Goal: Transaction & Acquisition: Purchase product/service

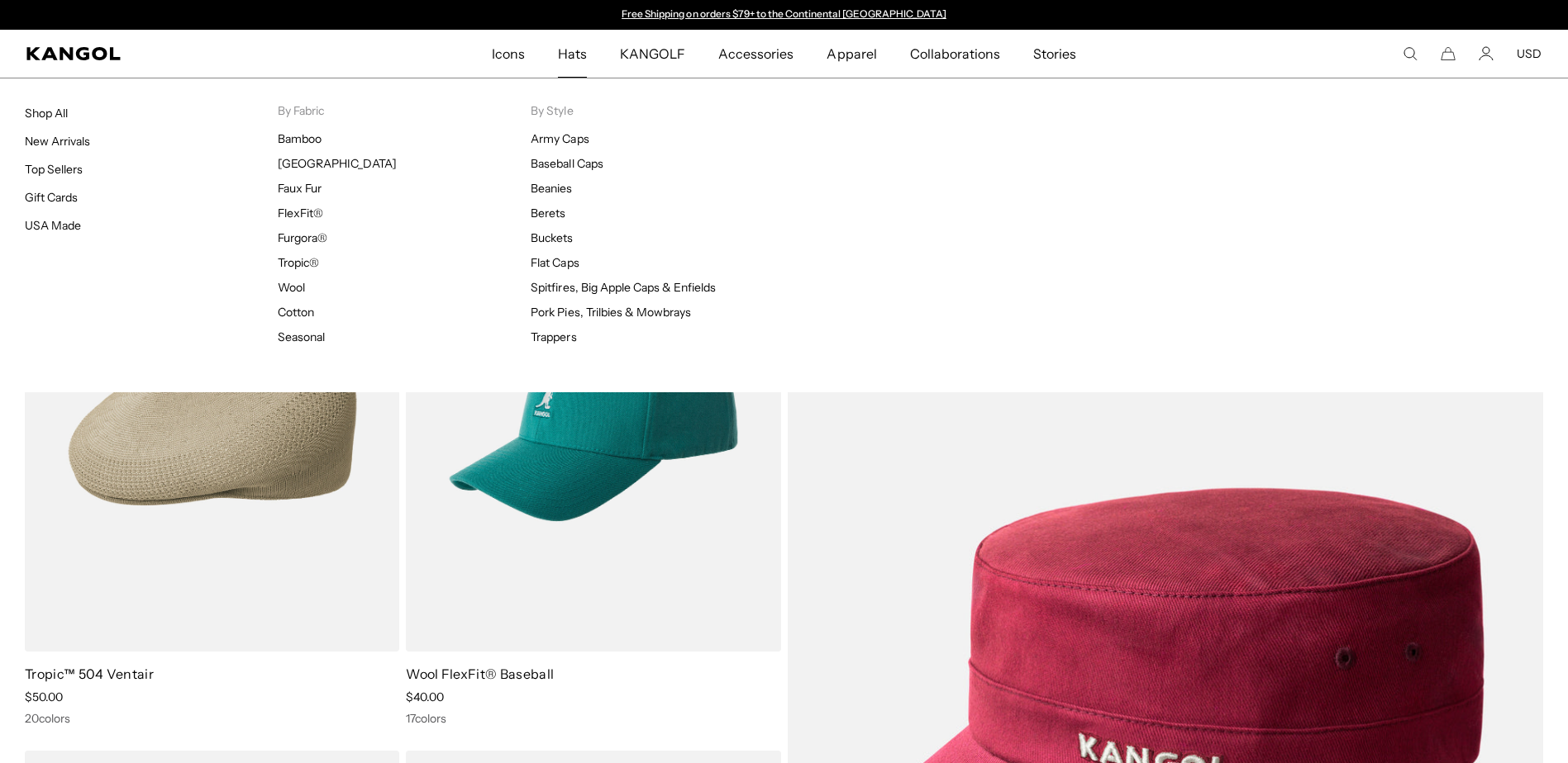
click at [576, 55] on span "Hats" at bounding box center [572, 54] width 29 height 48
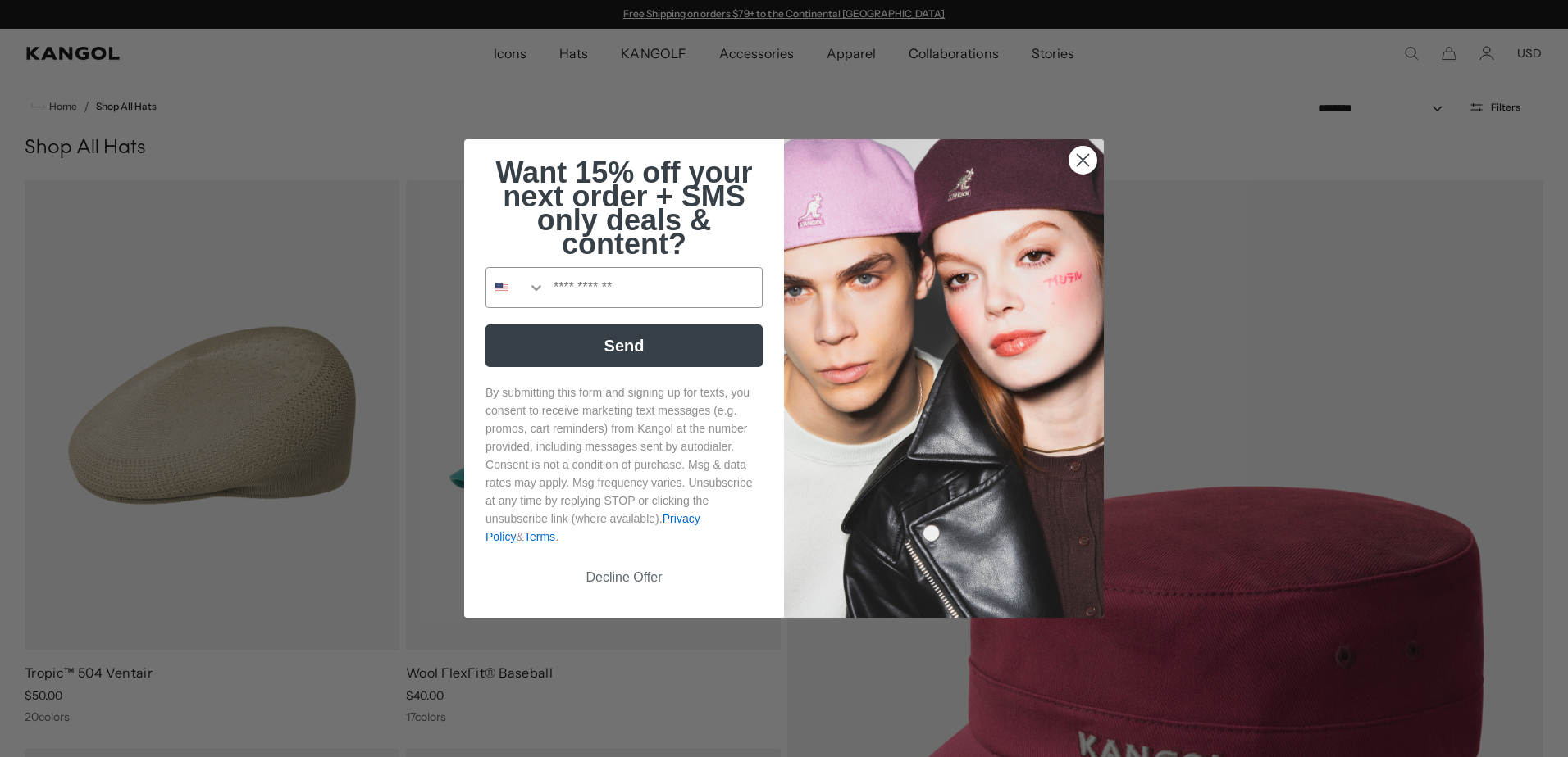
click at [1075, 156] on circle "Close dialog" at bounding box center [1082, 160] width 27 height 27
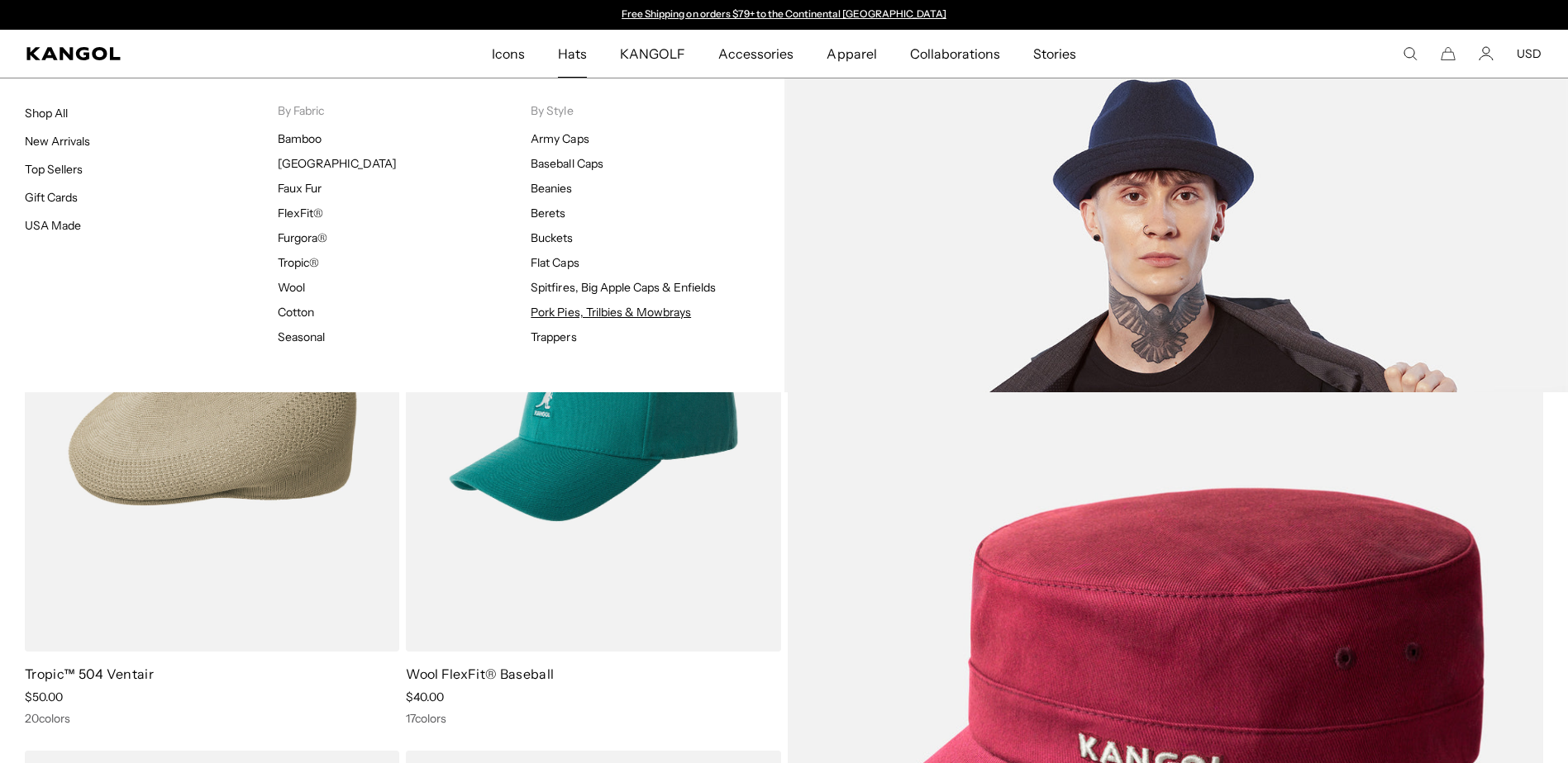
click at [557, 314] on link "Pork Pies, Trilbies & Mowbrays" at bounding box center [610, 312] width 160 height 15
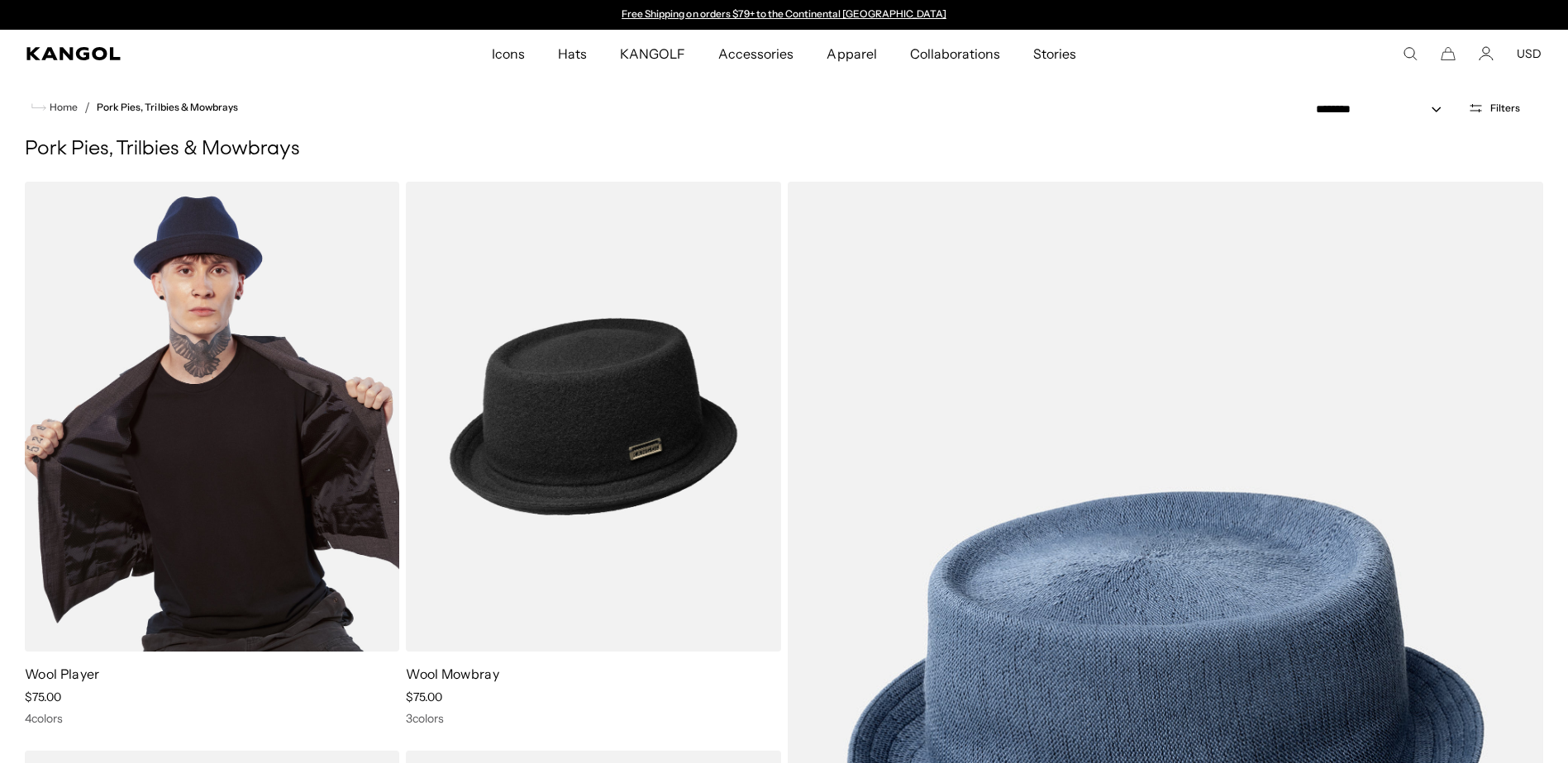
click at [278, 485] on img at bounding box center [212, 417] width 374 height 471
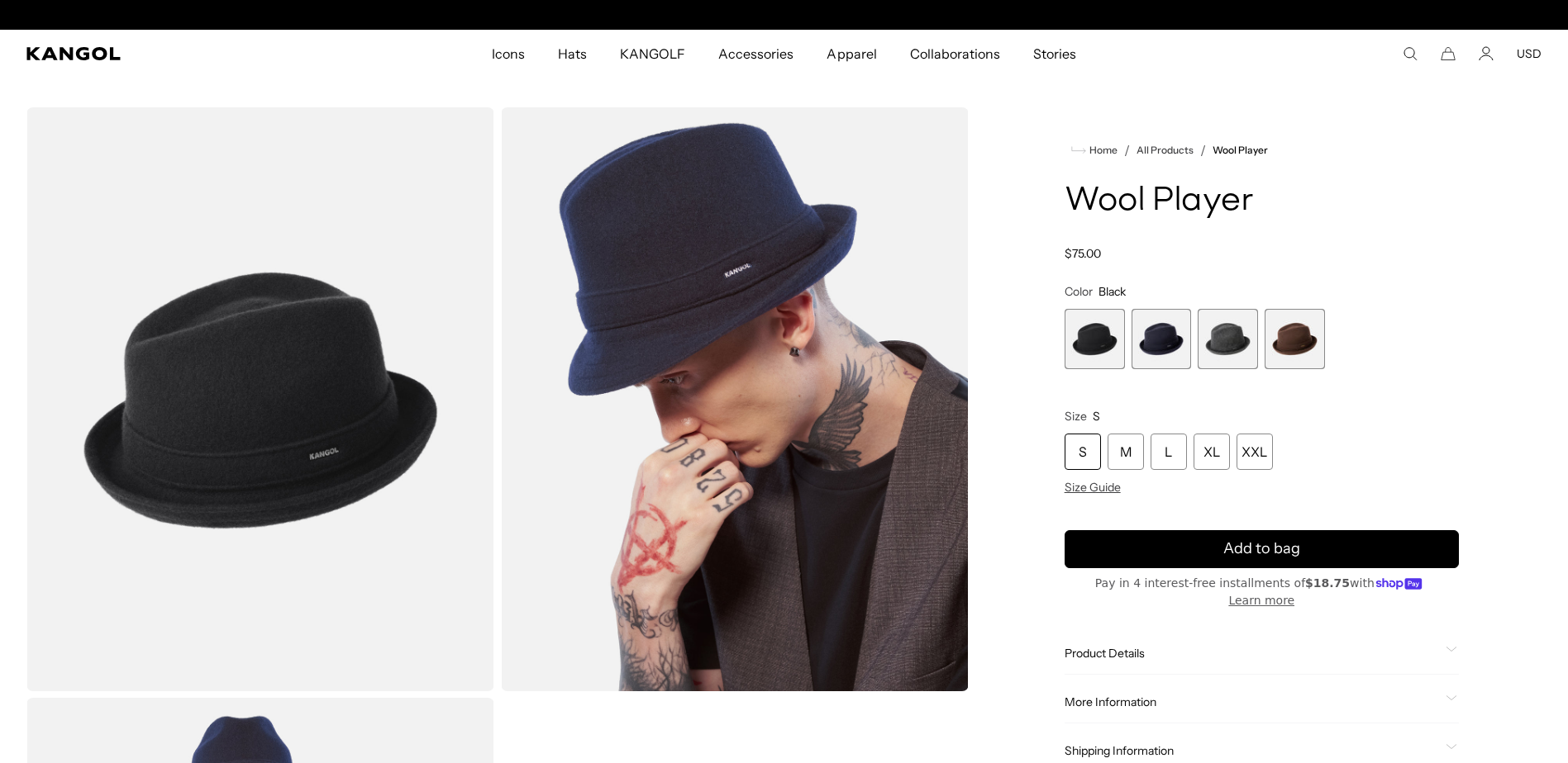
scroll to position [0, 341]
click at [1278, 337] on span "4 of 4" at bounding box center [1294, 338] width 60 height 60
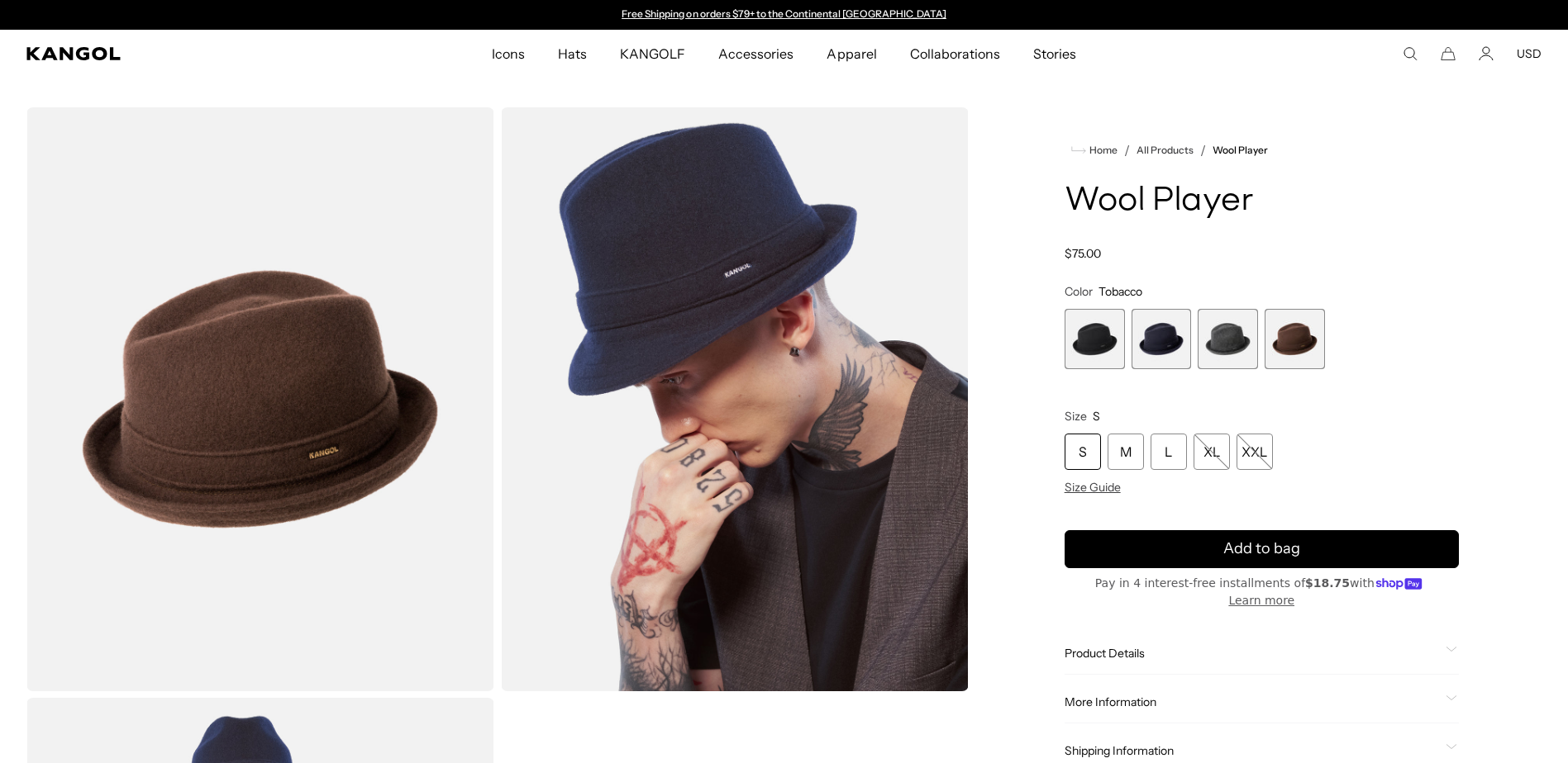
click at [1087, 347] on span "1 of 4" at bounding box center [1095, 338] width 60 height 60
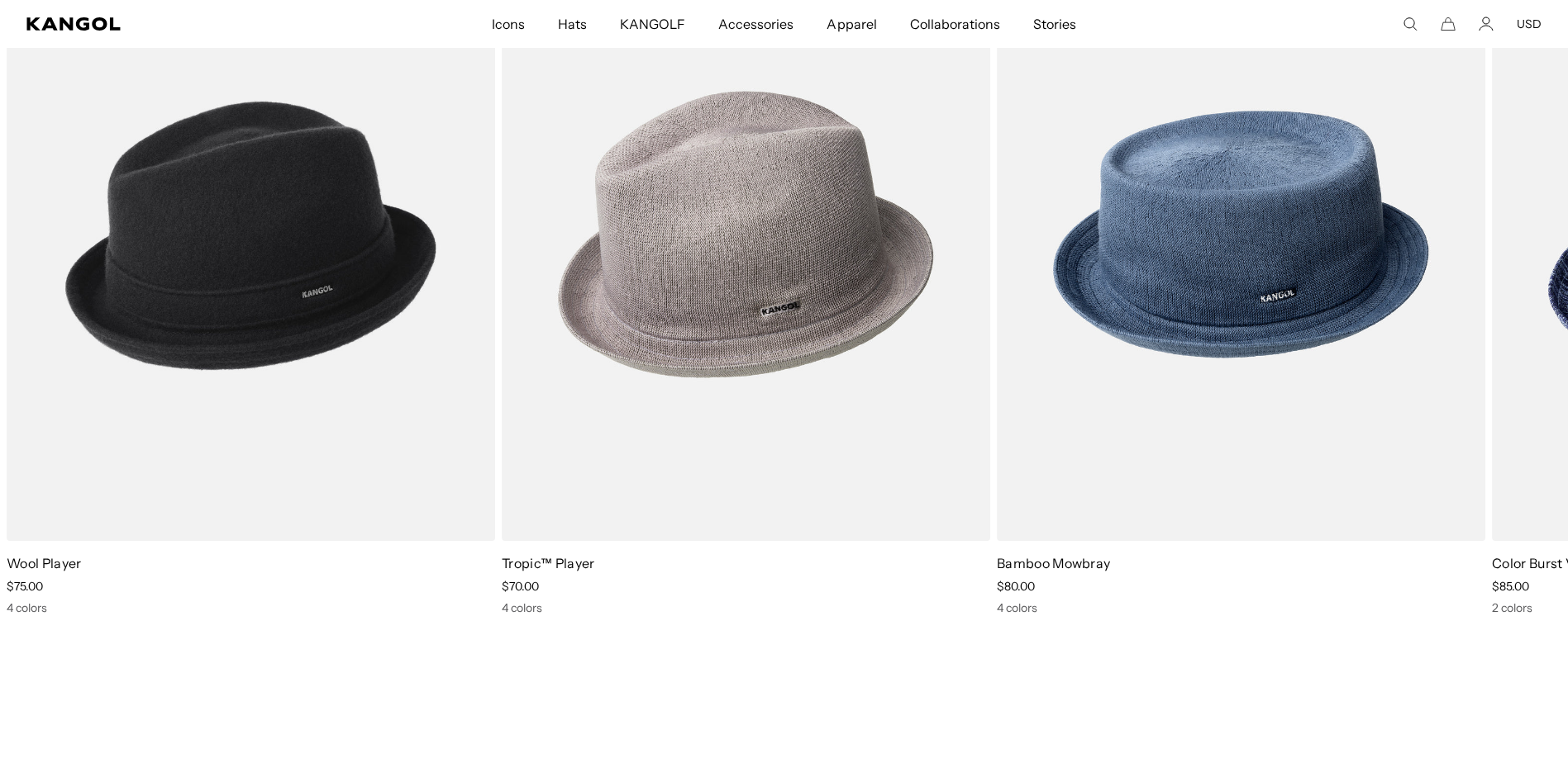
scroll to position [0, 341]
click at [1531, 282] on icon at bounding box center [1529, 285] width 27 height 27
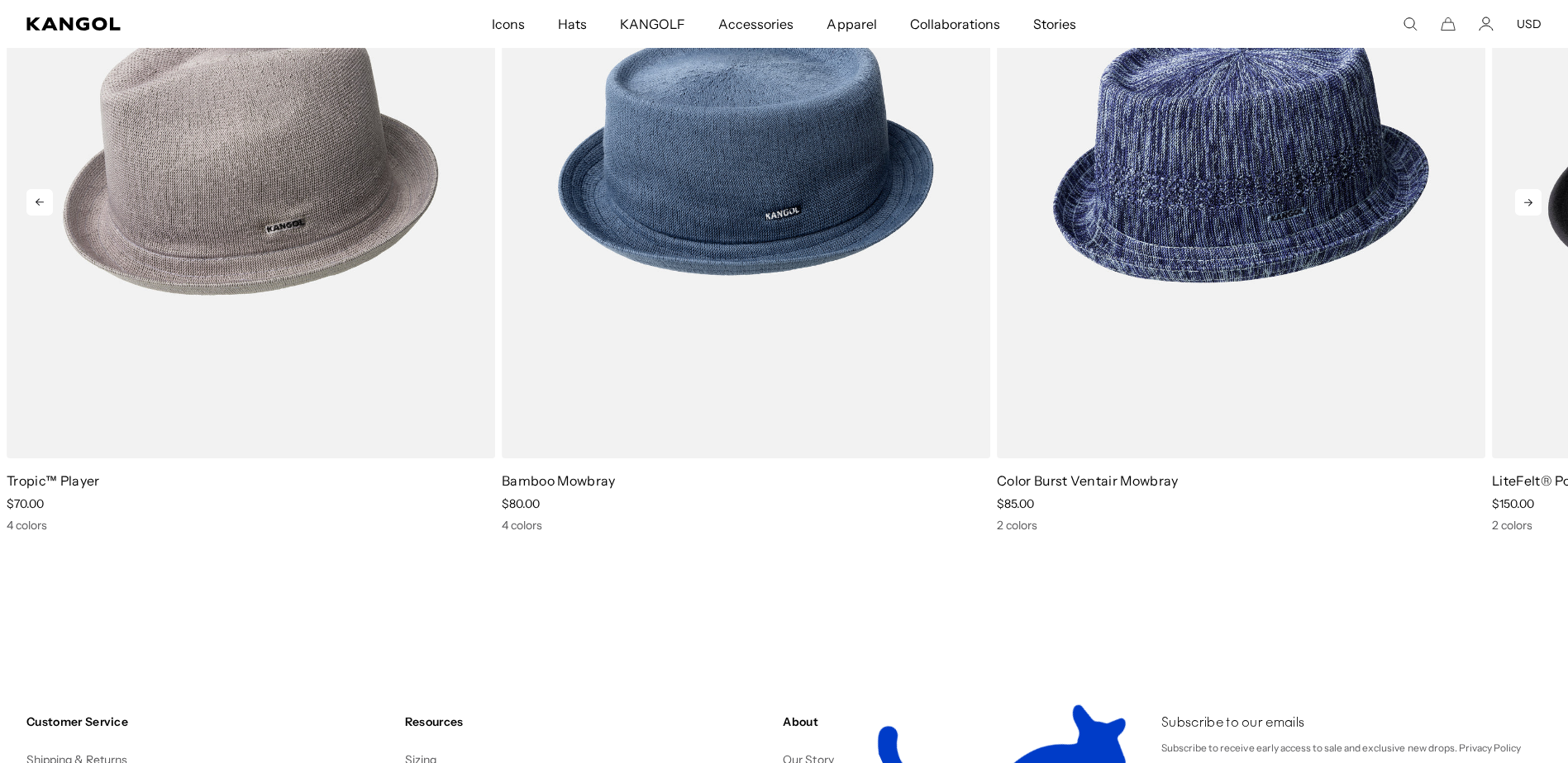
scroll to position [0, 0]
click at [1529, 201] on icon at bounding box center [1529, 203] width 27 height 27
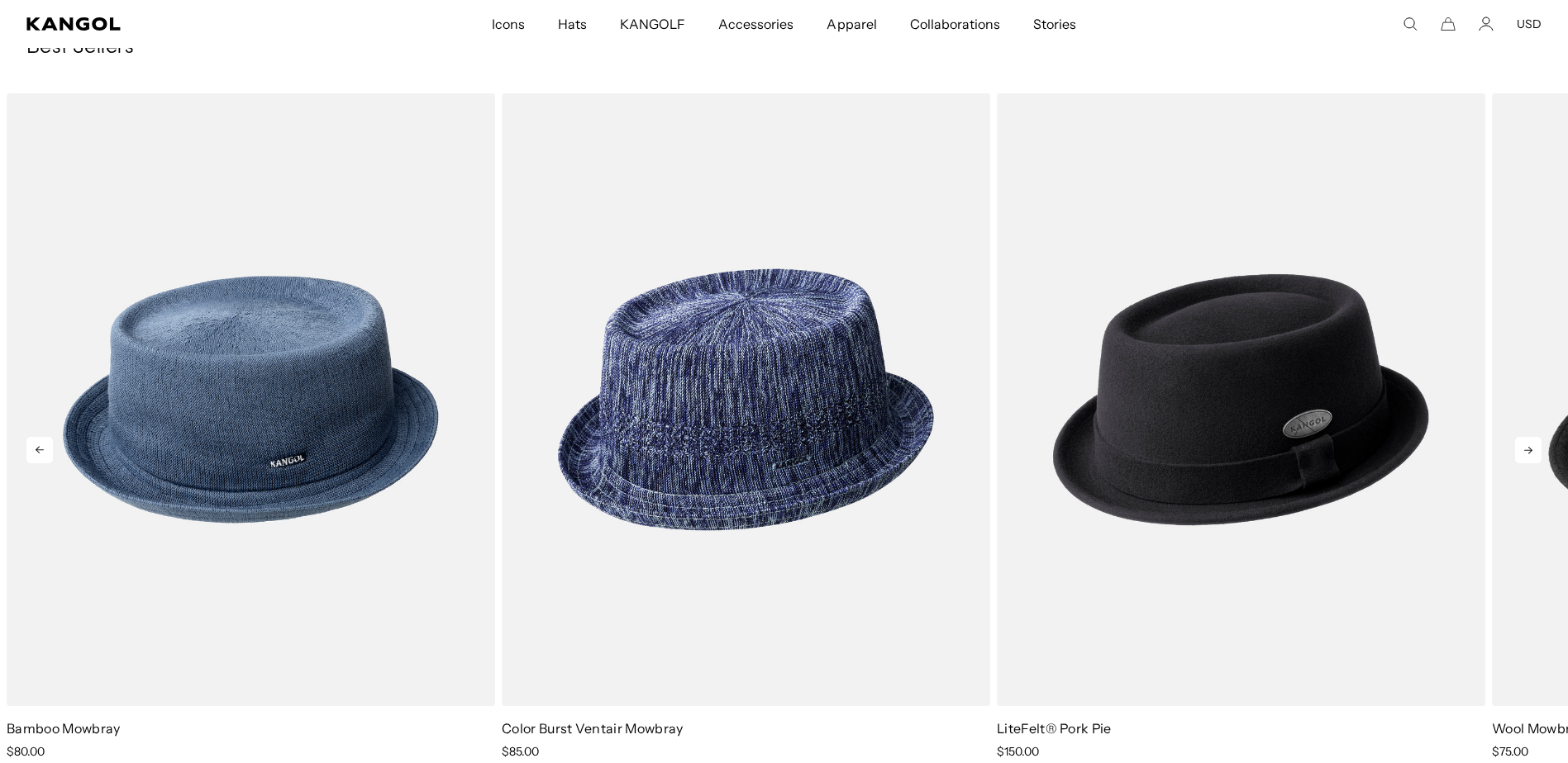
click at [1524, 449] on icon at bounding box center [1529, 451] width 27 height 27
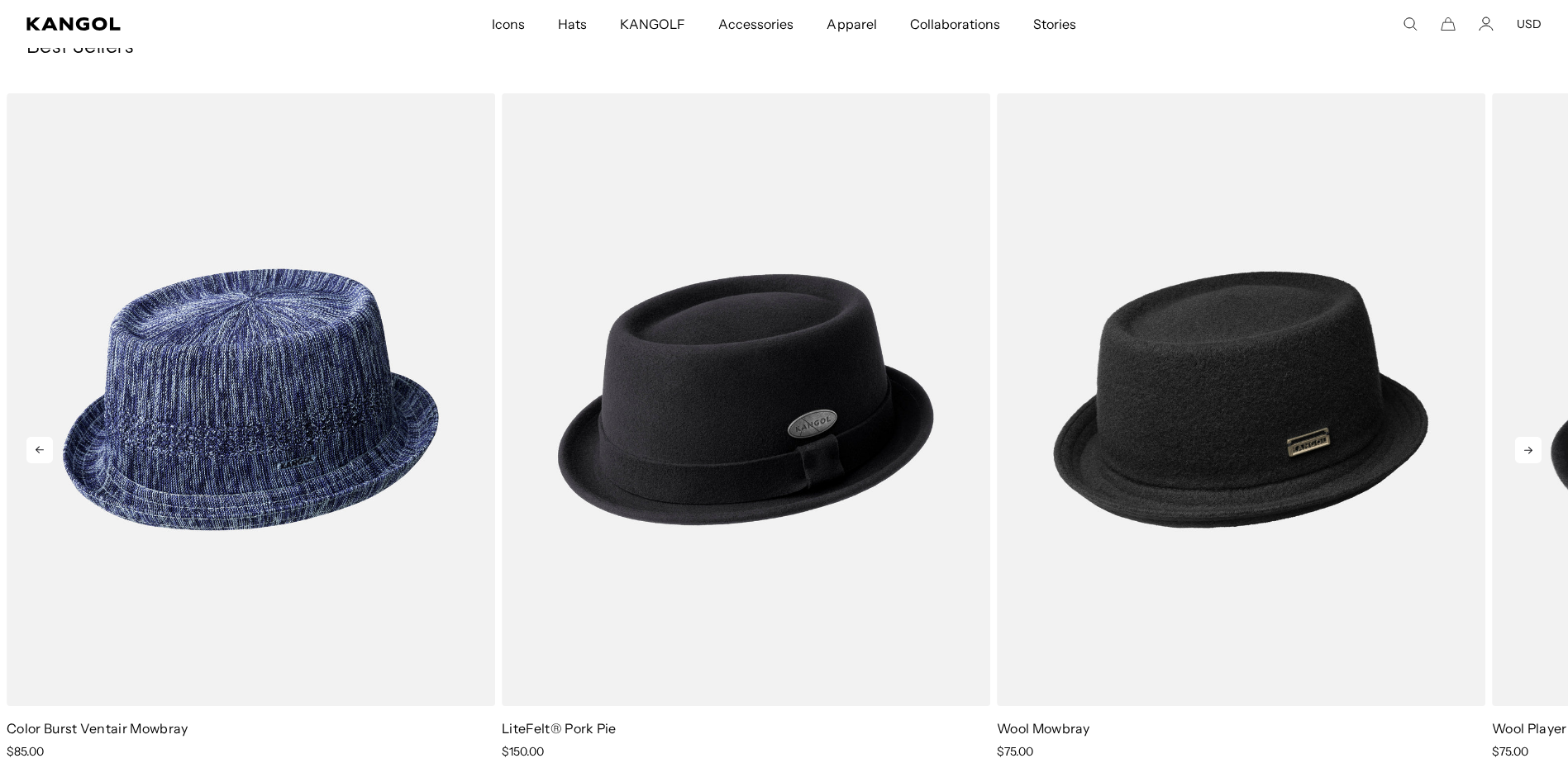
scroll to position [0, 341]
click at [1526, 448] on icon at bounding box center [1529, 451] width 27 height 27
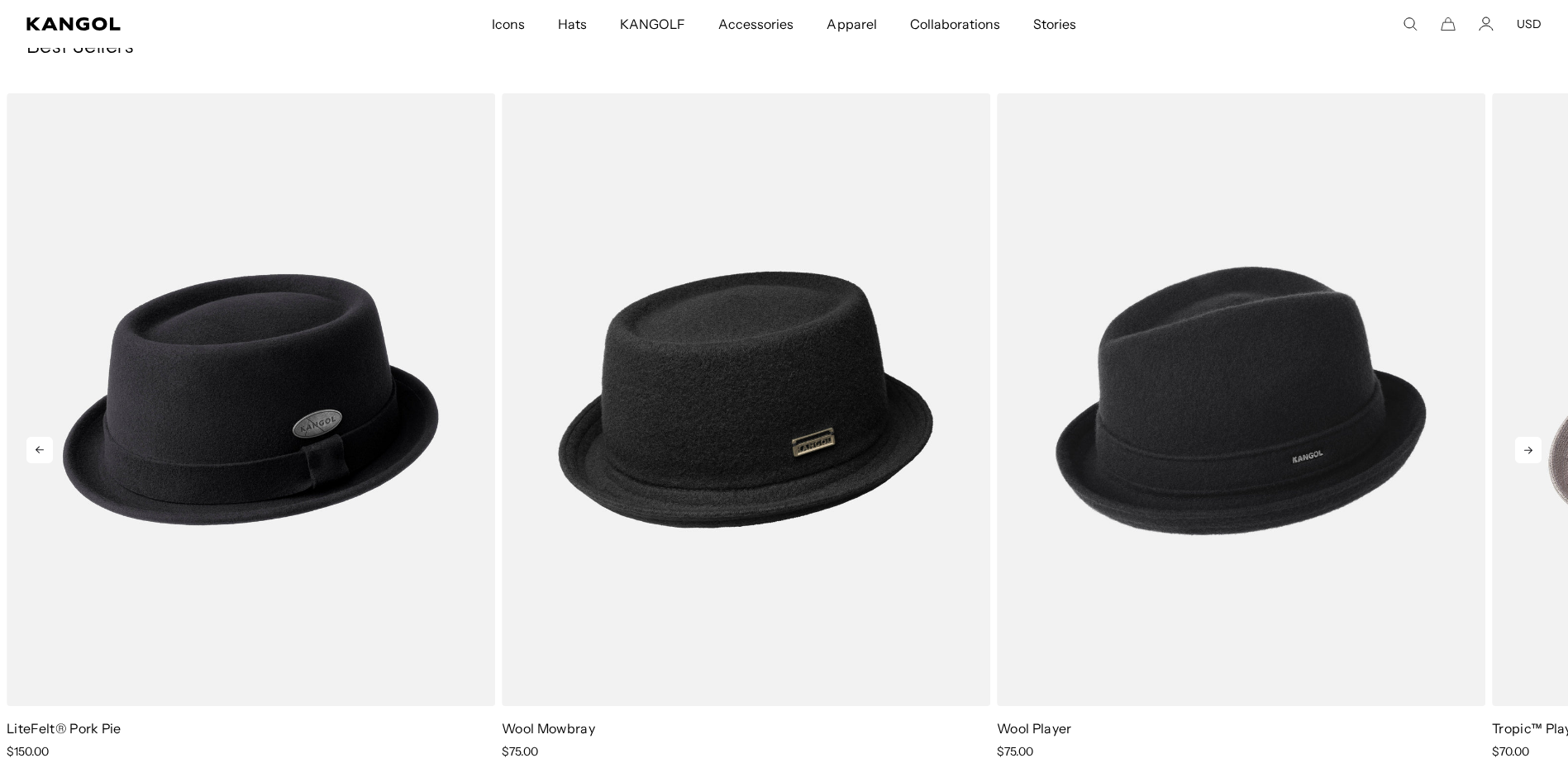
scroll to position [0, 0]
click at [1526, 448] on icon at bounding box center [1529, 451] width 27 height 27
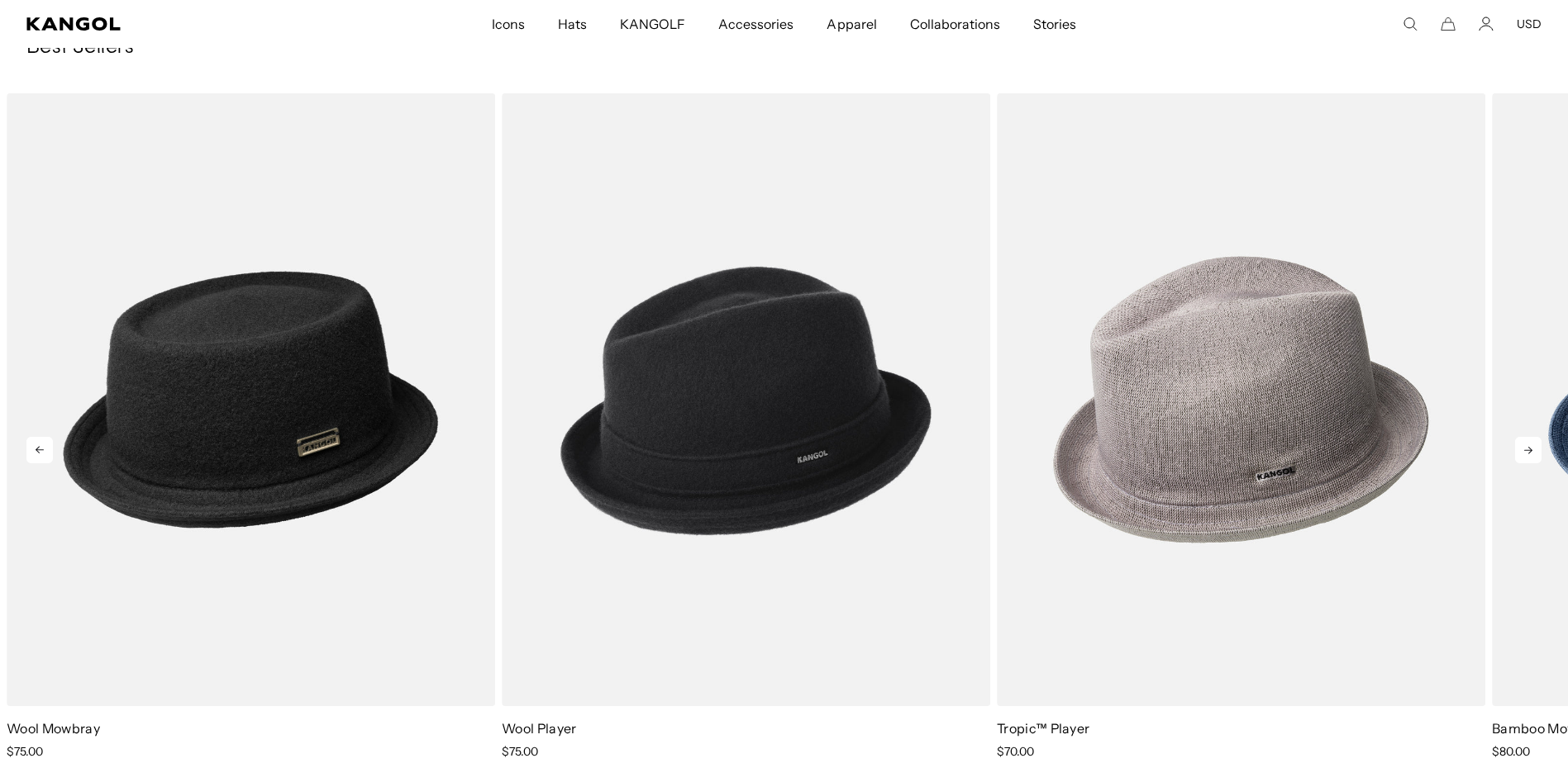
scroll to position [0, 341]
click at [1526, 448] on icon at bounding box center [1529, 451] width 27 height 27
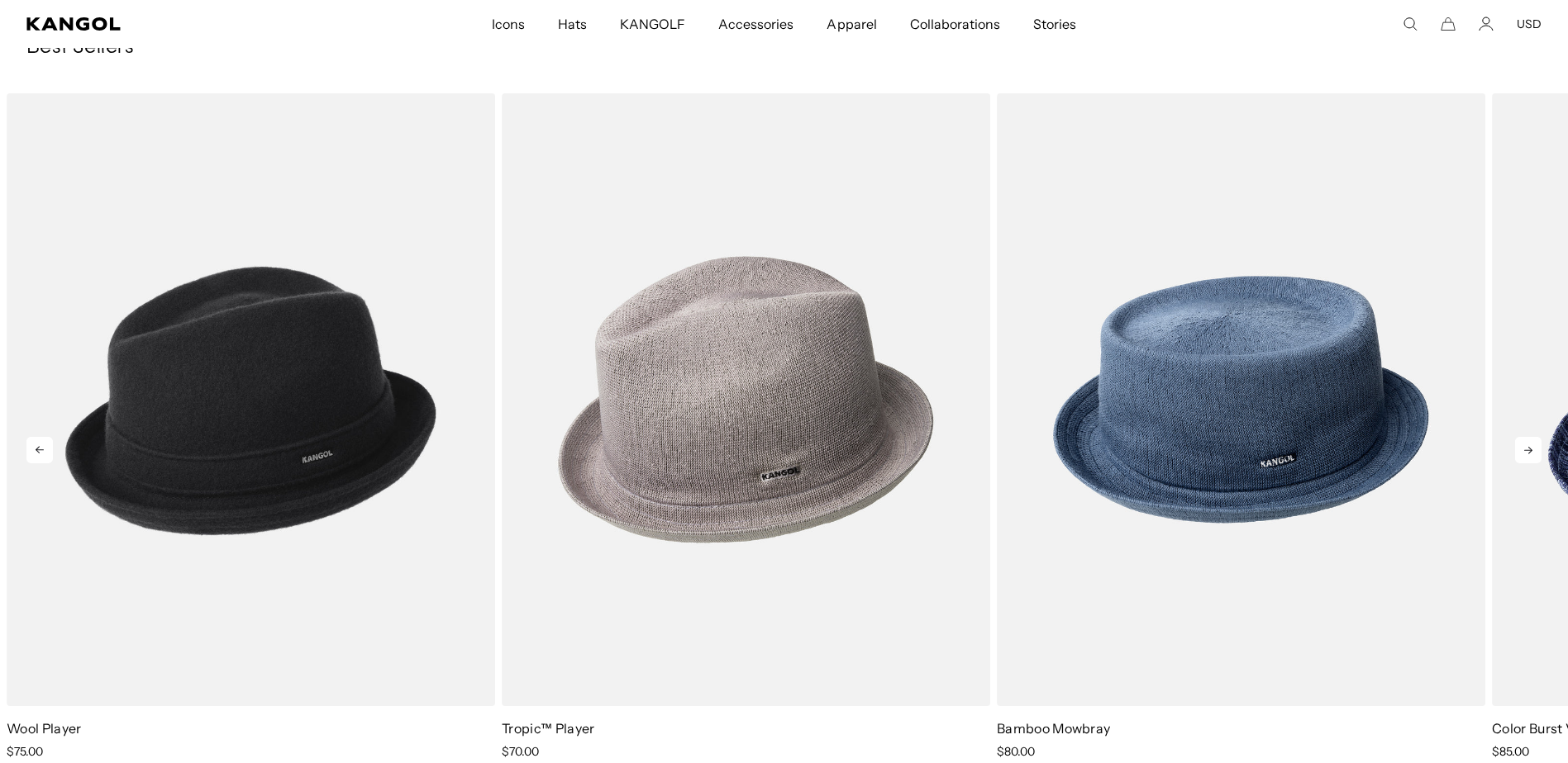
click at [1526, 448] on icon at bounding box center [1529, 451] width 27 height 27
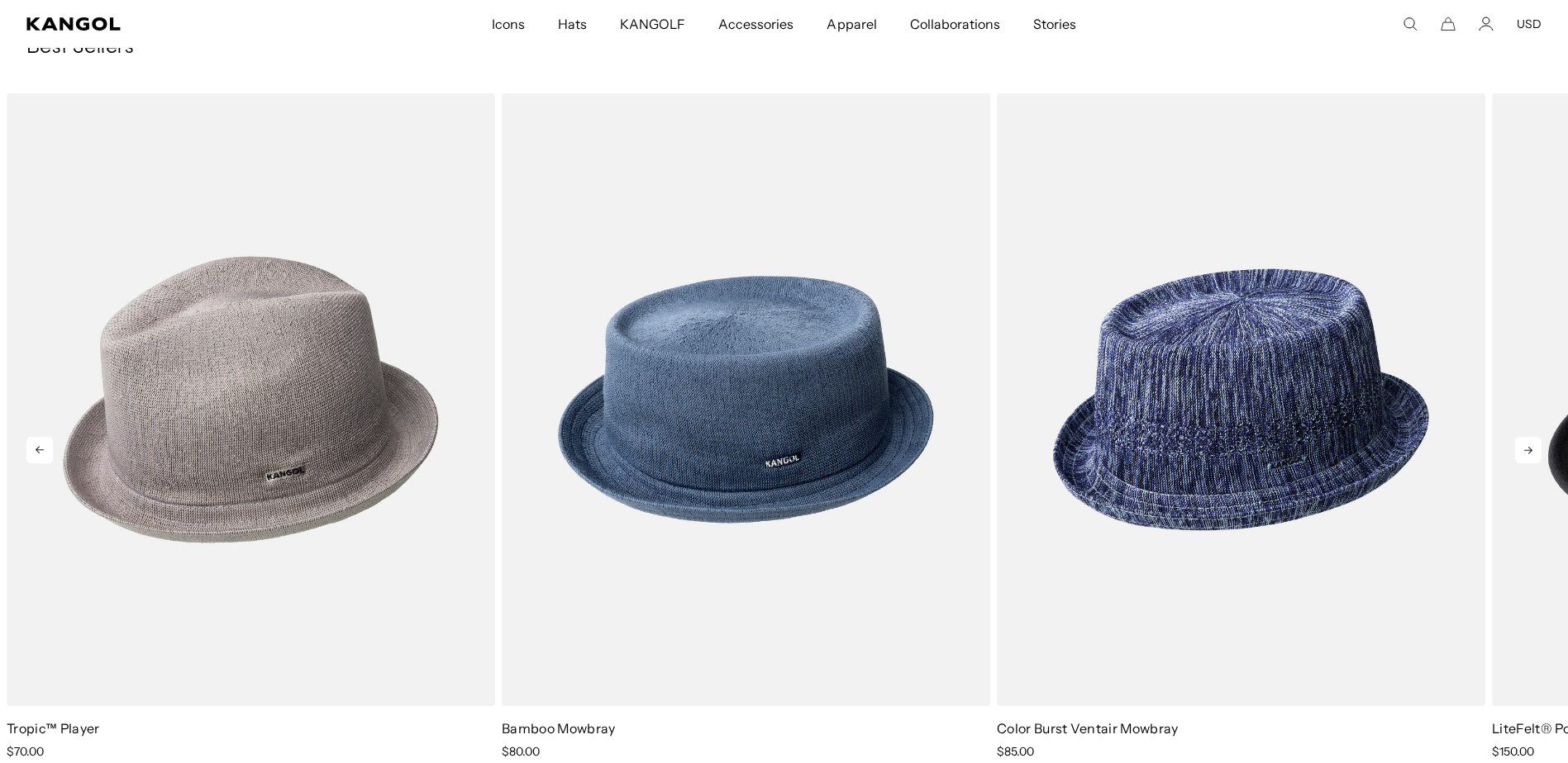
click at [1526, 448] on icon at bounding box center [1529, 451] width 27 height 27
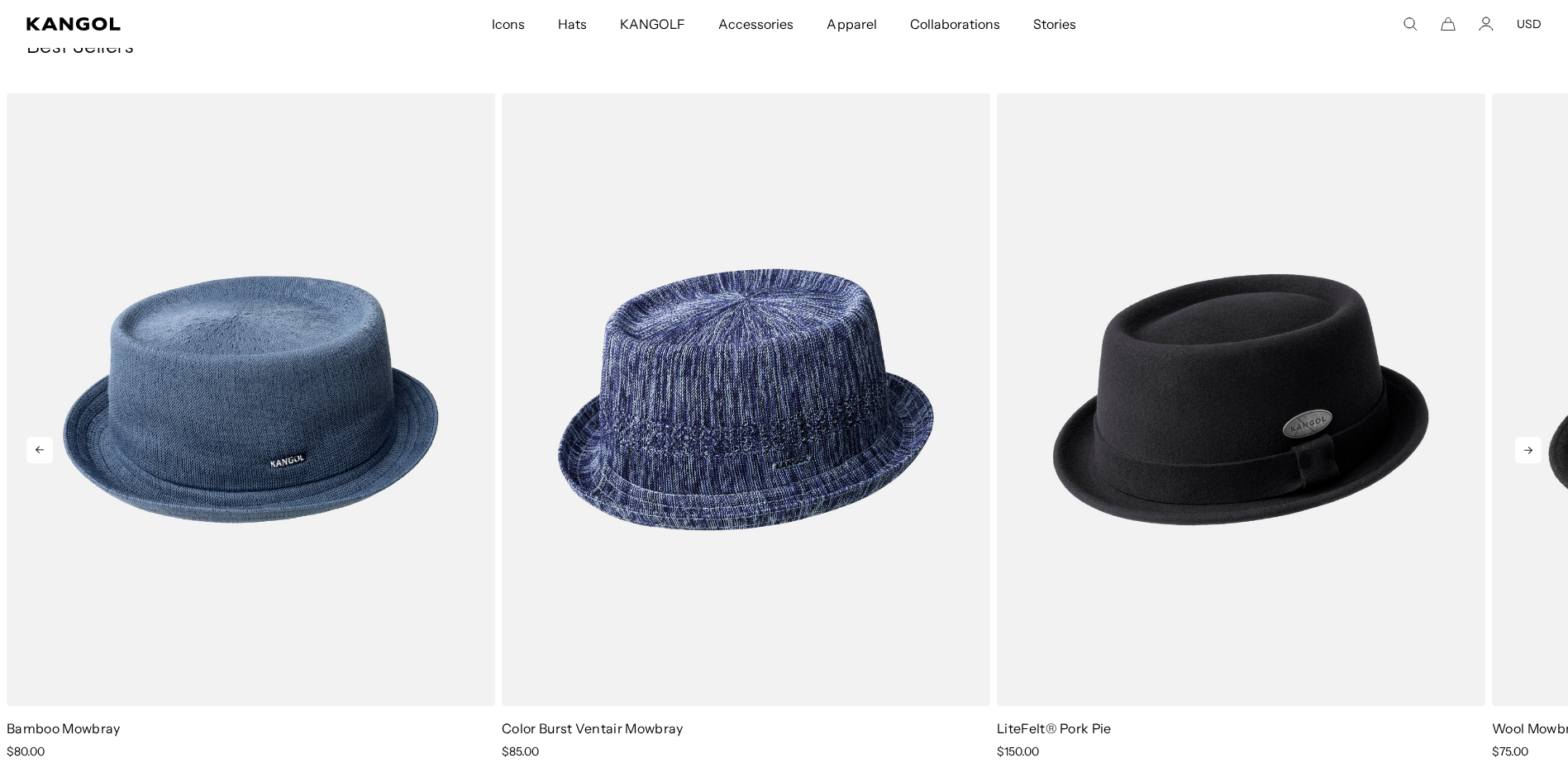
scroll to position [0, 0]
click at [1525, 448] on icon at bounding box center [1529, 451] width 27 height 27
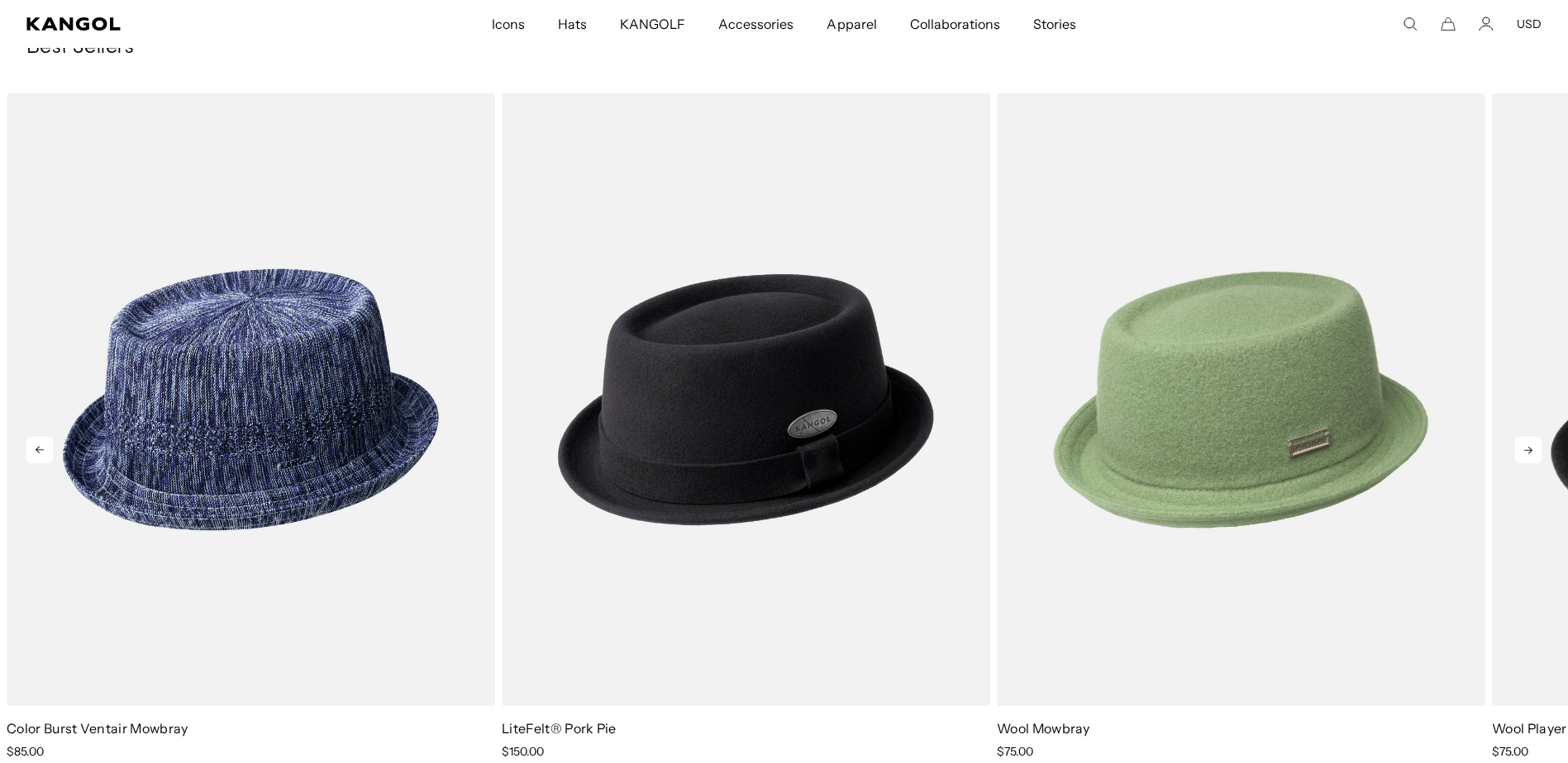
click at [1197, 405] on img "6 of 6" at bounding box center [1241, 399] width 489 height 613
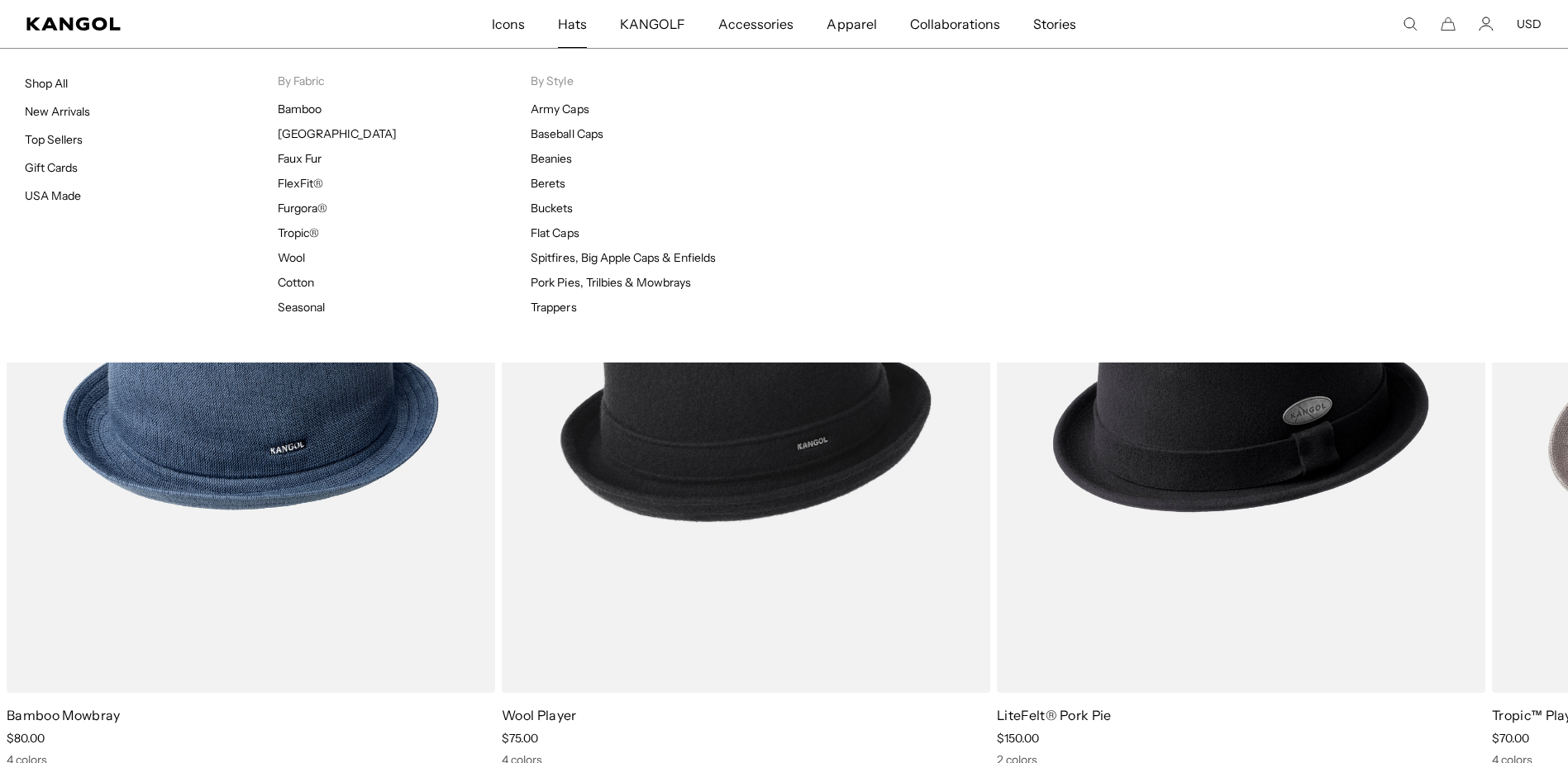
scroll to position [0, 341]
click at [584, 20] on span "Hats" at bounding box center [572, 24] width 29 height 48
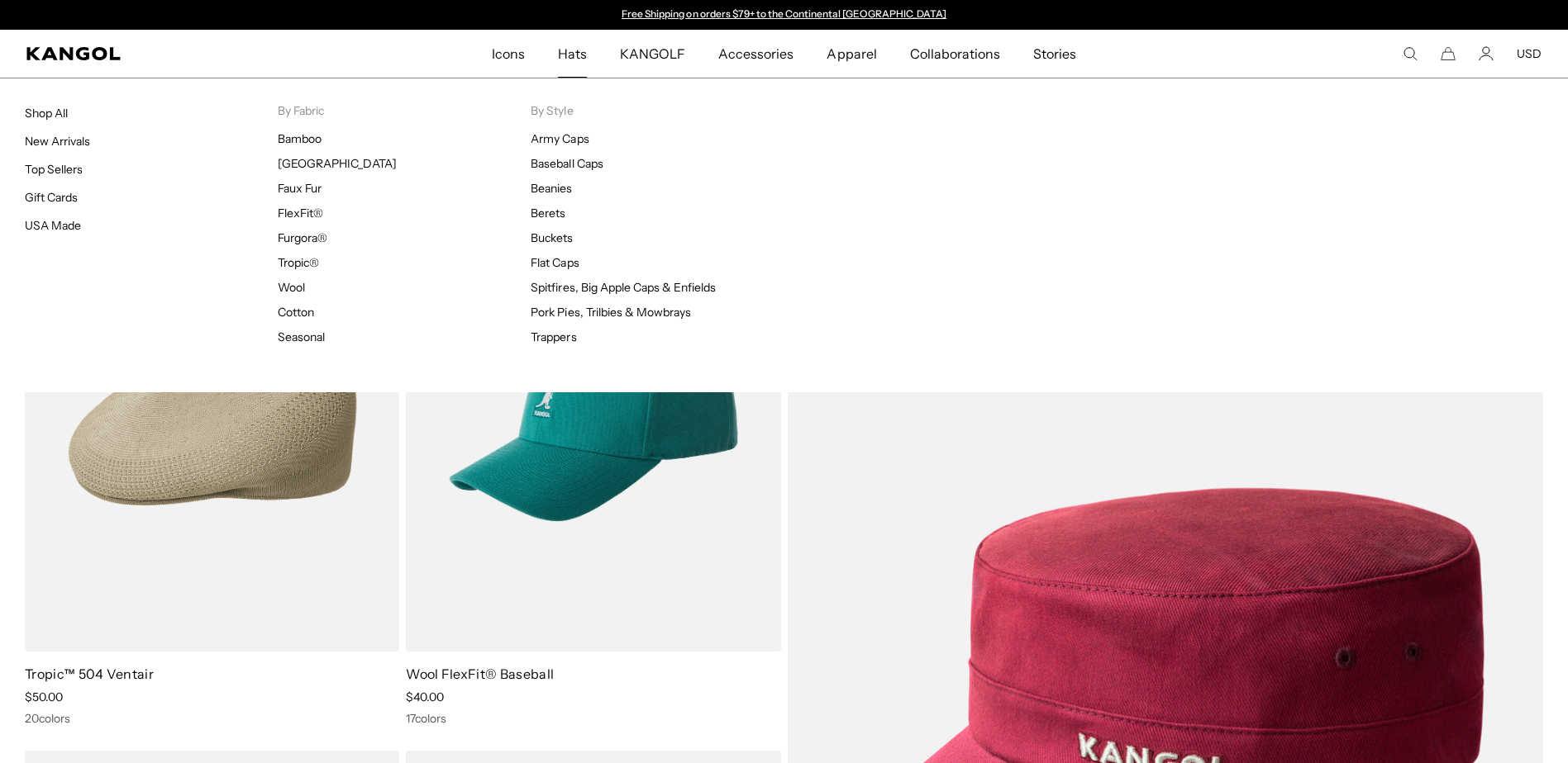
click at [576, 47] on span "Hats" at bounding box center [572, 54] width 29 height 48
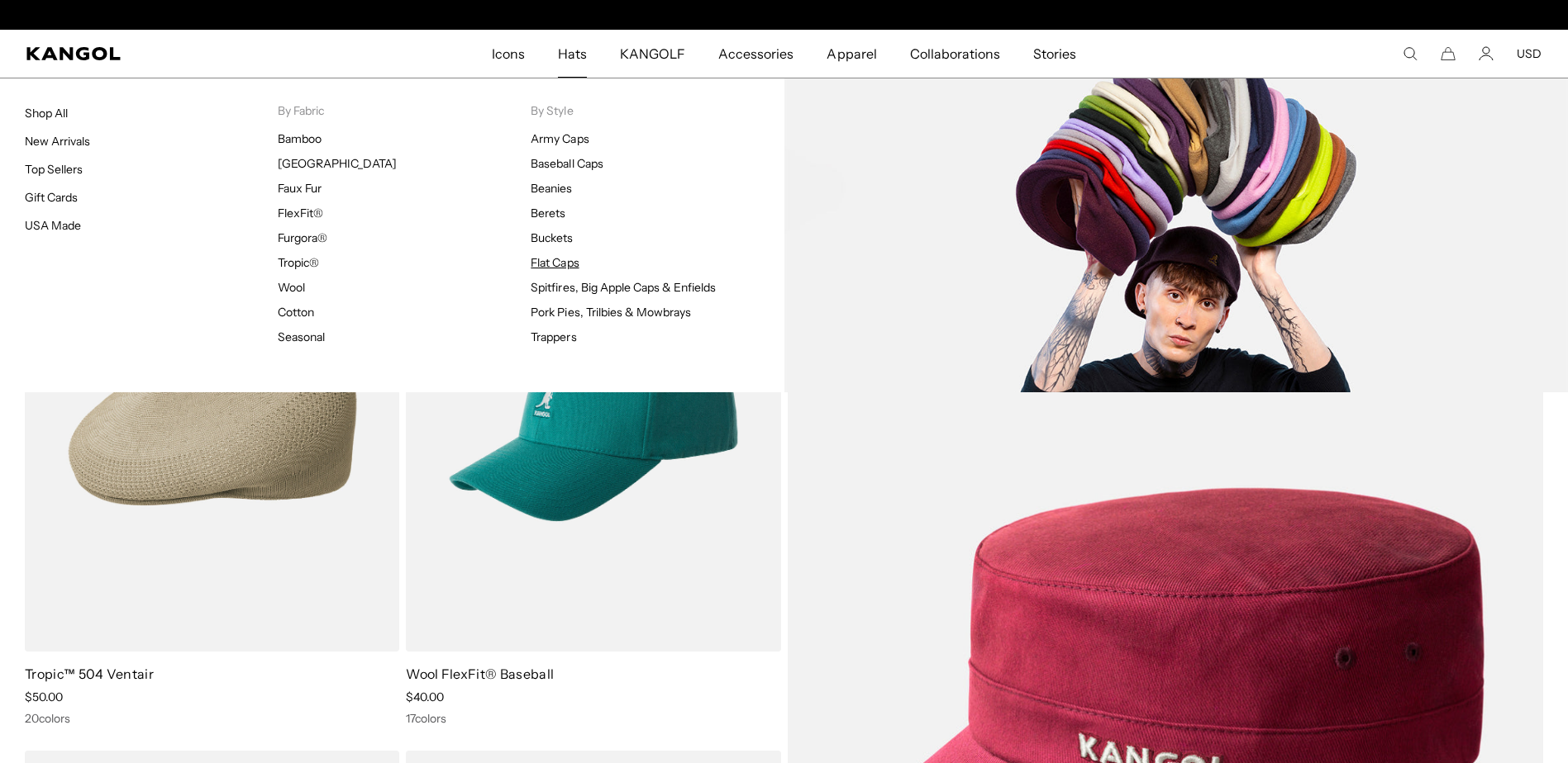
scroll to position [0, 341]
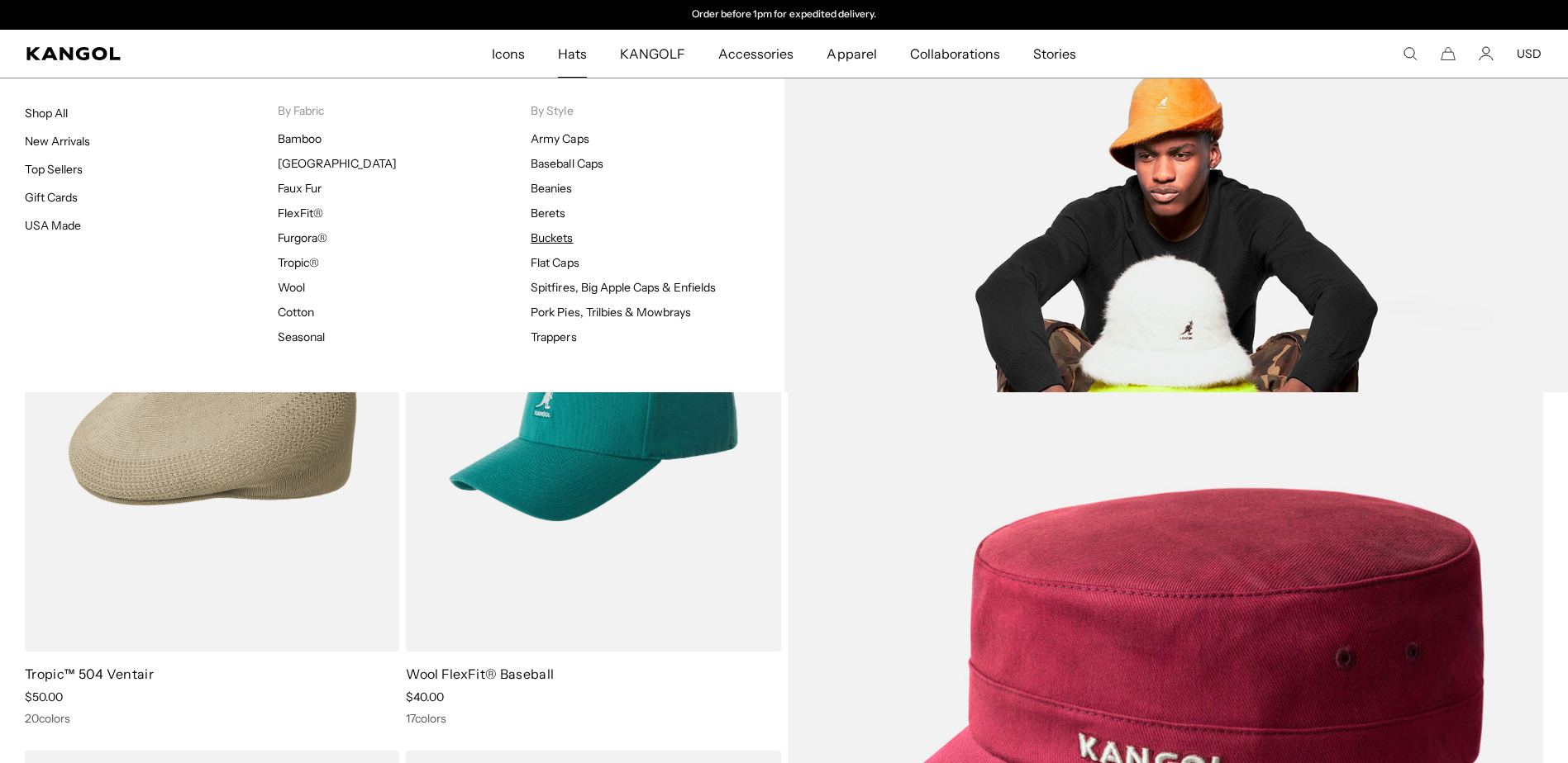
click at [556, 239] on link "Buckets" at bounding box center [551, 238] width 42 height 15
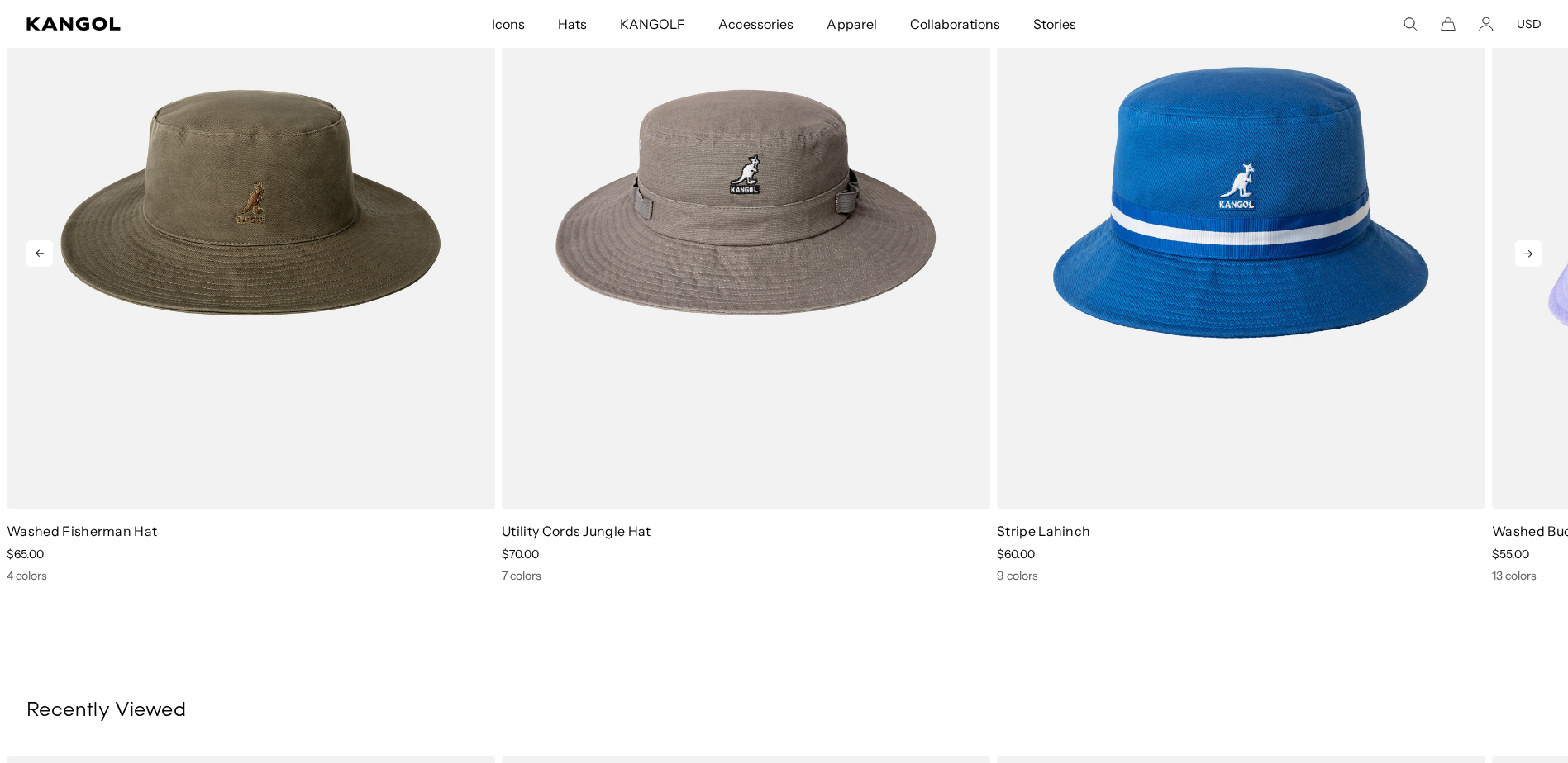
click at [1522, 254] on icon at bounding box center [1529, 254] width 27 height 27
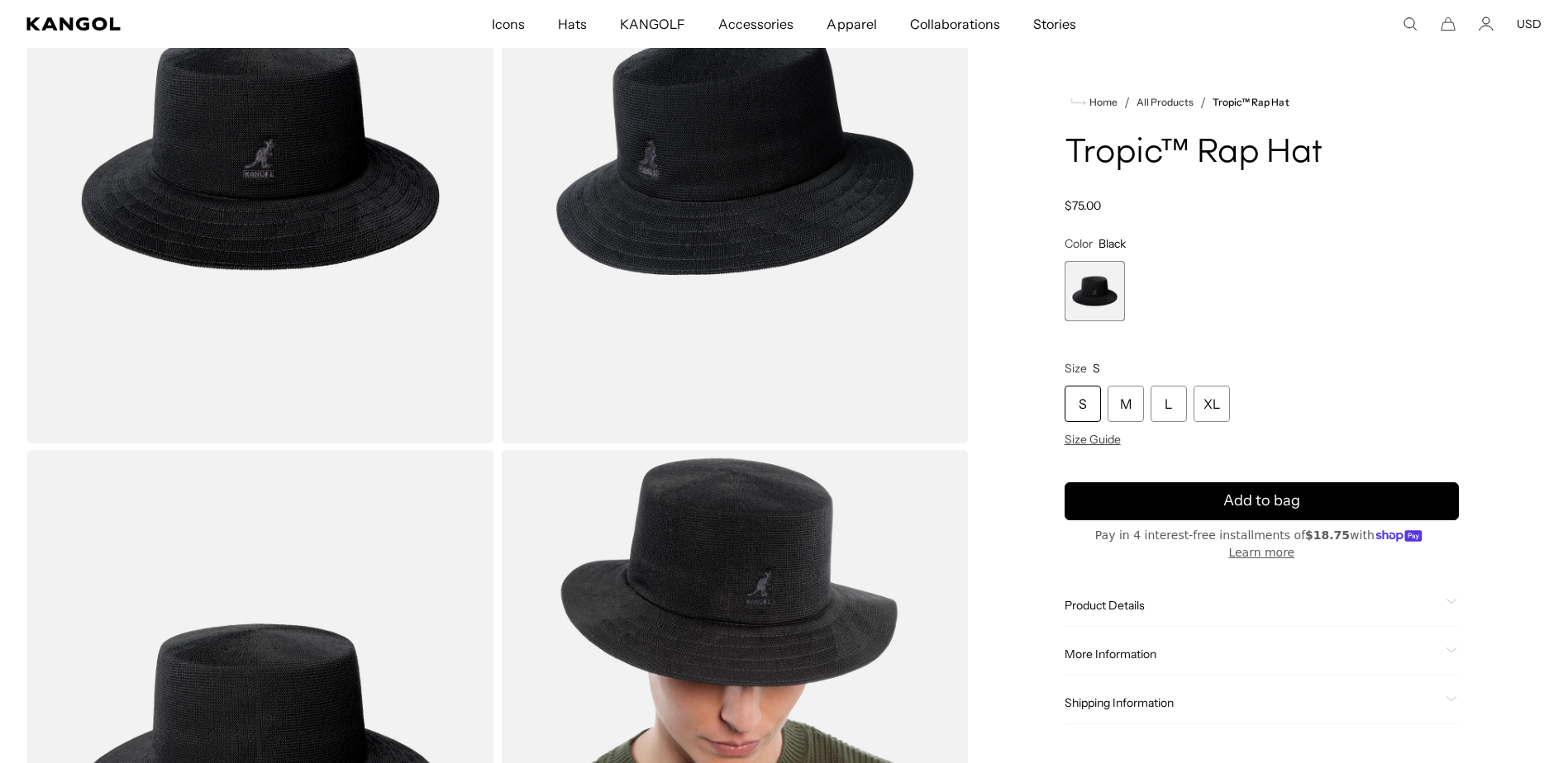
click at [1156, 598] on span "Product Details" at bounding box center [1252, 606] width 374 height 15
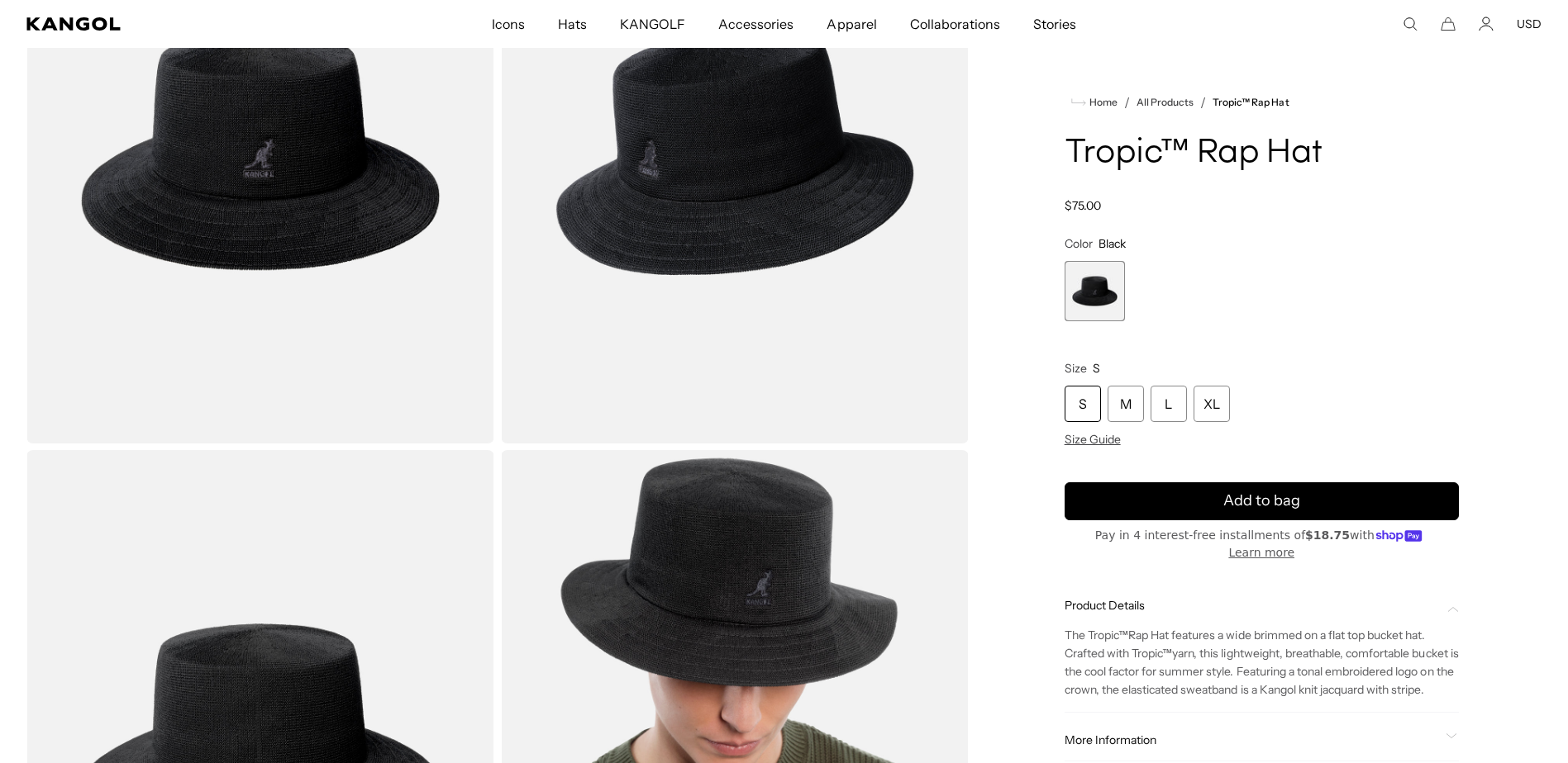
scroll to position [0, 341]
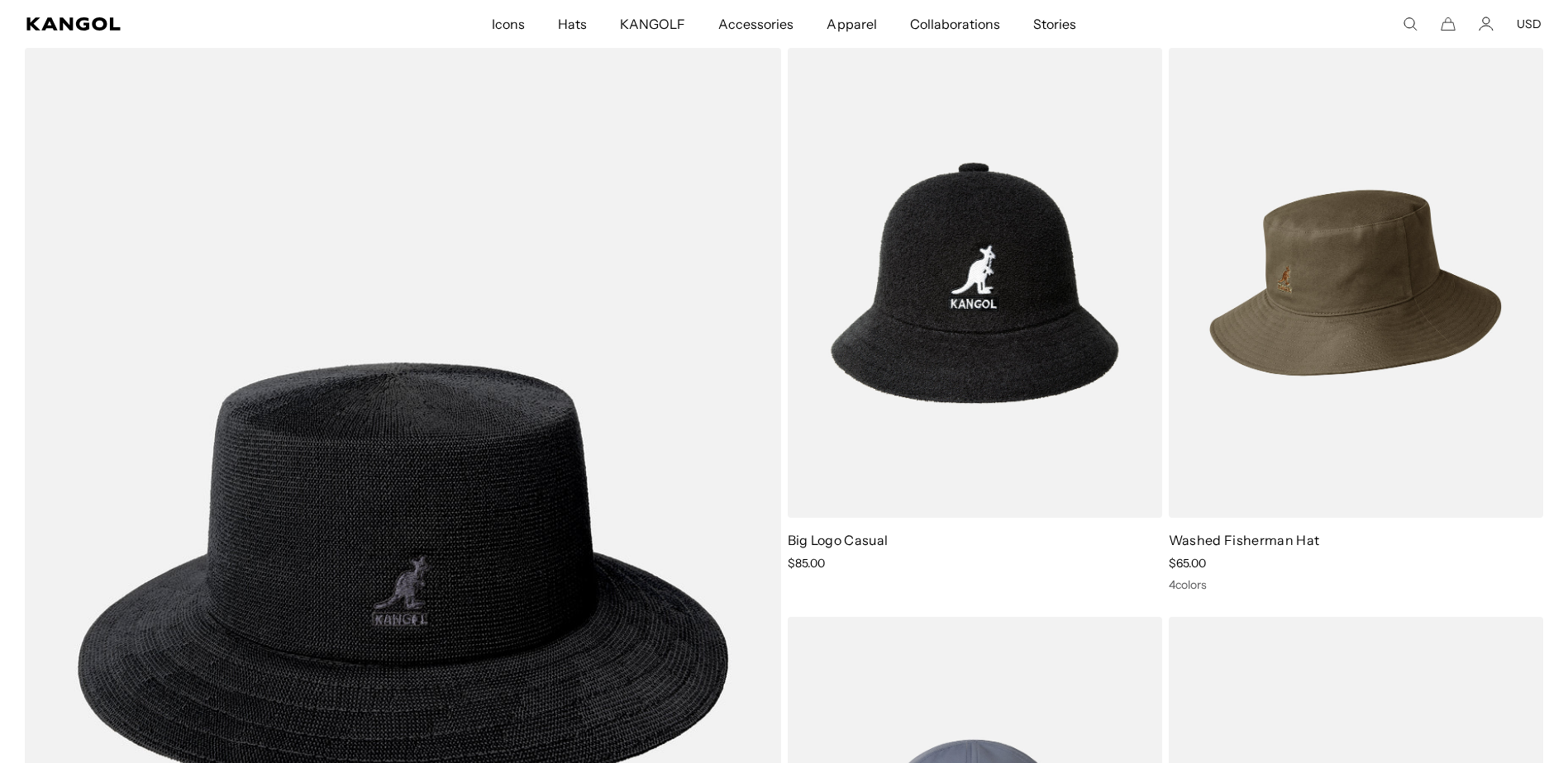
scroll to position [8262, 0]
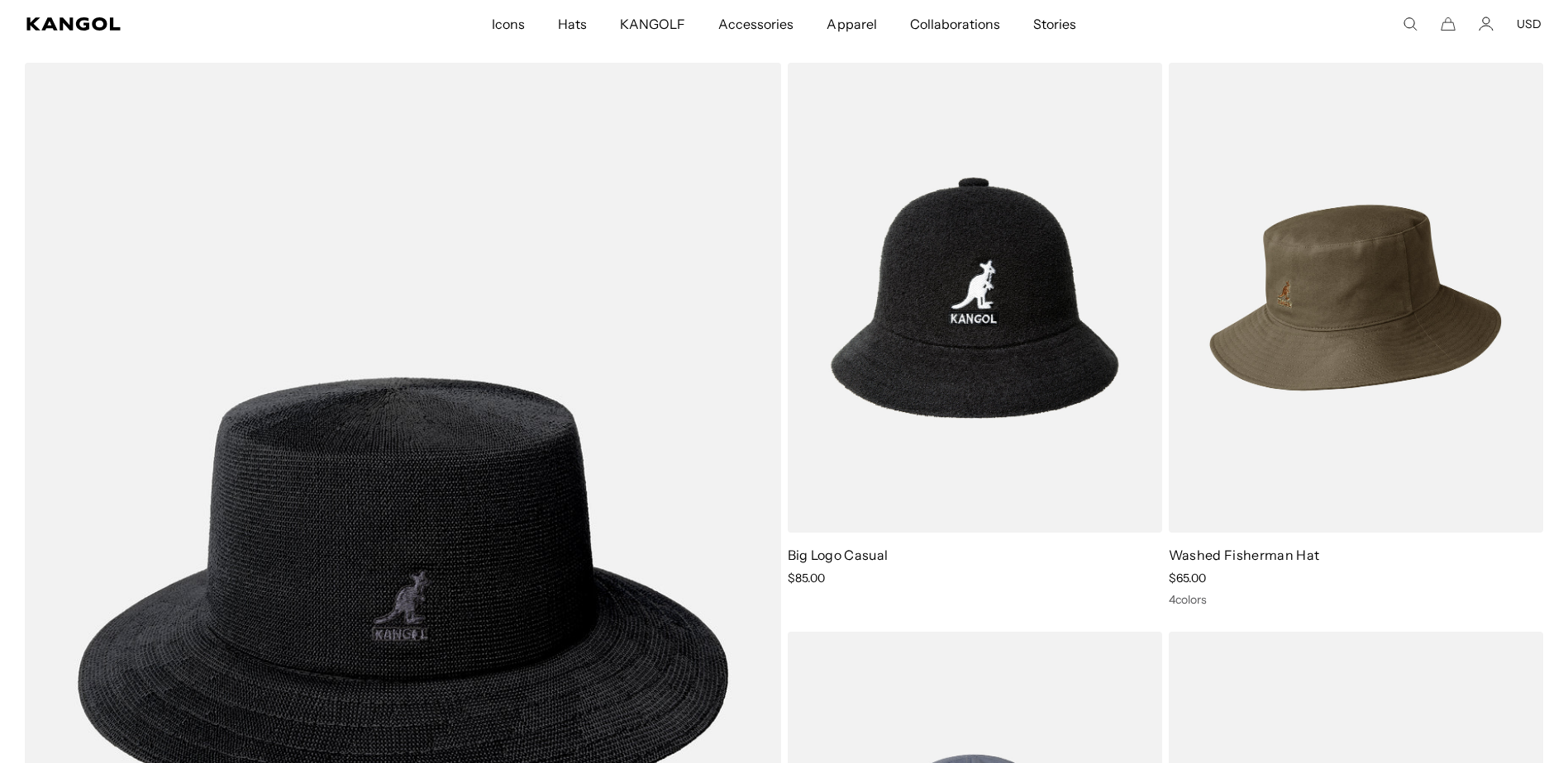
click at [1316, 323] on img at bounding box center [1356, 298] width 374 height 471
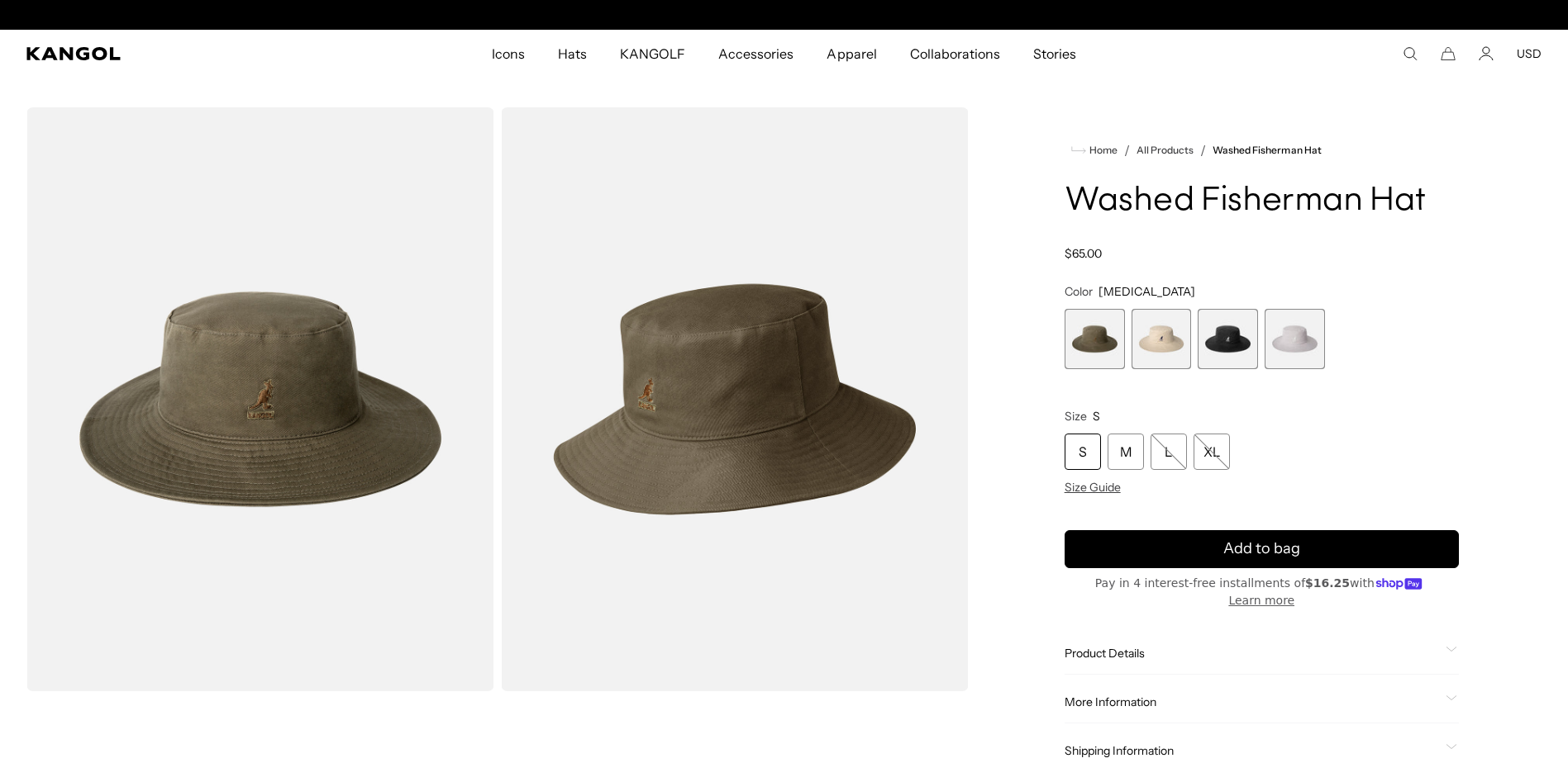
scroll to position [0, 341]
click at [1223, 348] on span "3 of 4" at bounding box center [1227, 338] width 60 height 60
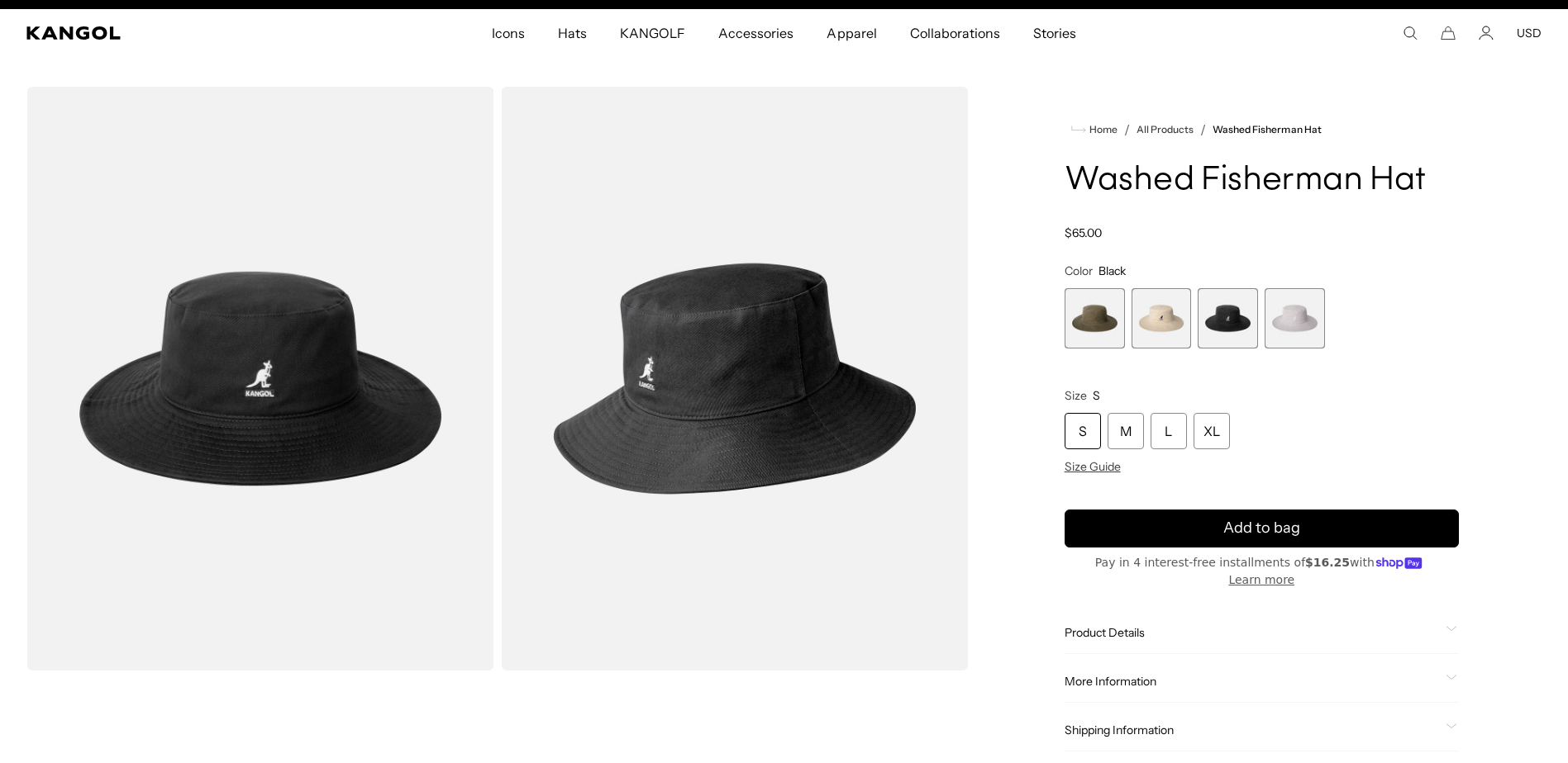
scroll to position [165, 0]
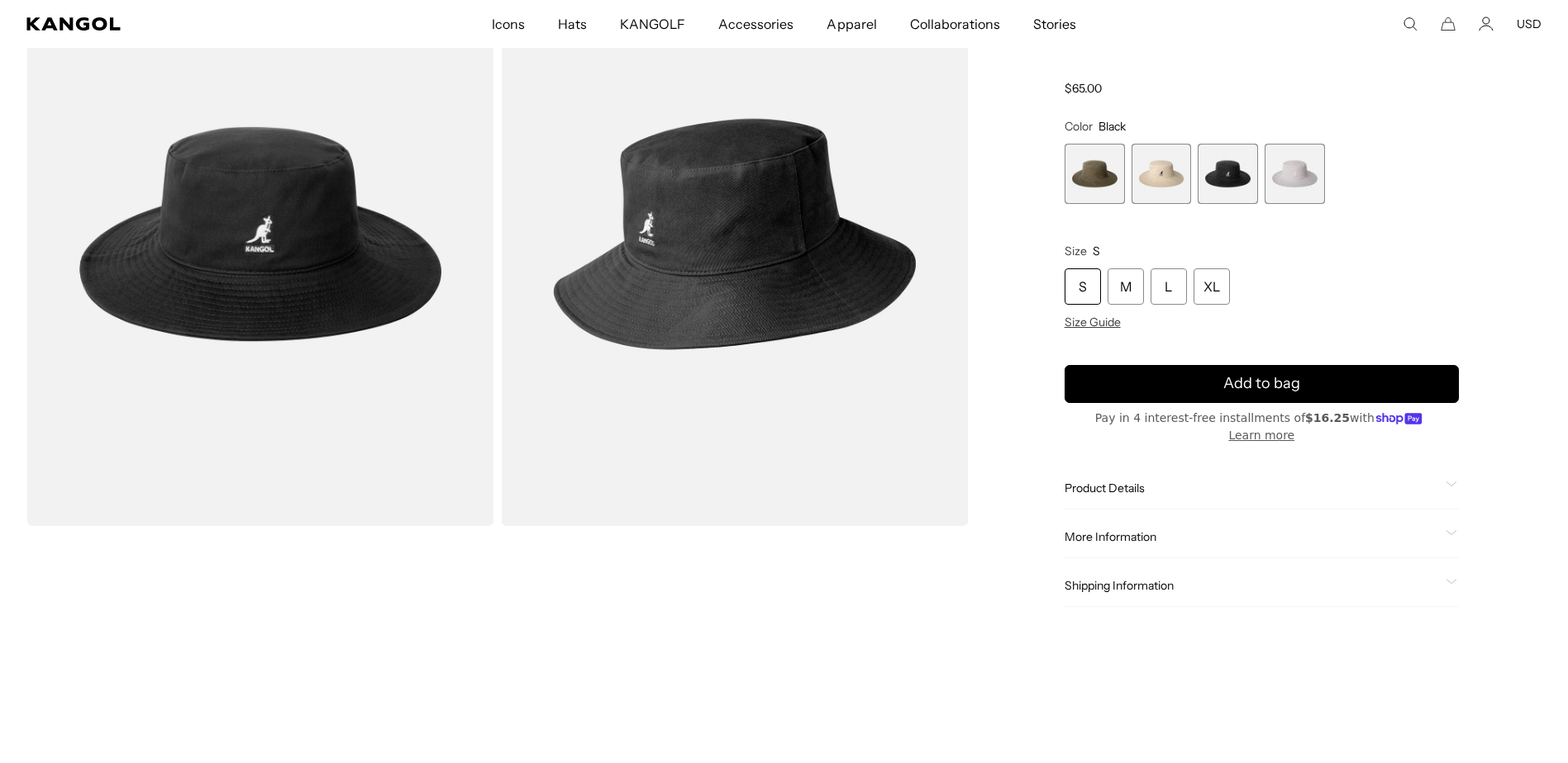
click at [1129, 481] on span "Product Details" at bounding box center [1252, 488] width 374 height 15
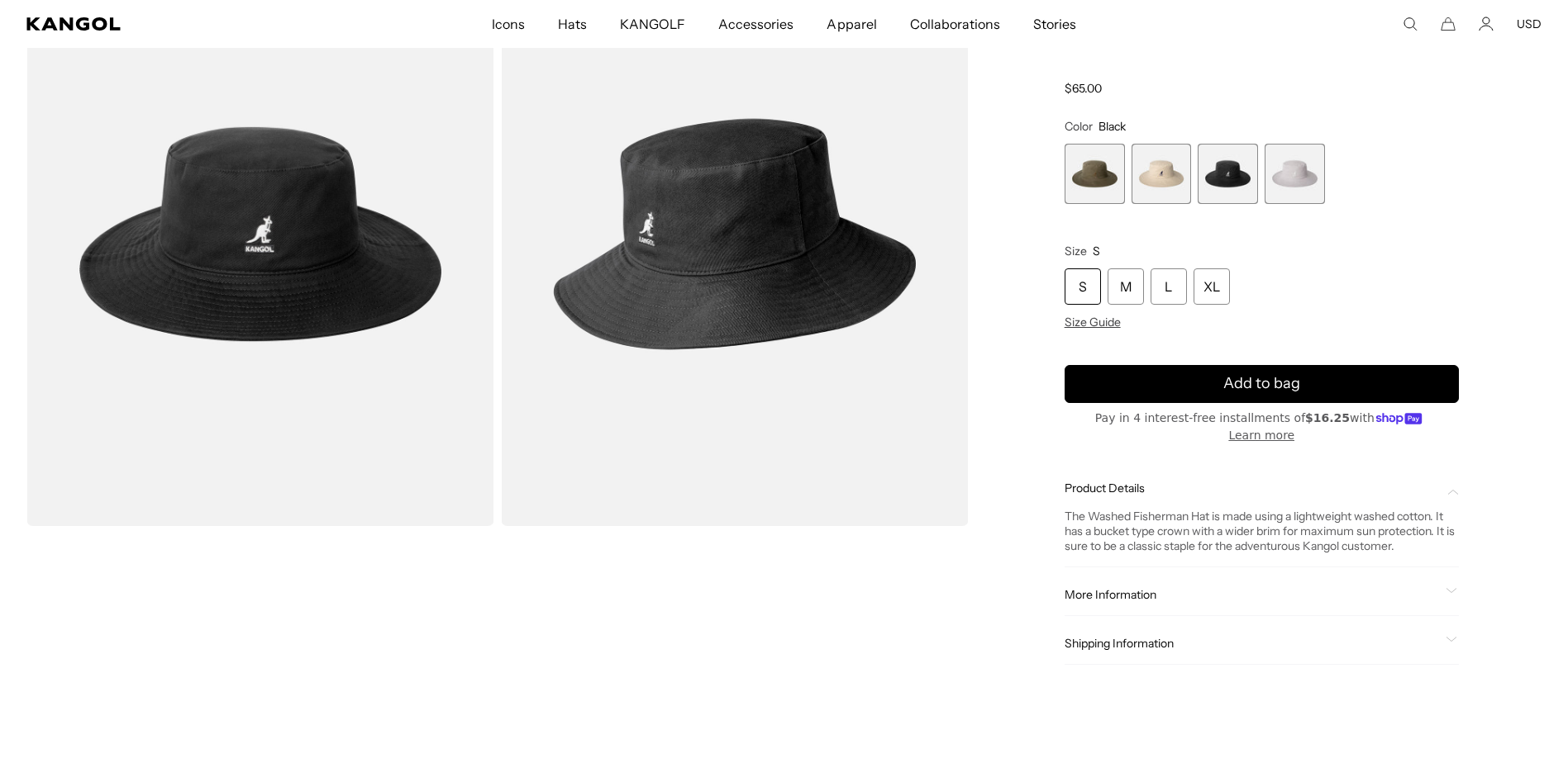
scroll to position [0, 0]
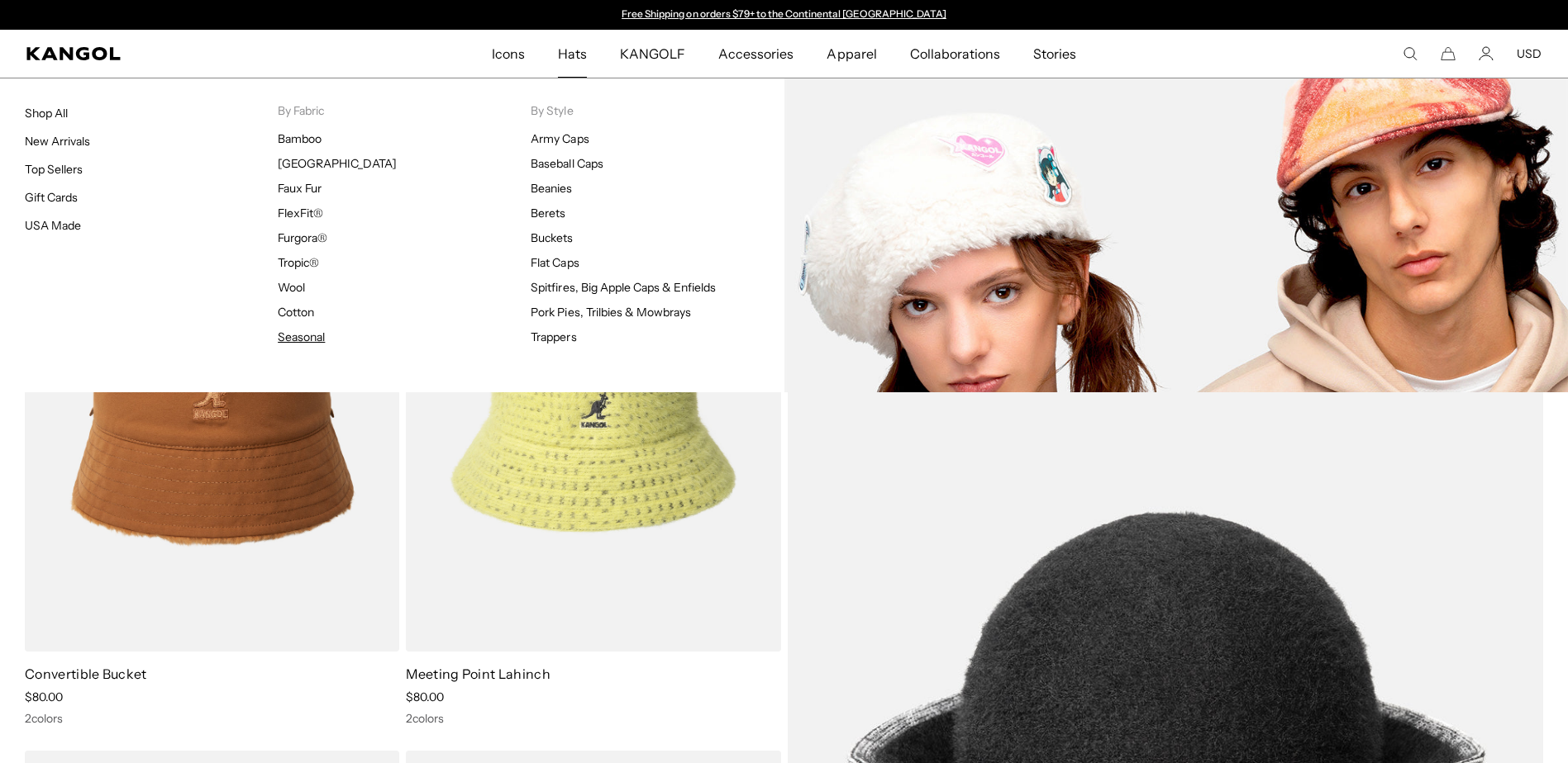
click at [298, 334] on link "Seasonal" at bounding box center [301, 337] width 47 height 15
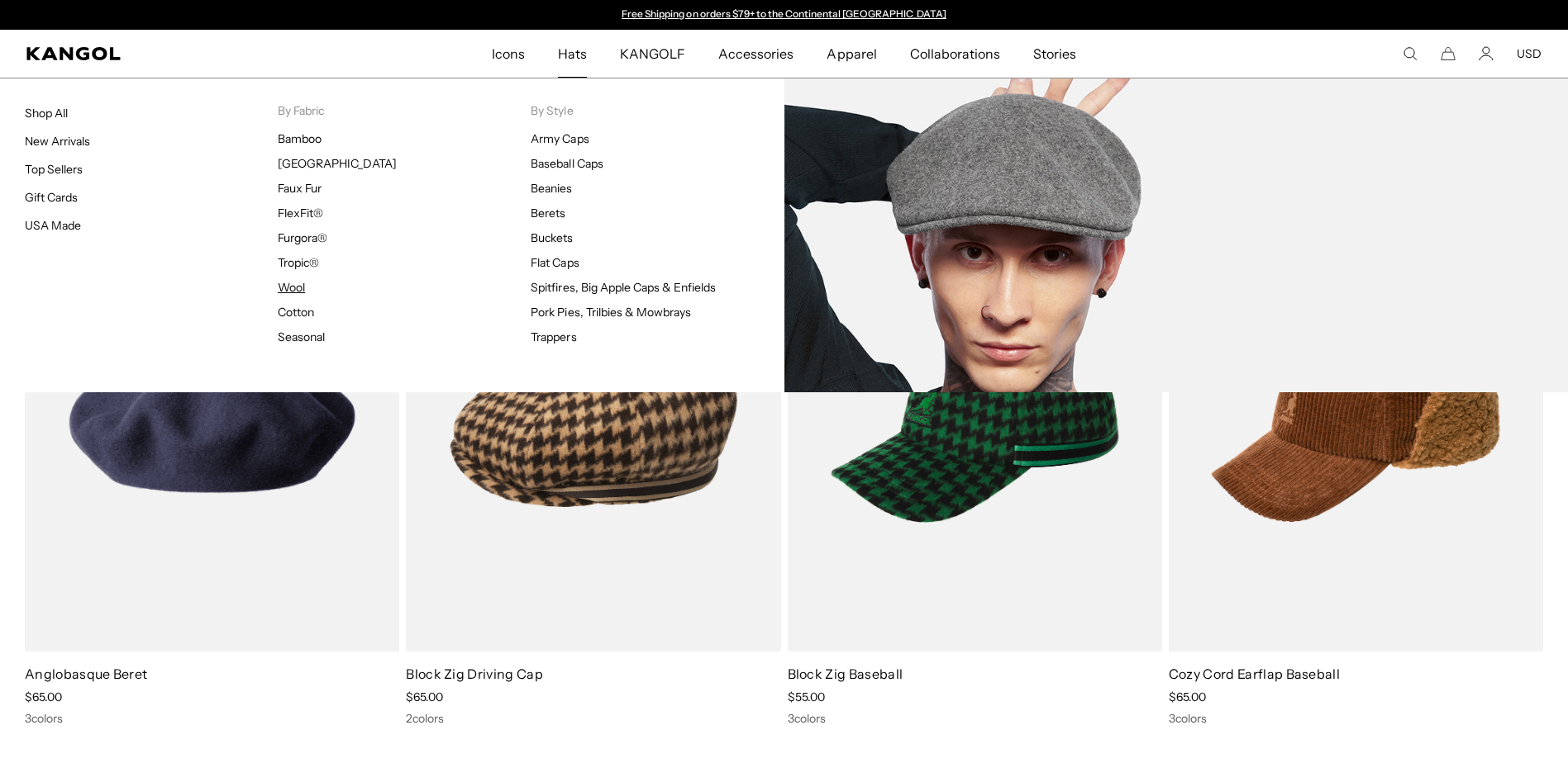
click at [297, 290] on link "Wool" at bounding box center [291, 287] width 27 height 15
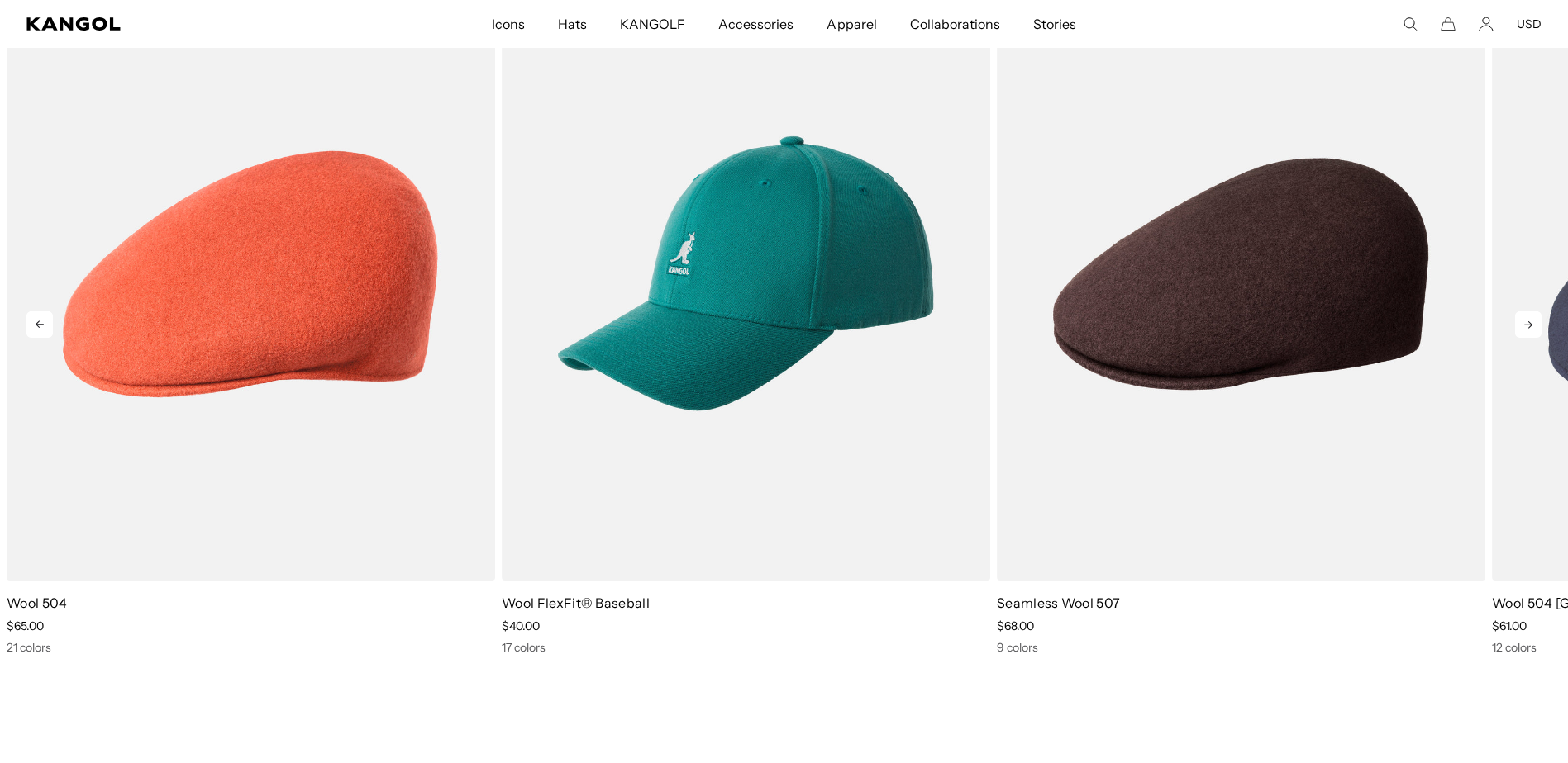
click at [1528, 324] on icon at bounding box center [1529, 325] width 27 height 27
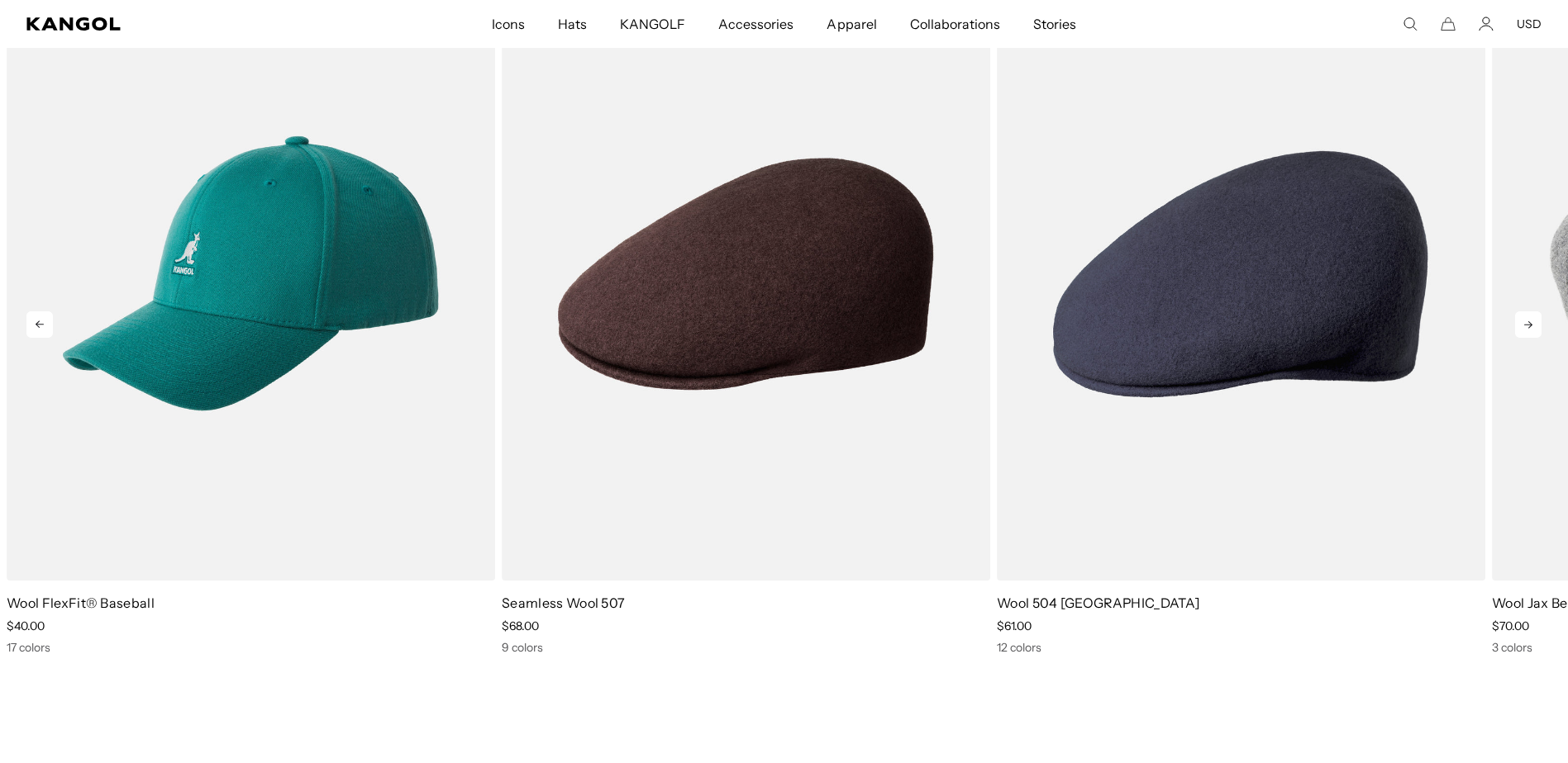
click at [1523, 324] on icon at bounding box center [1529, 325] width 27 height 27
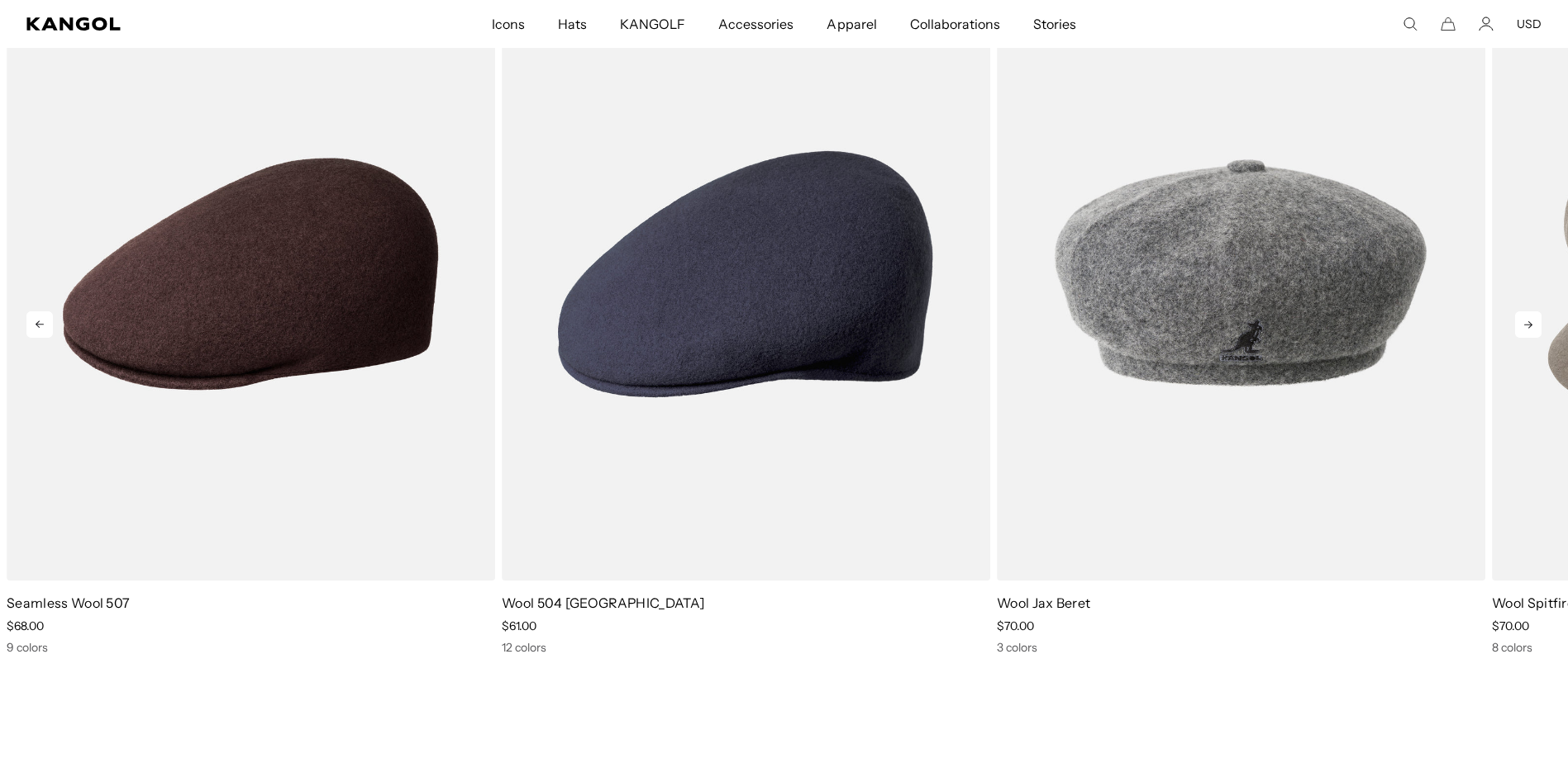
click at [1522, 327] on icon at bounding box center [1529, 325] width 27 height 27
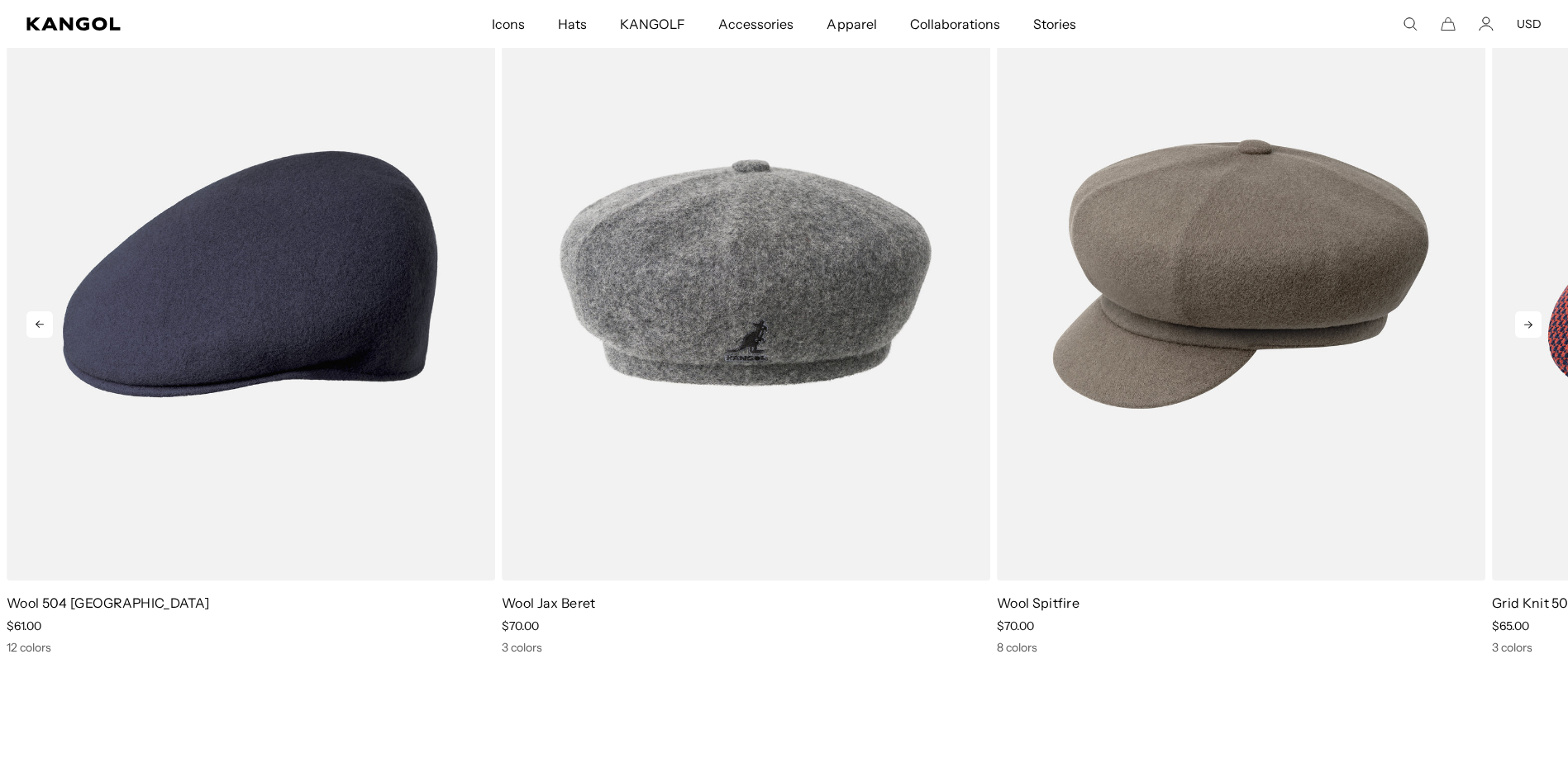
click at [1522, 327] on icon at bounding box center [1529, 325] width 27 height 27
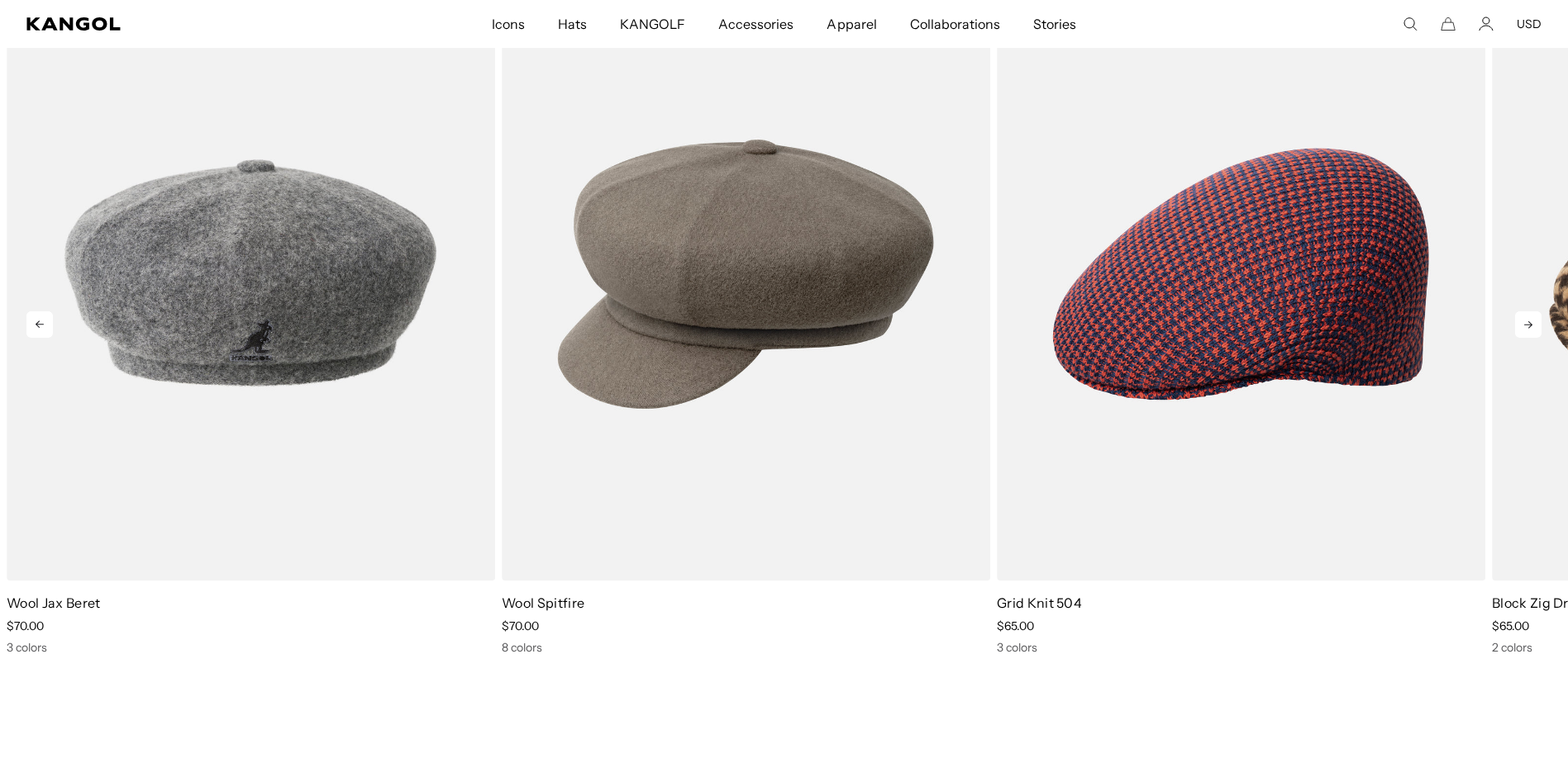
click at [1522, 327] on icon at bounding box center [1529, 325] width 27 height 27
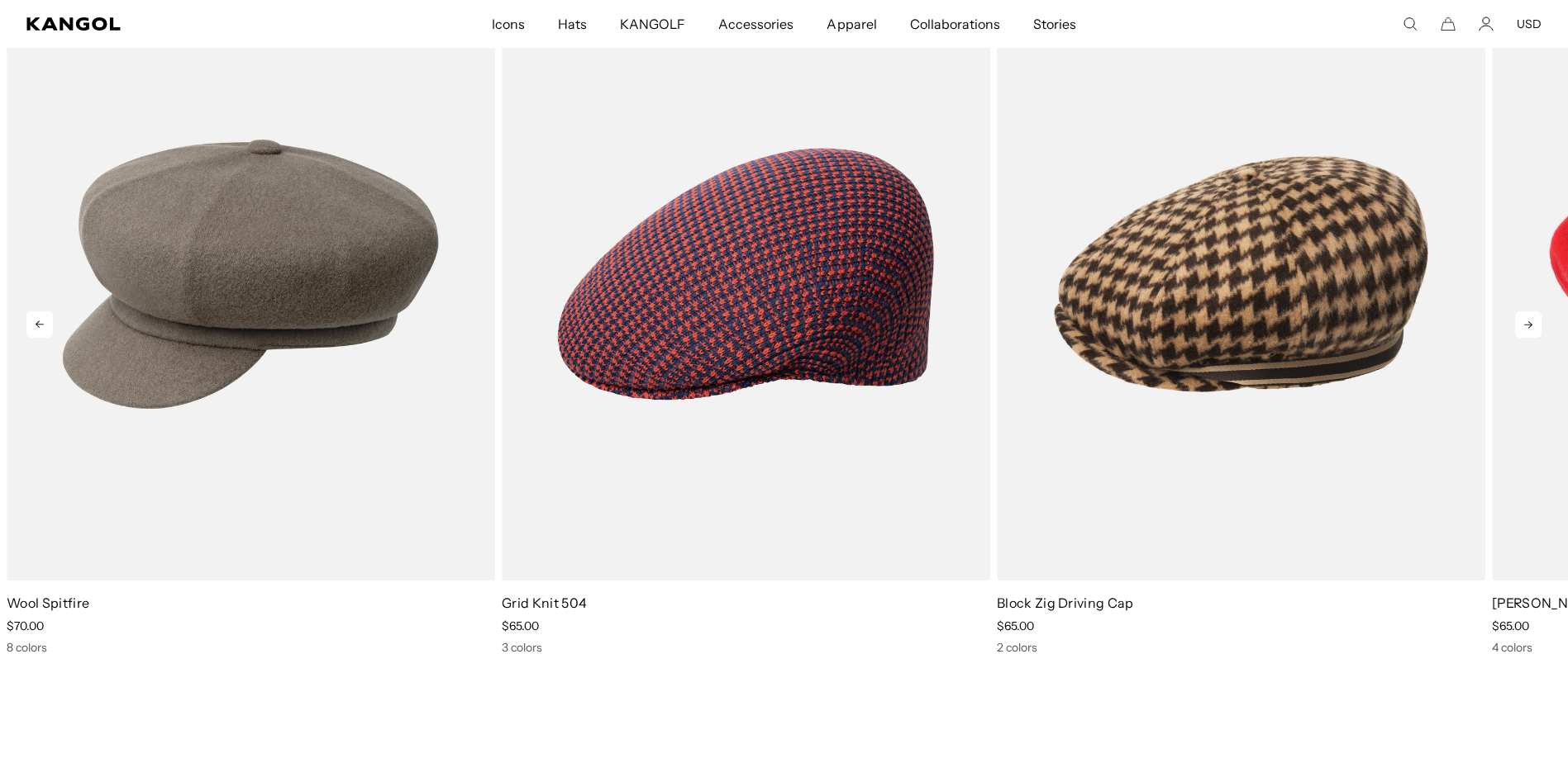
click at [1522, 327] on icon at bounding box center [1529, 325] width 27 height 27
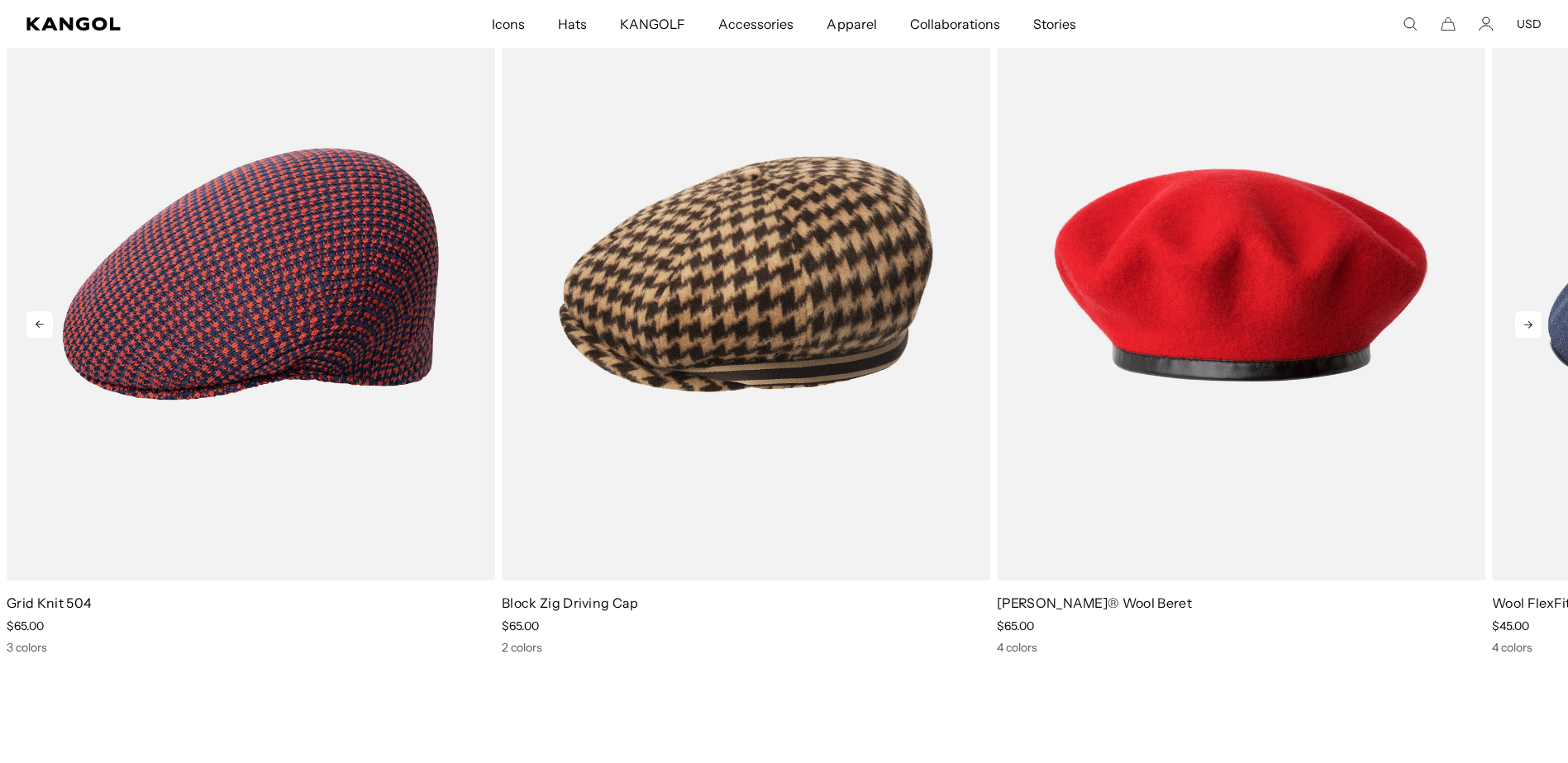
click at [1522, 327] on icon at bounding box center [1529, 325] width 27 height 27
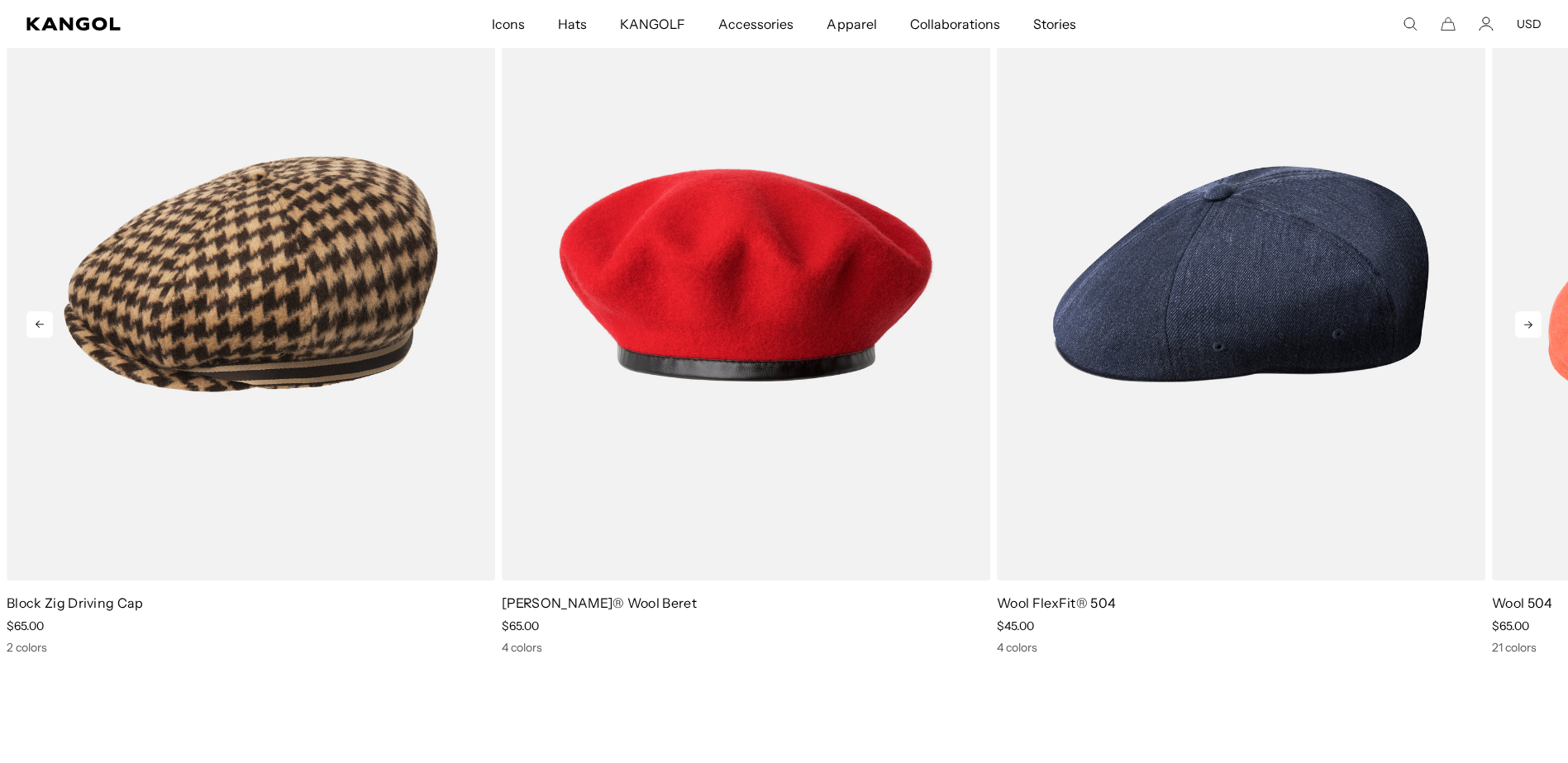
click at [1522, 327] on icon at bounding box center [1529, 325] width 27 height 27
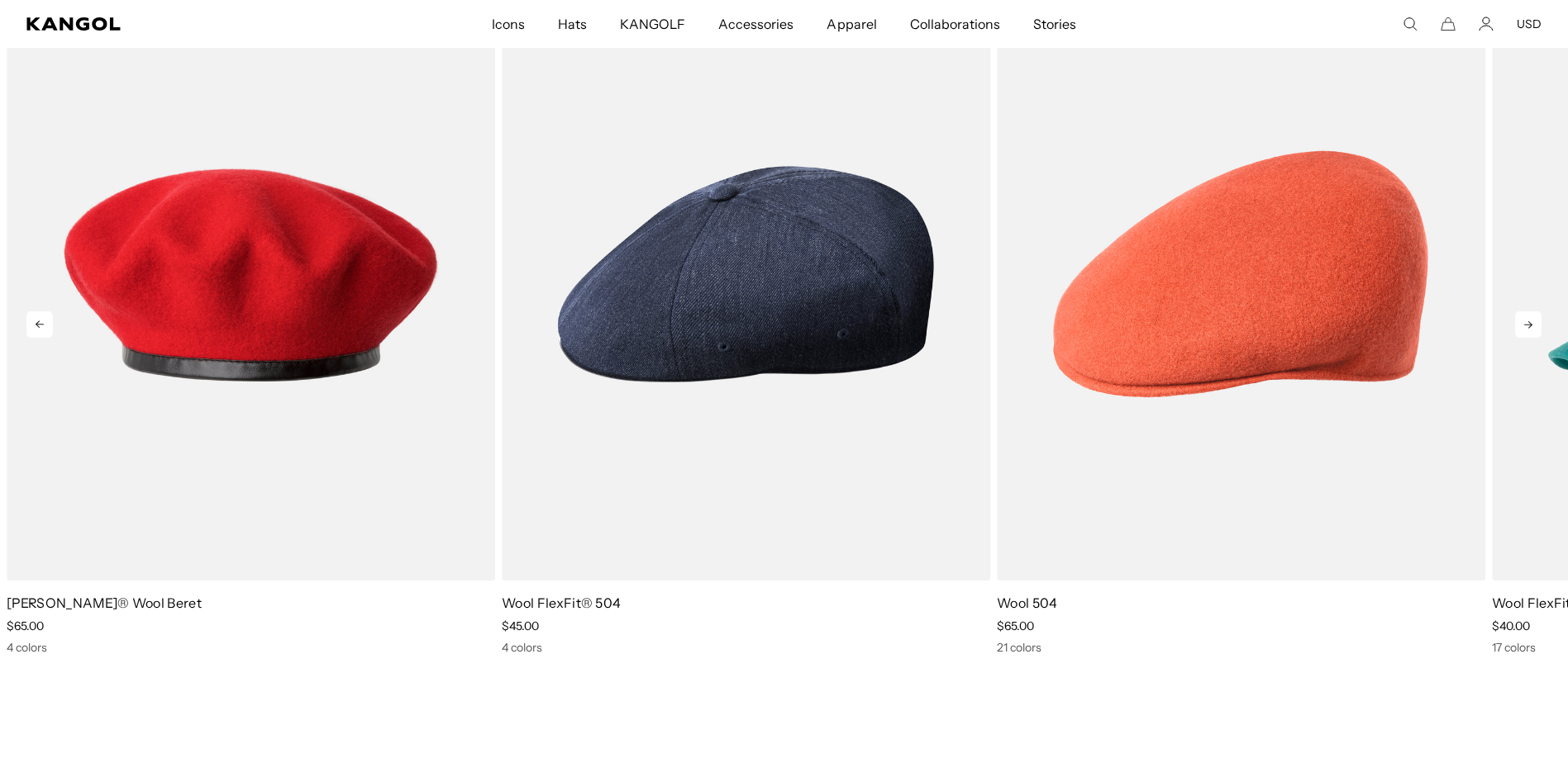
click at [1522, 327] on icon at bounding box center [1529, 325] width 27 height 27
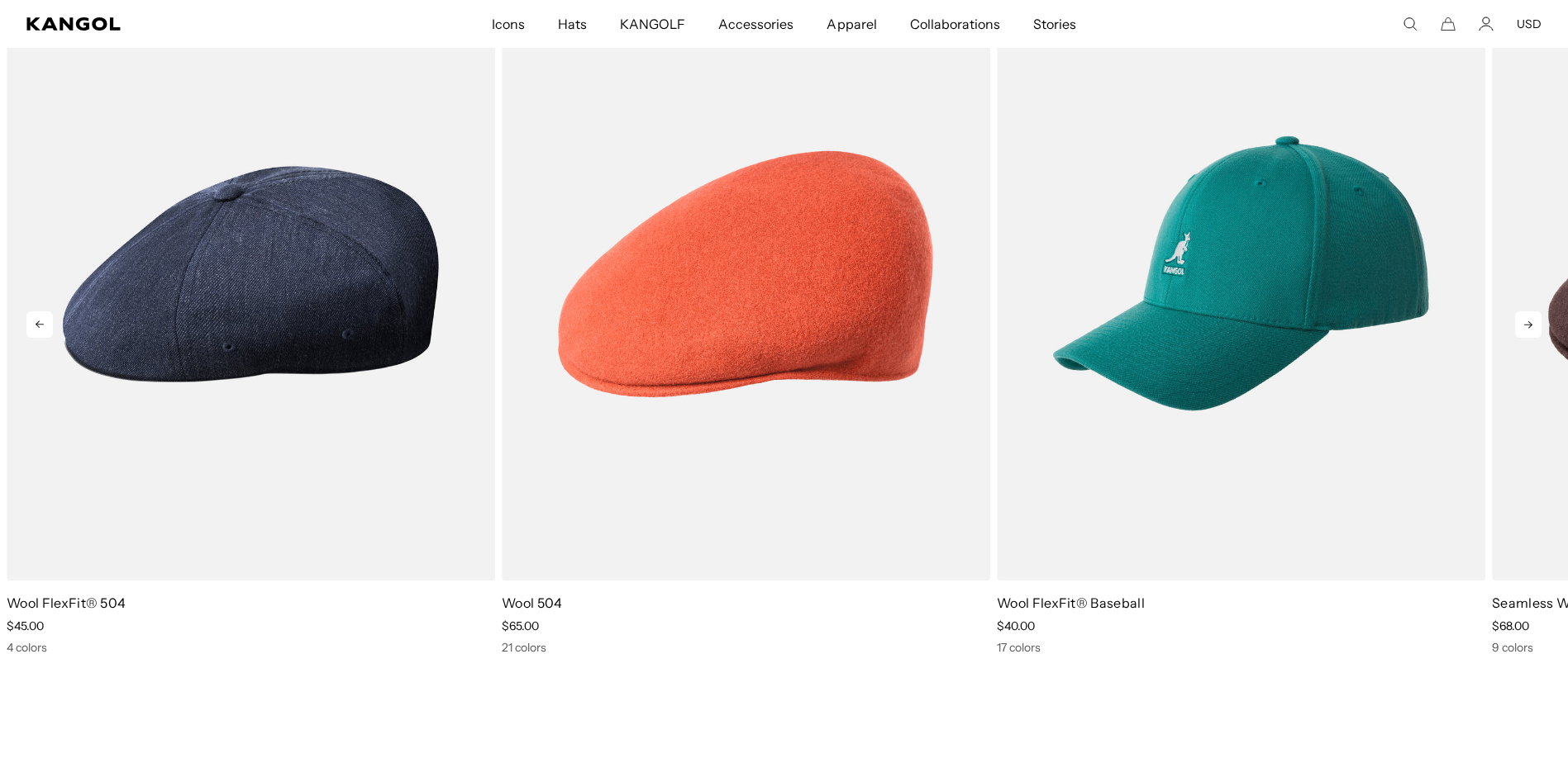
click at [1522, 327] on icon at bounding box center [1529, 325] width 27 height 27
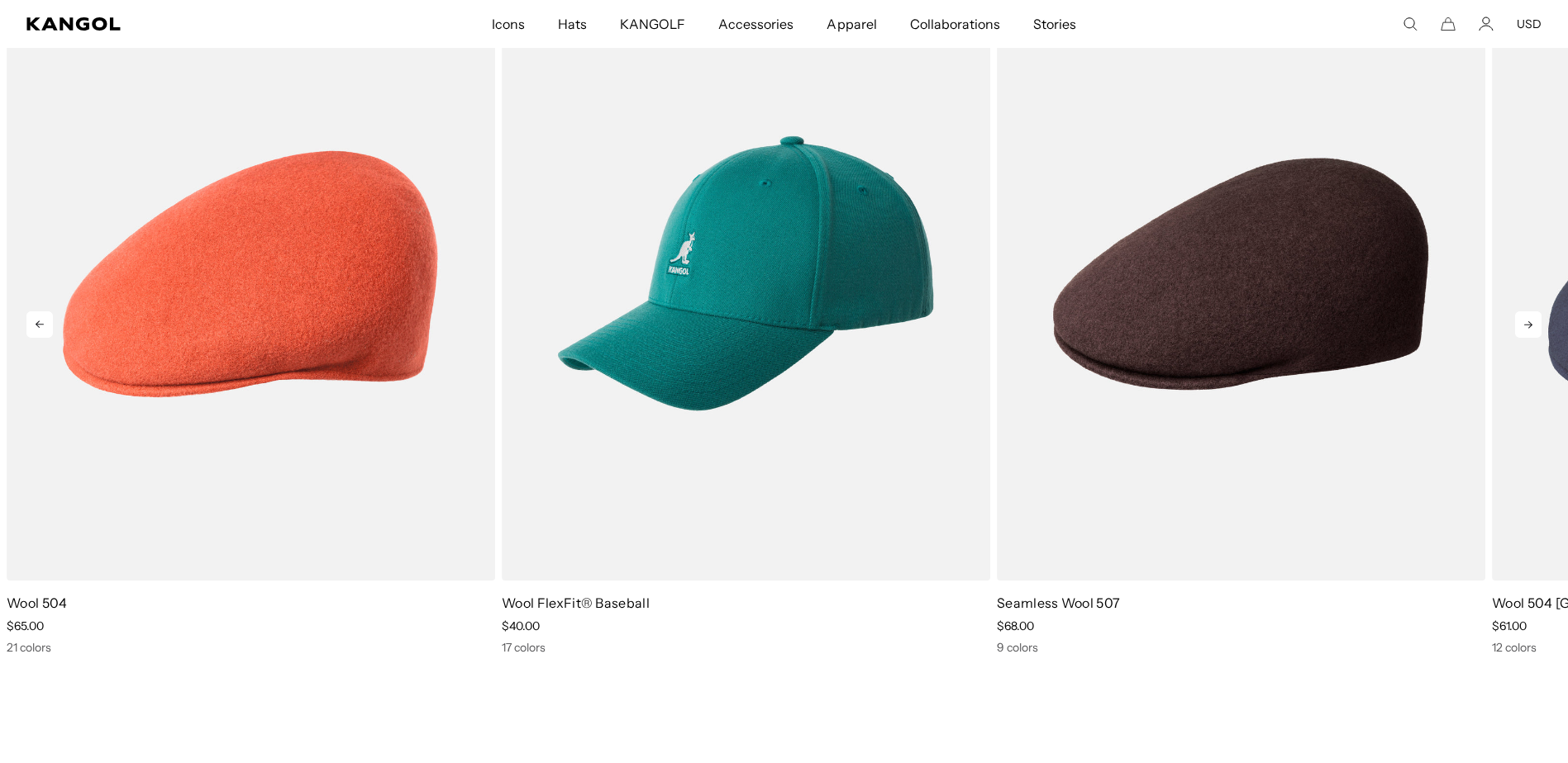
click at [1522, 327] on icon at bounding box center [1529, 325] width 27 height 27
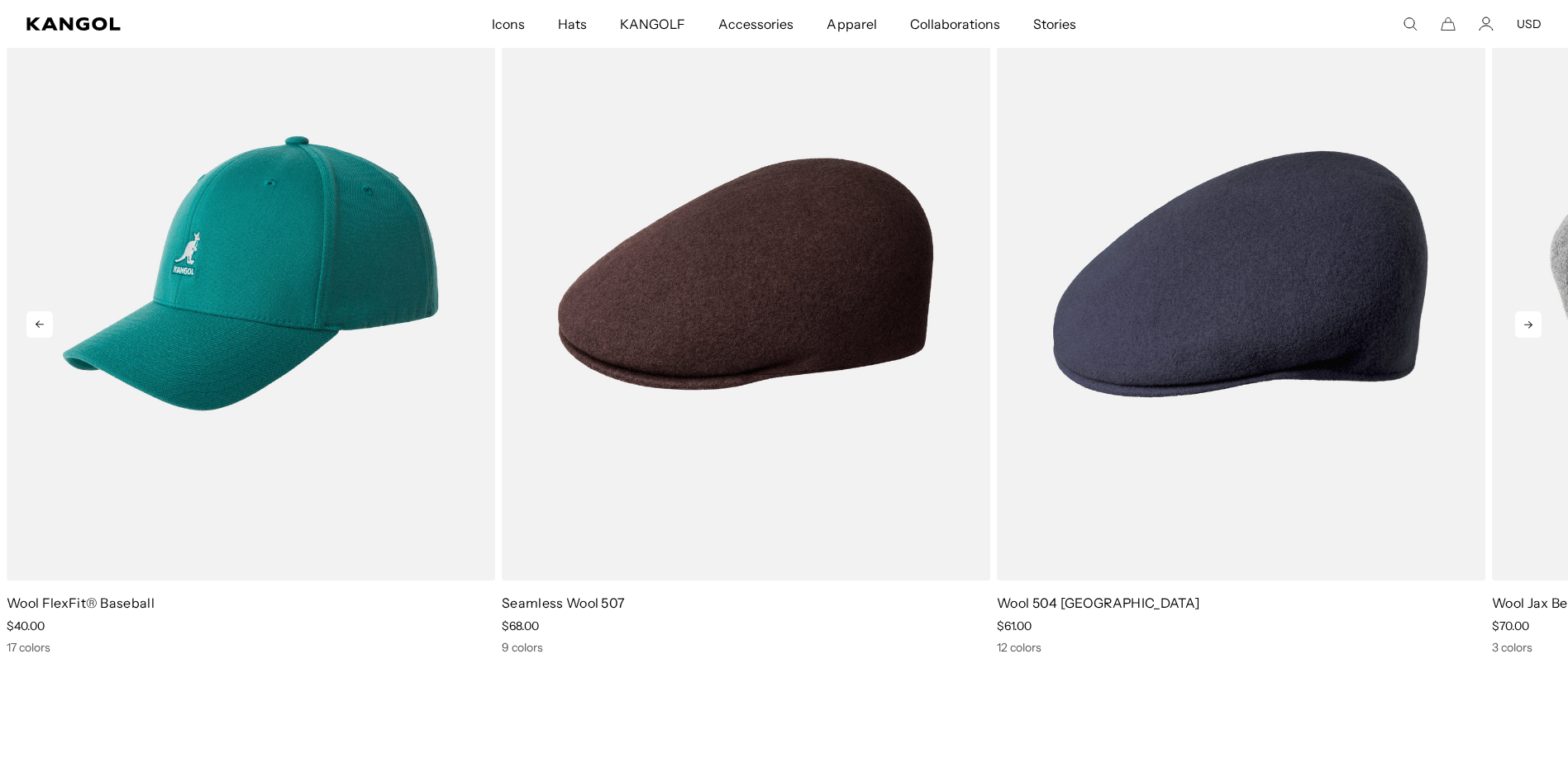
click at [1522, 327] on icon at bounding box center [1529, 325] width 27 height 27
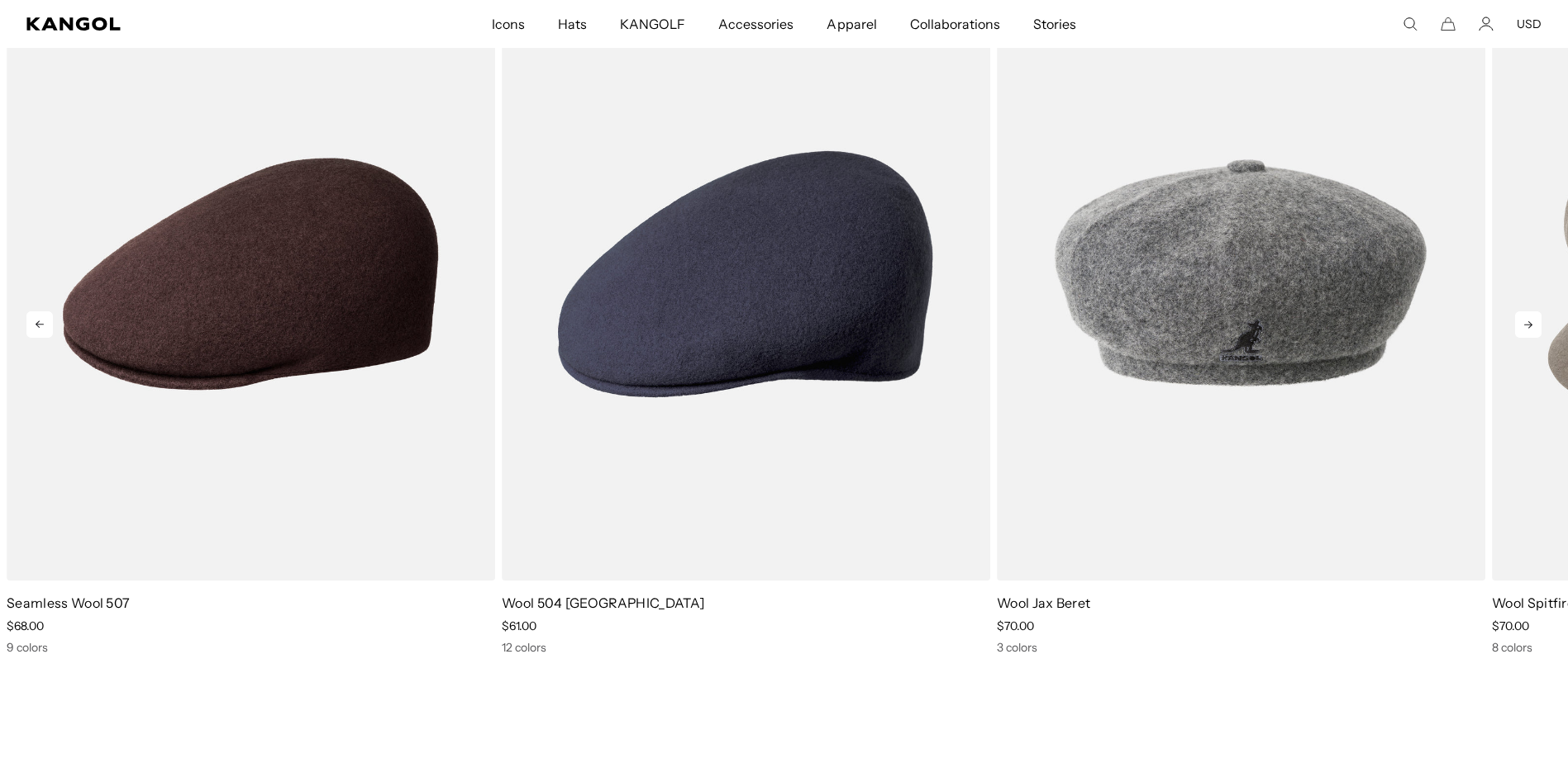
click at [1522, 327] on icon at bounding box center [1529, 325] width 27 height 27
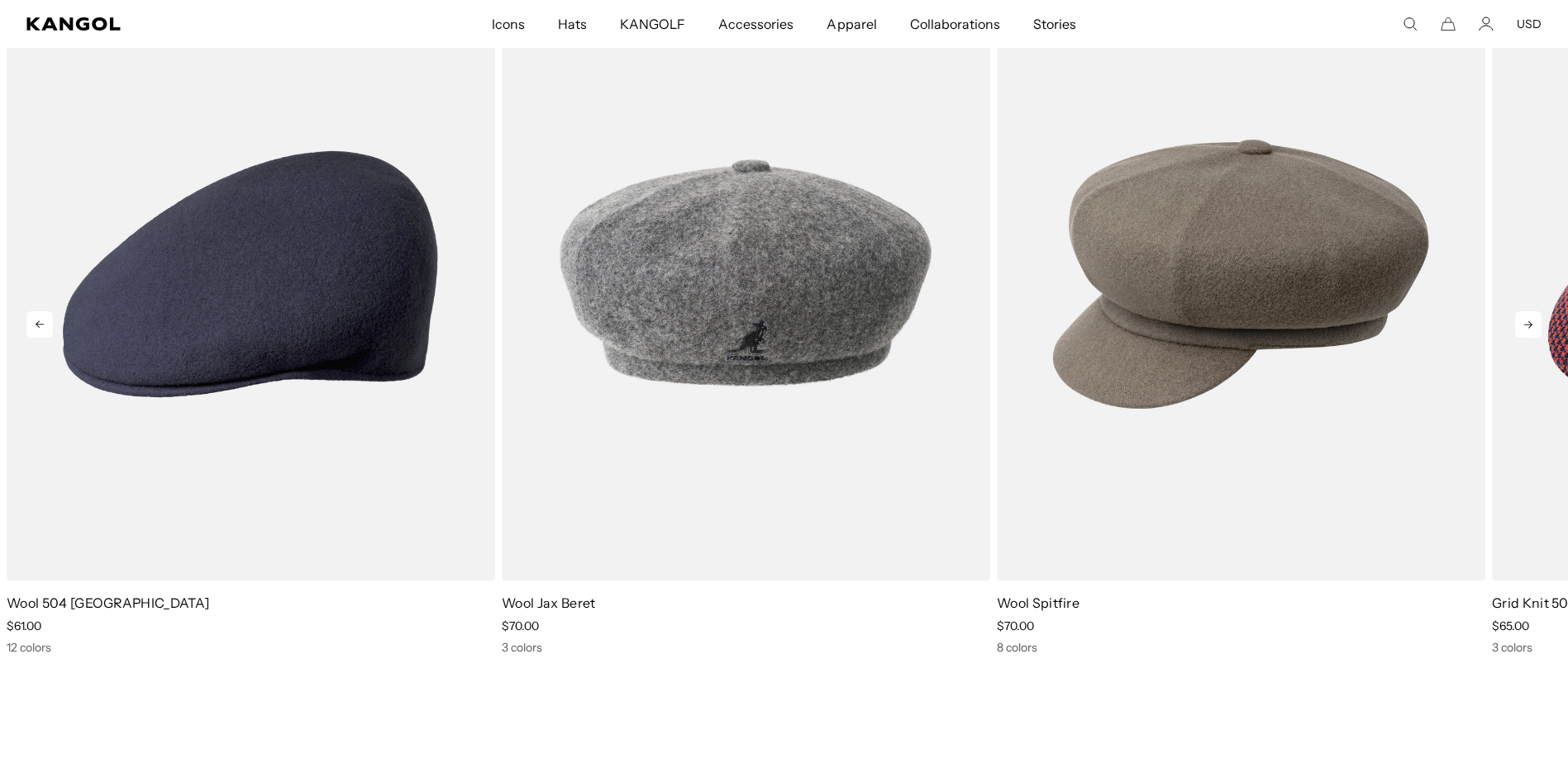
click at [1522, 327] on icon at bounding box center [1529, 325] width 27 height 27
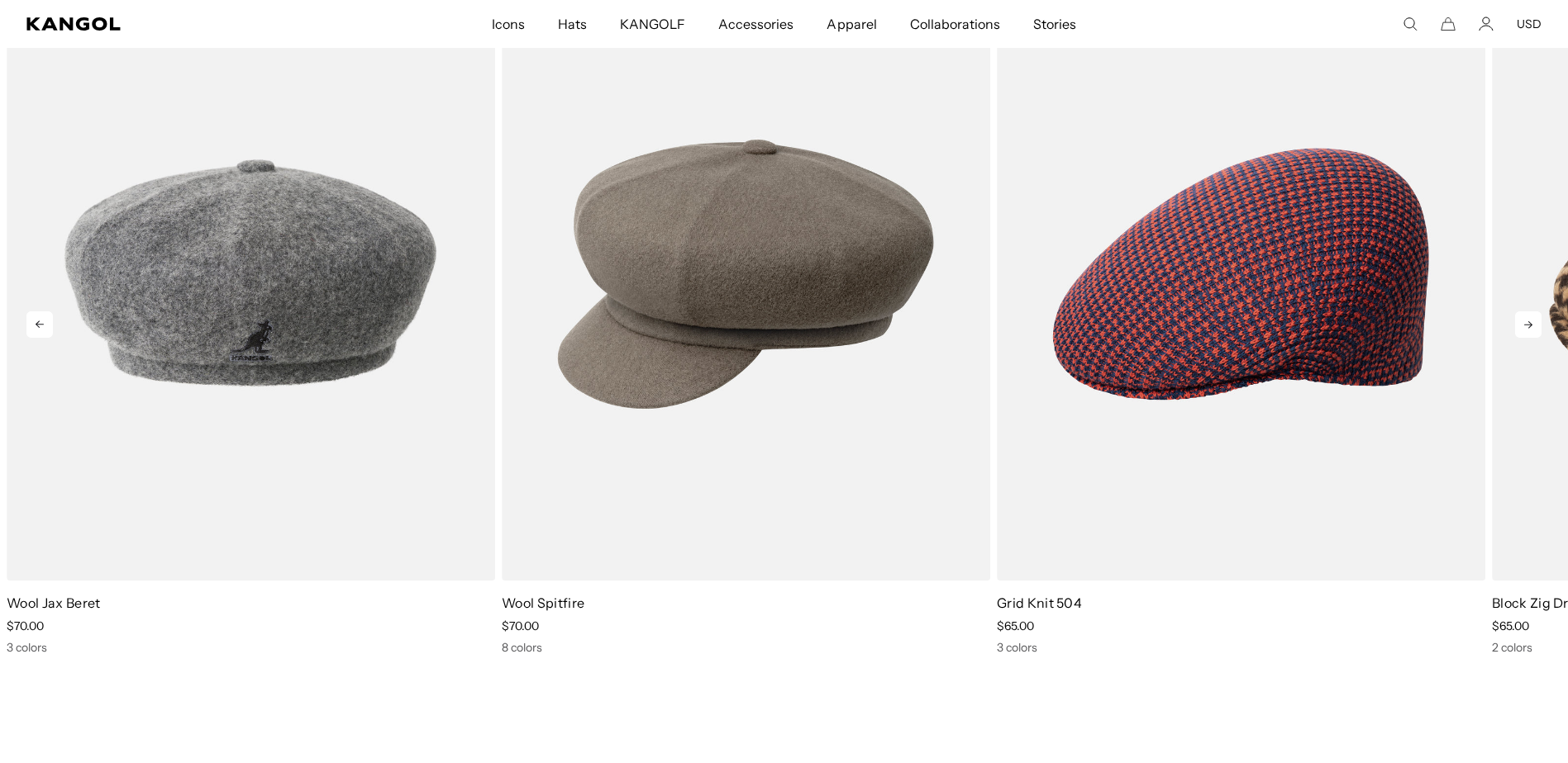
click at [1522, 327] on icon at bounding box center [1529, 325] width 27 height 27
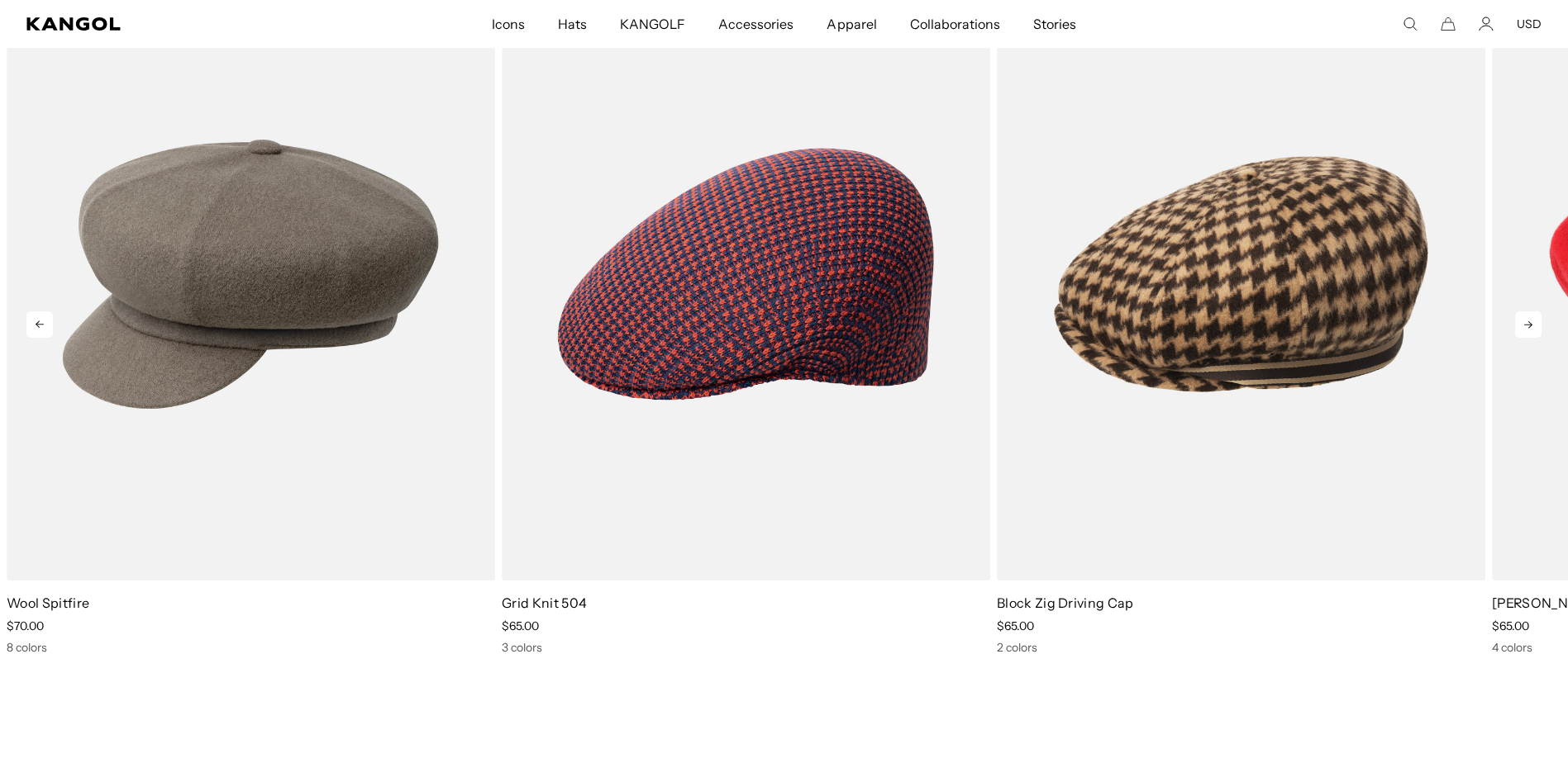
click at [1522, 327] on icon at bounding box center [1529, 325] width 27 height 27
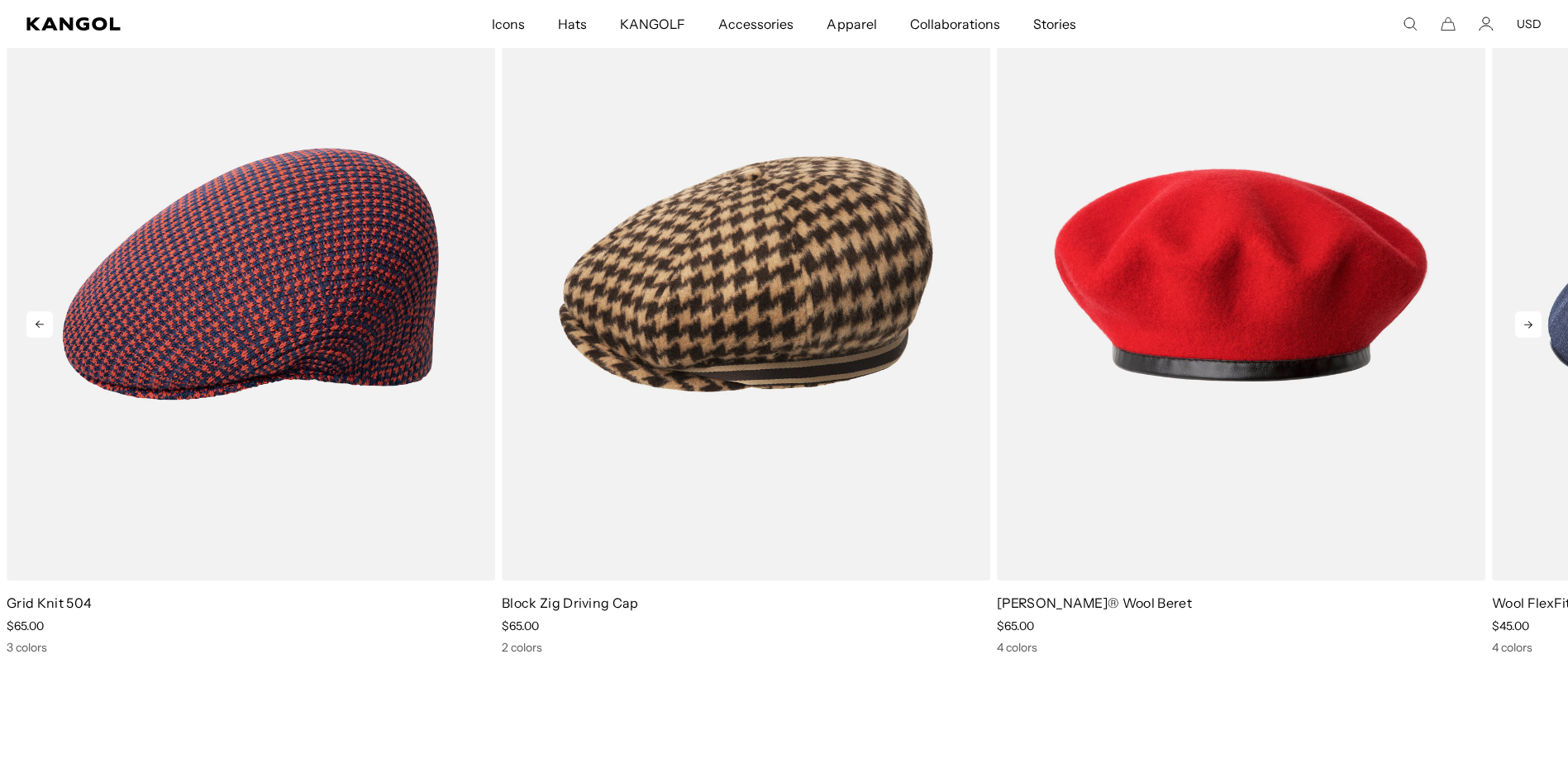
click at [1522, 327] on icon at bounding box center [1529, 325] width 27 height 27
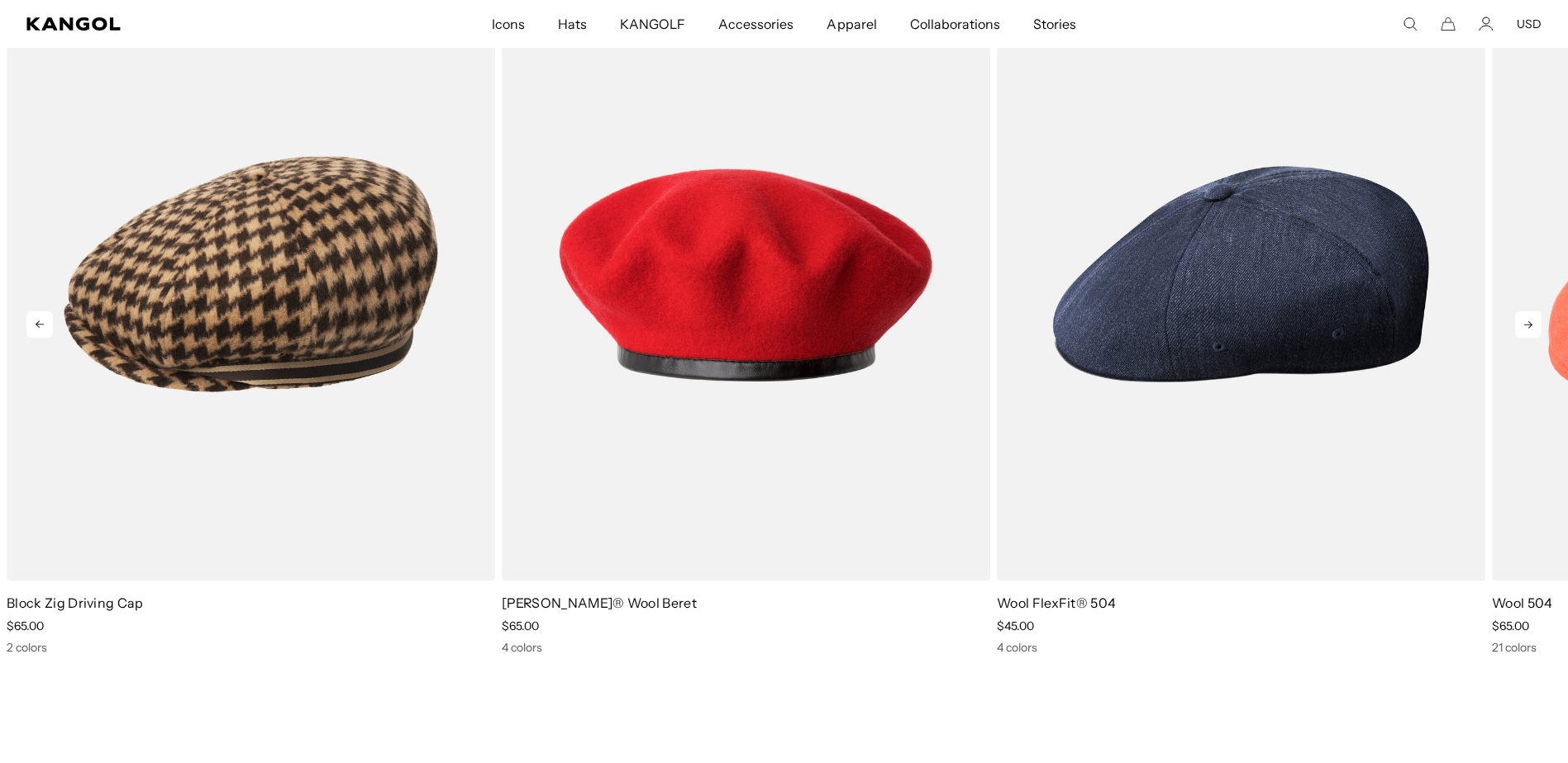
click at [1522, 327] on icon at bounding box center [1529, 325] width 27 height 27
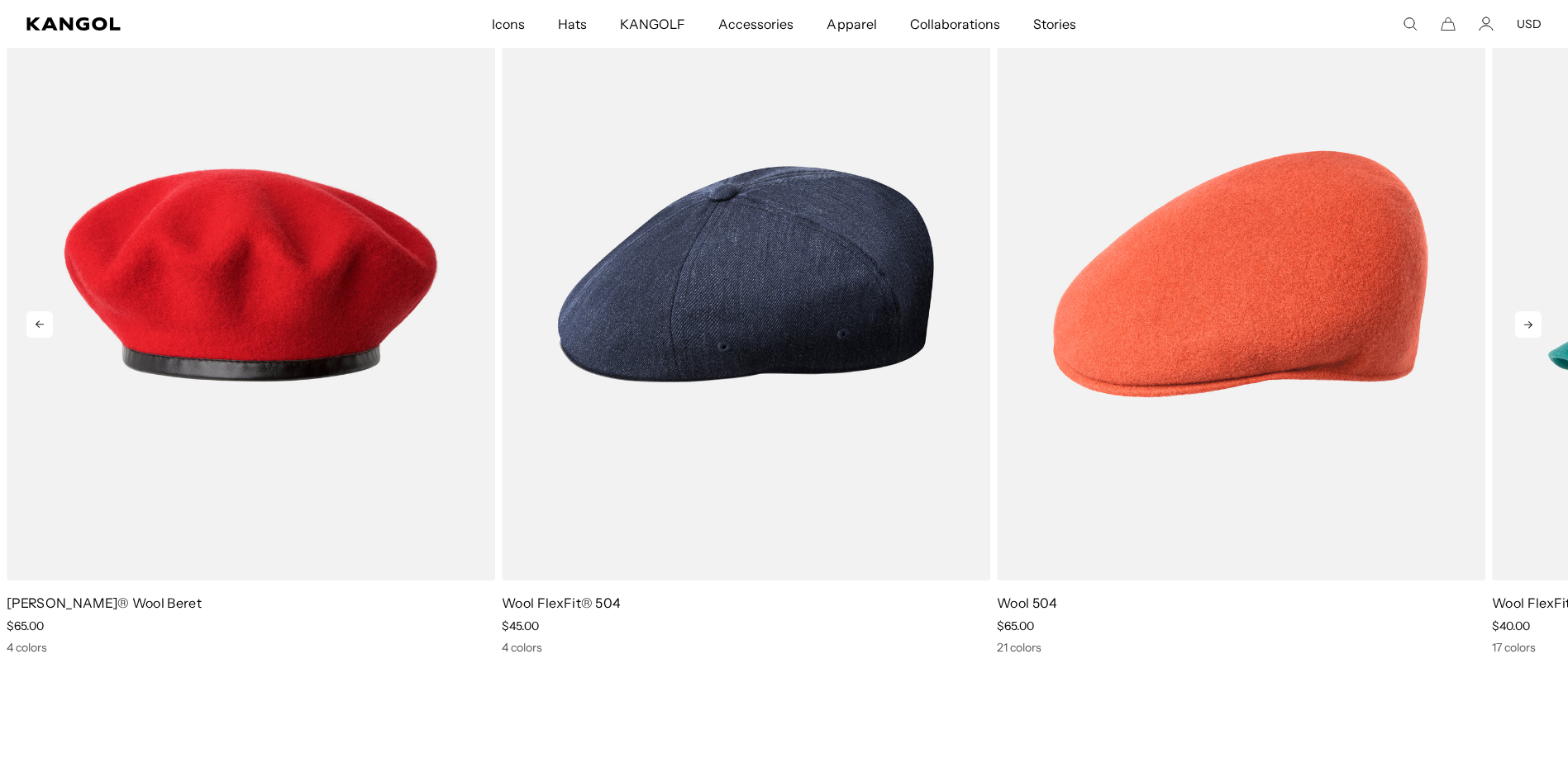
click at [1522, 327] on icon at bounding box center [1529, 325] width 27 height 27
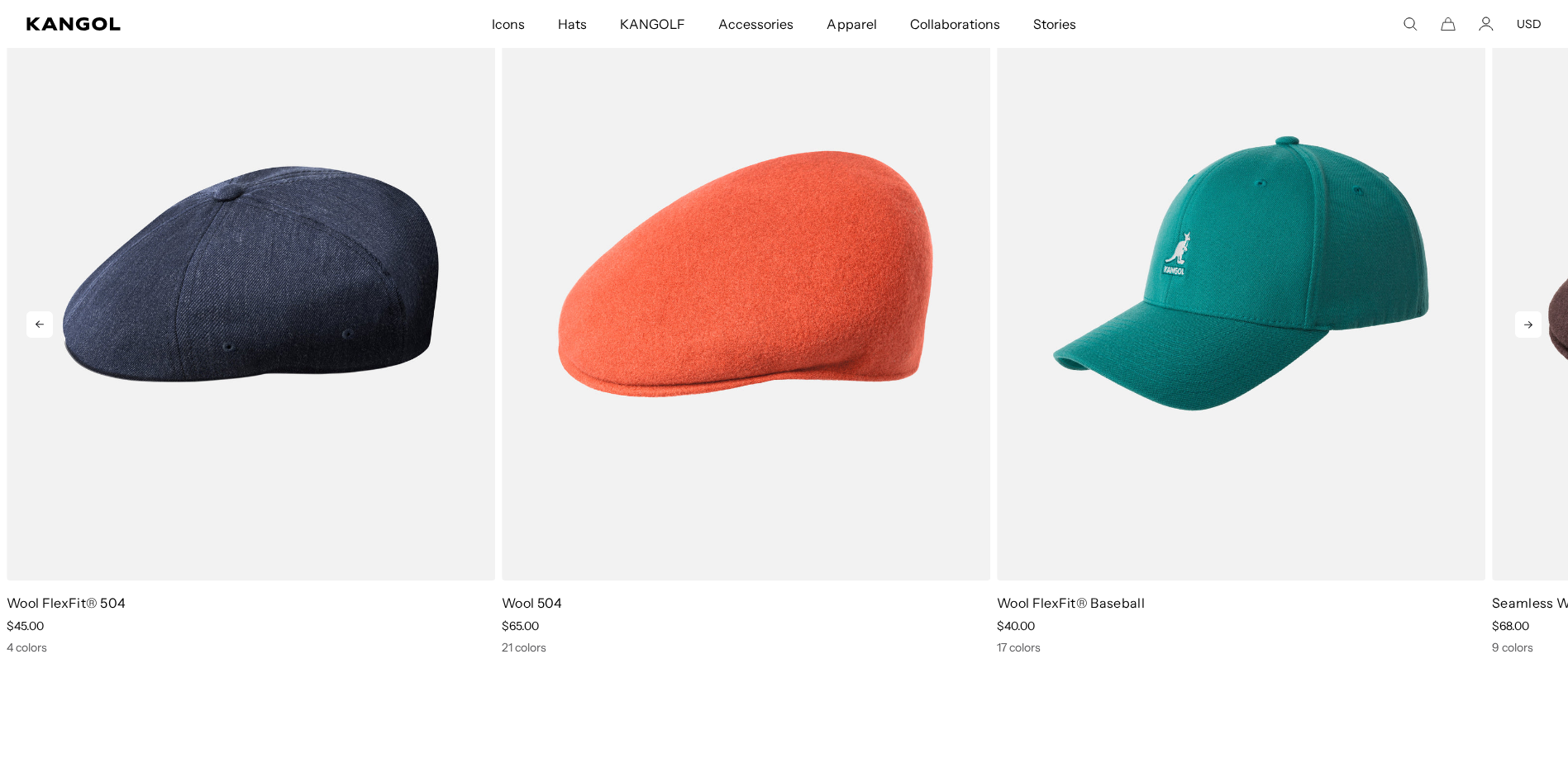
click at [1522, 327] on icon at bounding box center [1529, 325] width 27 height 27
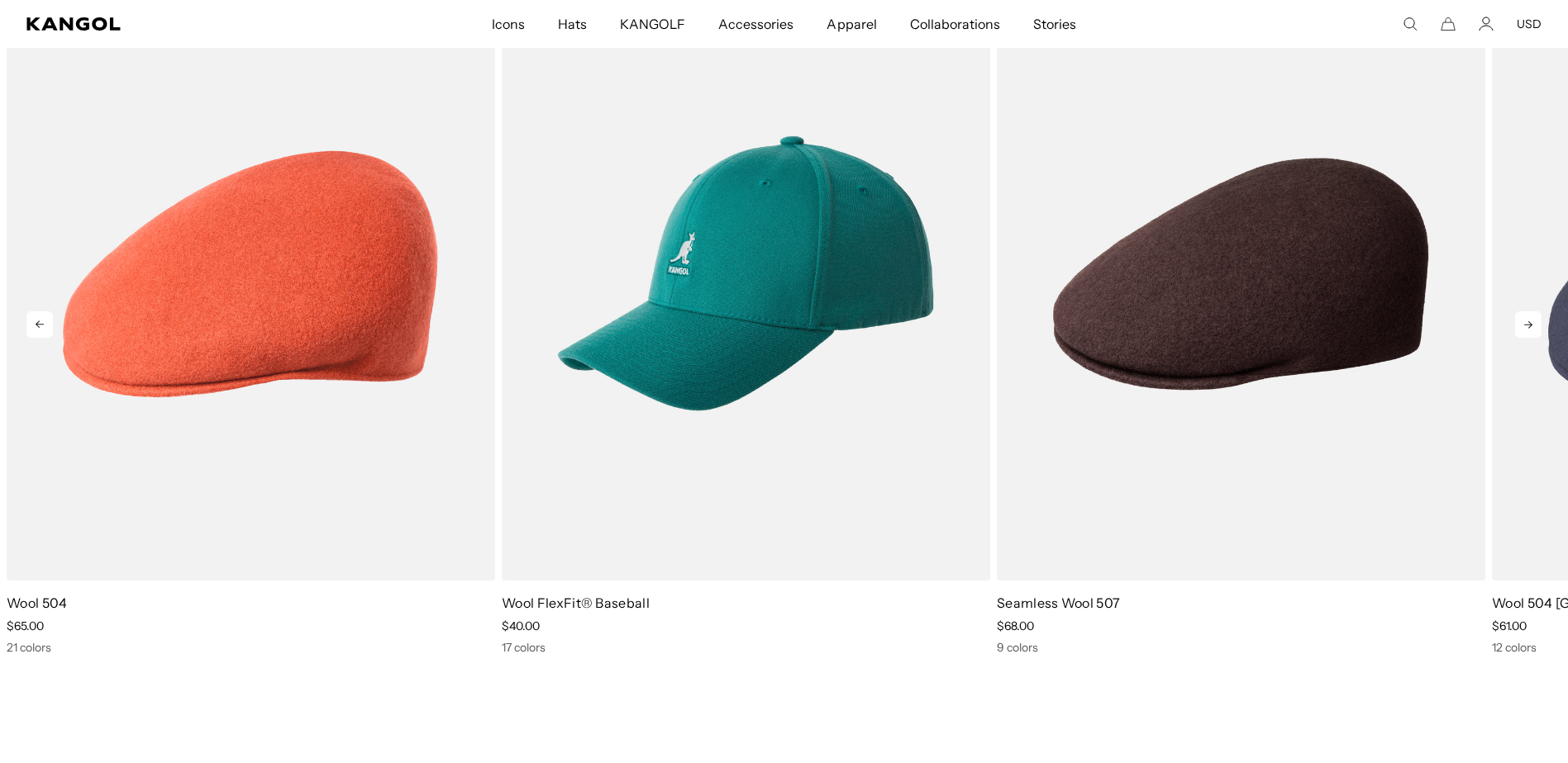
click at [1522, 327] on icon at bounding box center [1529, 325] width 27 height 27
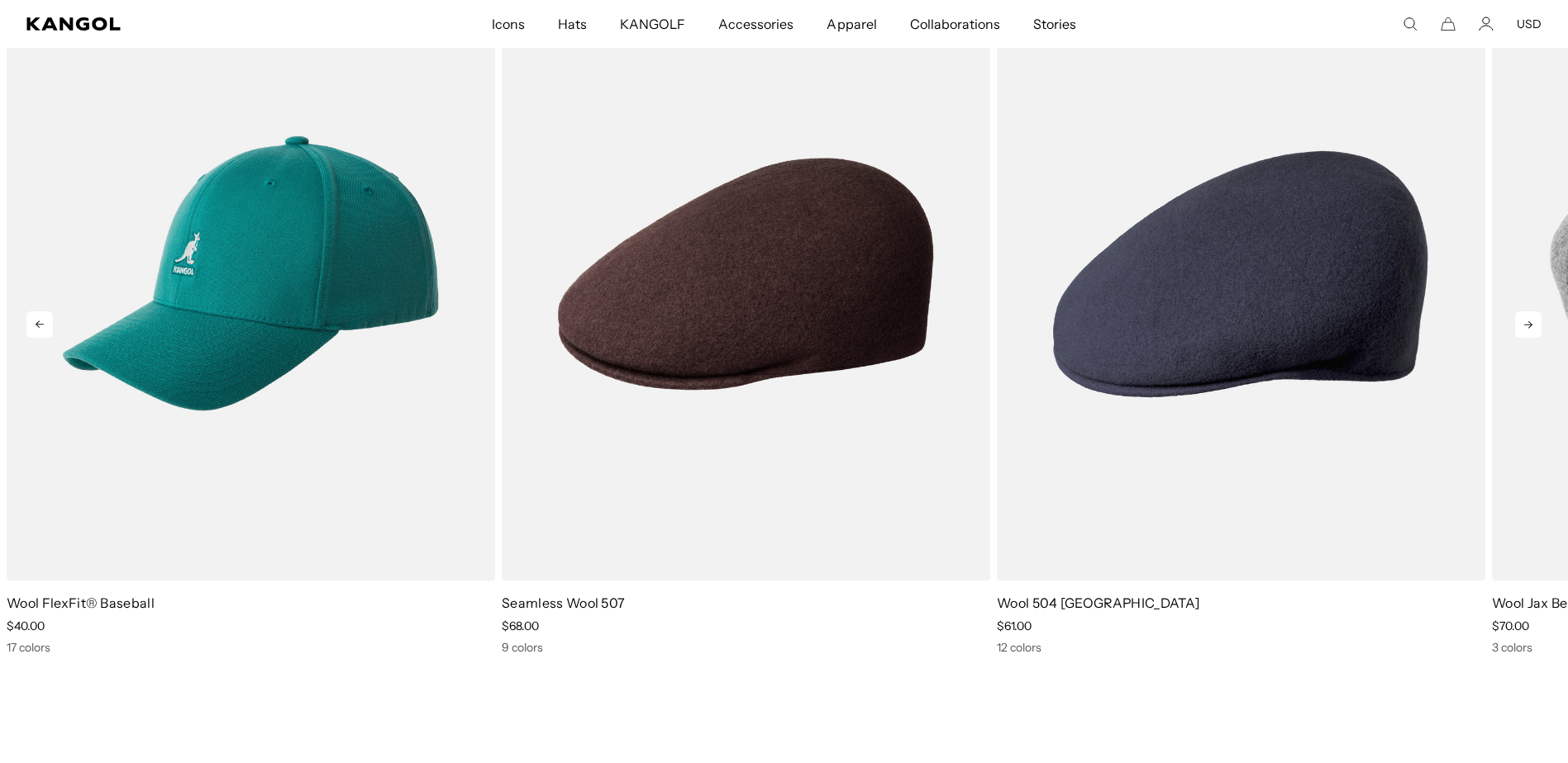
click at [1522, 327] on icon at bounding box center [1529, 325] width 27 height 27
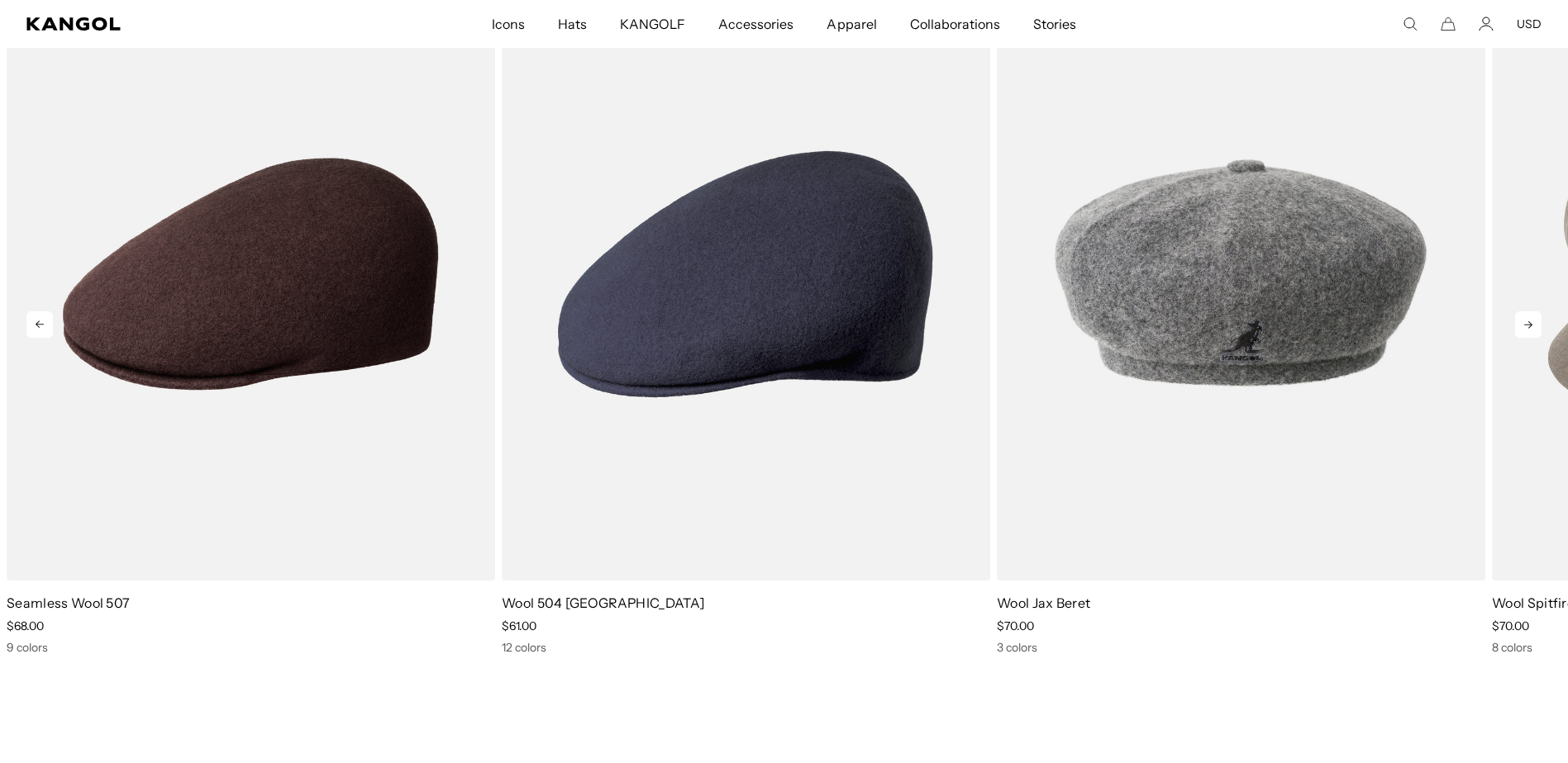
click at [1522, 327] on icon at bounding box center [1529, 325] width 27 height 27
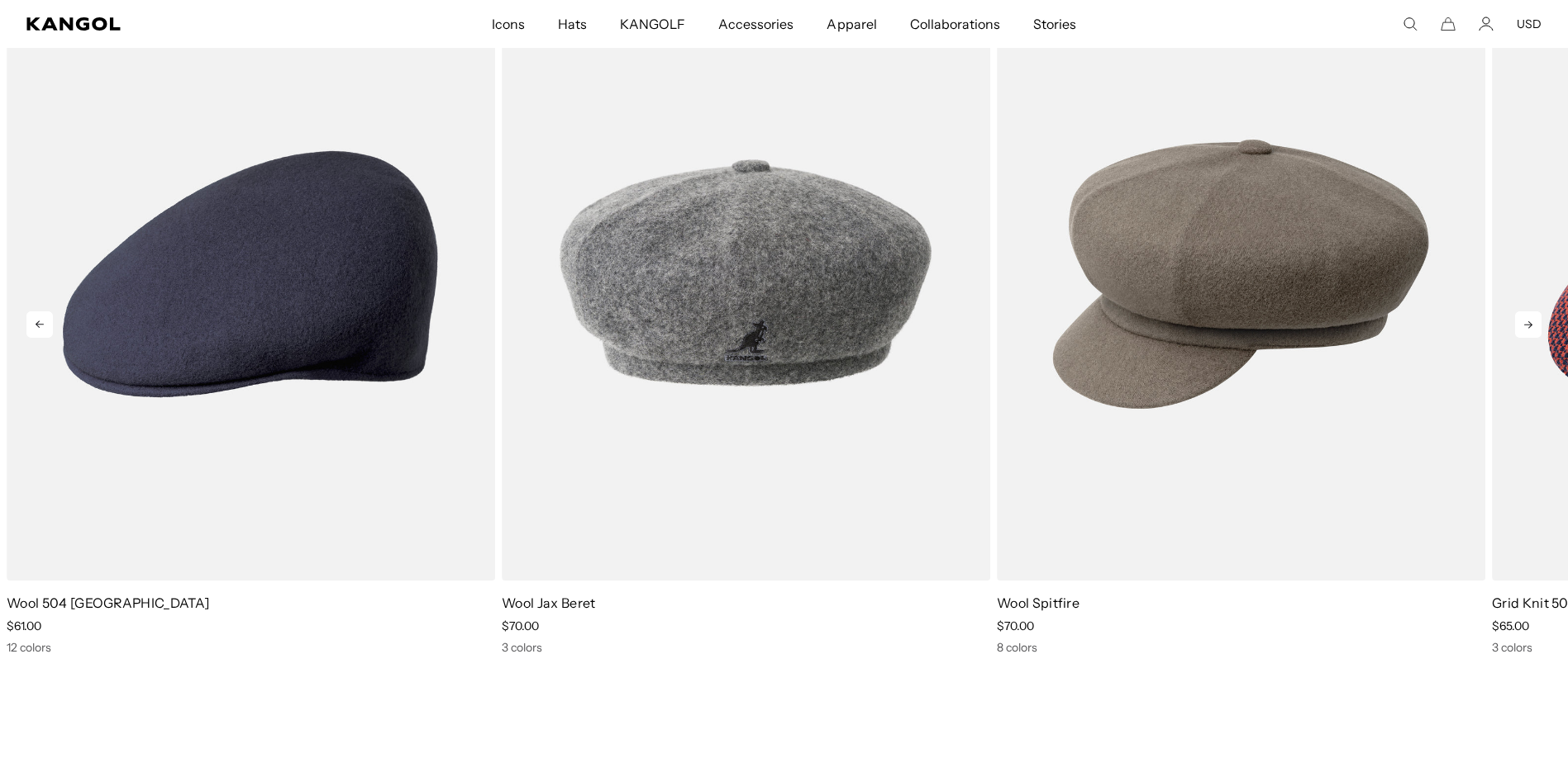
click at [1522, 327] on icon at bounding box center [1529, 325] width 27 height 27
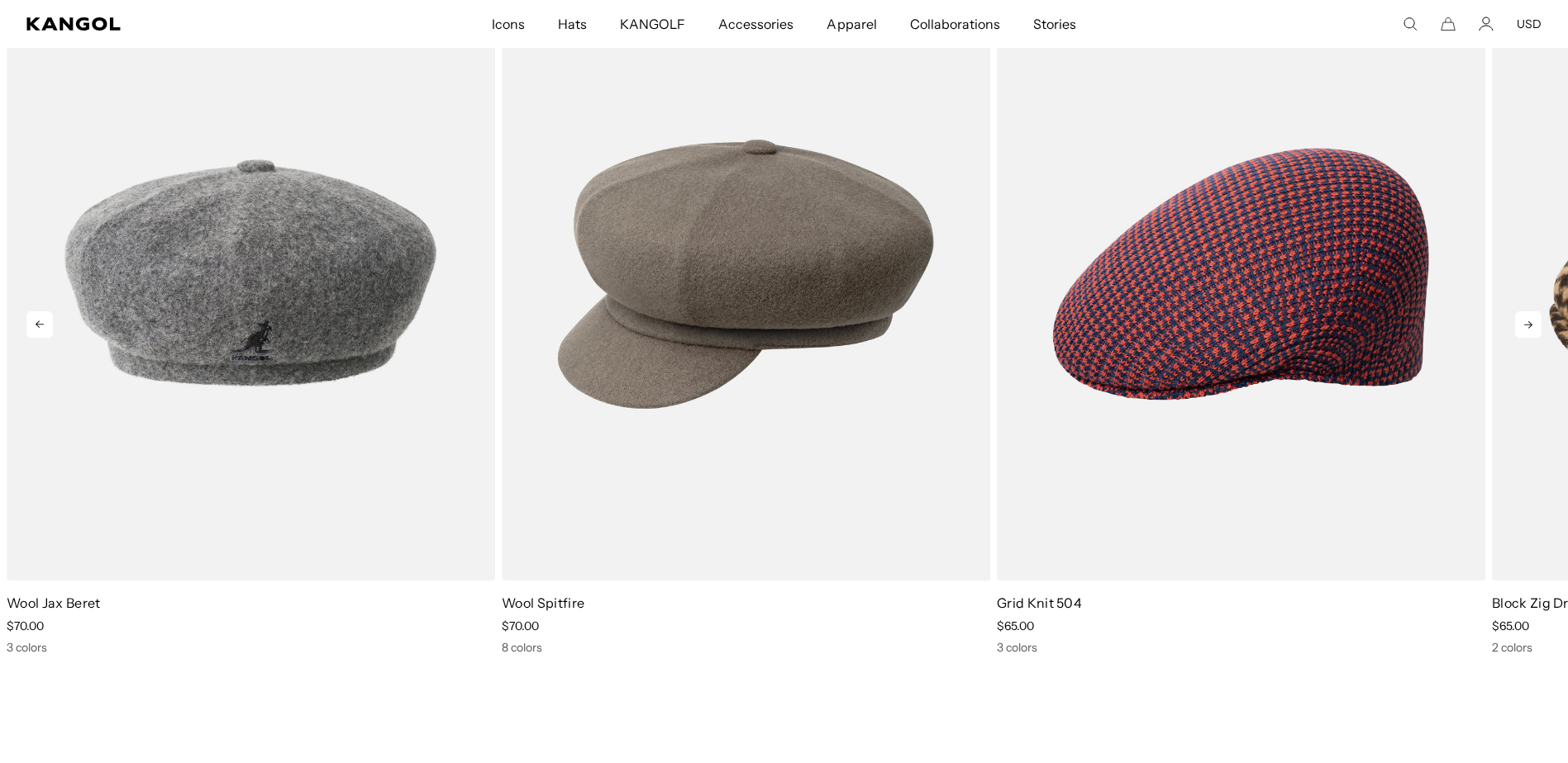
click at [1522, 327] on icon at bounding box center [1529, 325] width 27 height 27
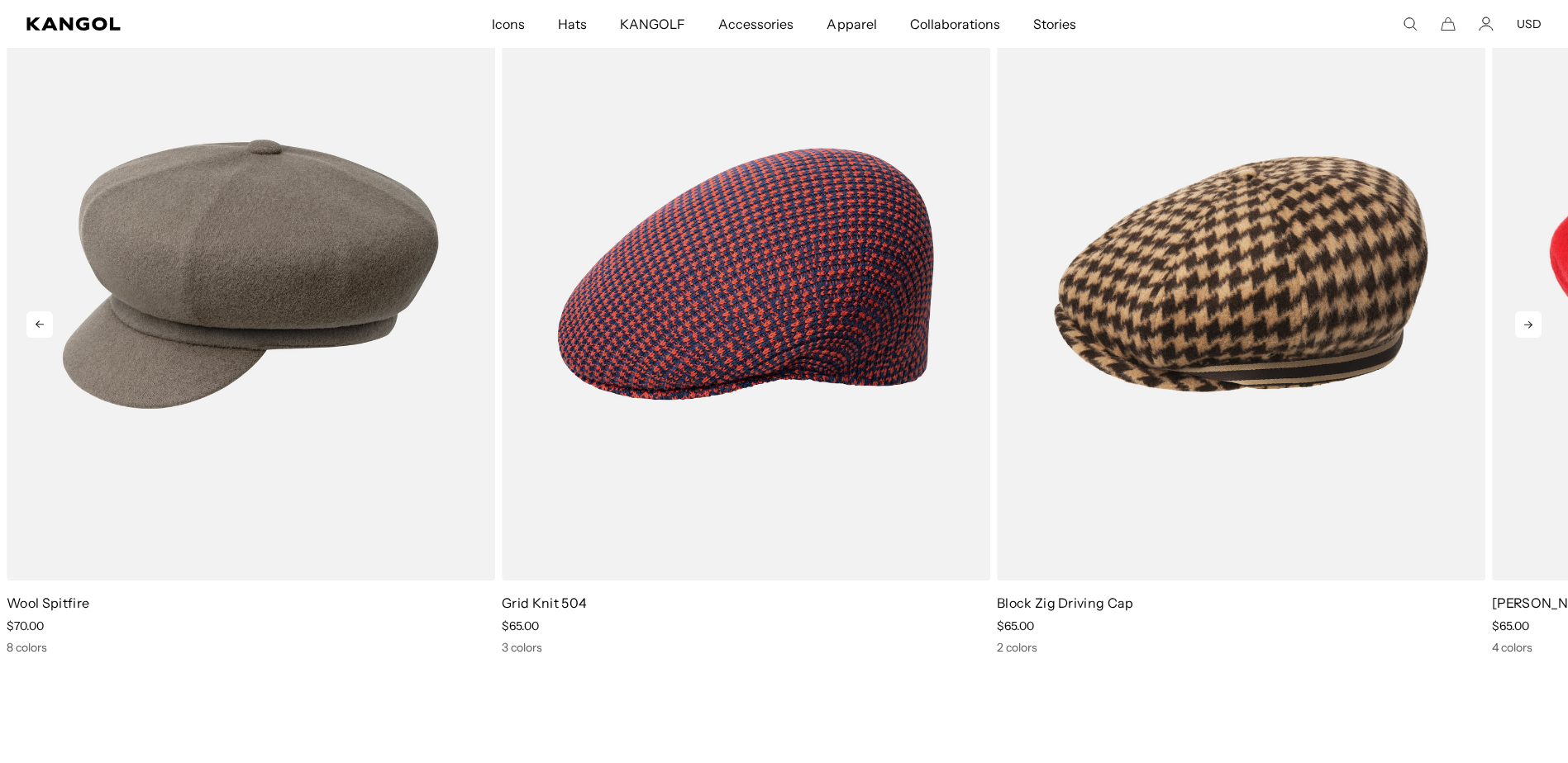
click at [1522, 327] on icon at bounding box center [1529, 325] width 27 height 27
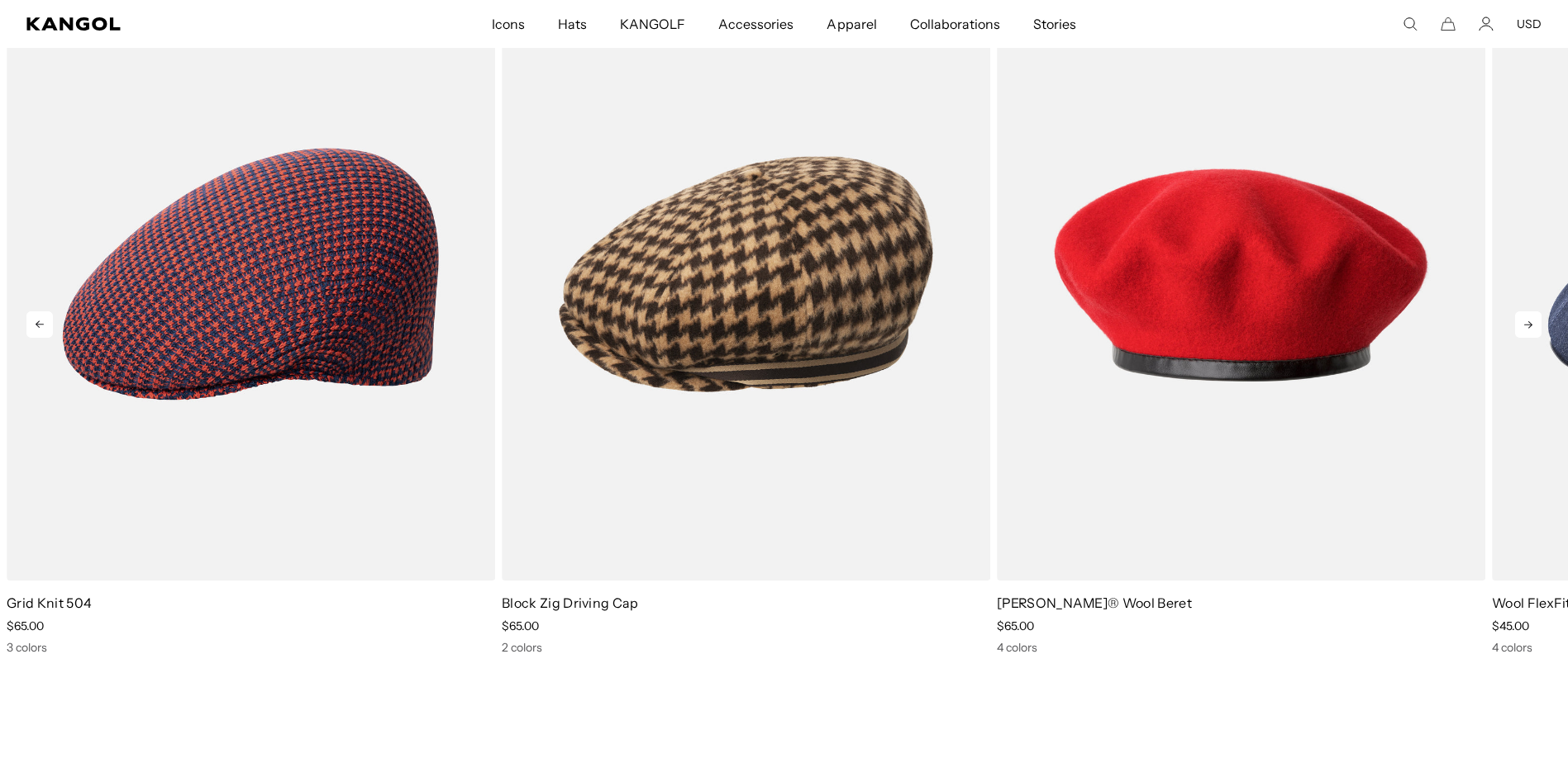
click at [1522, 327] on icon at bounding box center [1529, 325] width 27 height 27
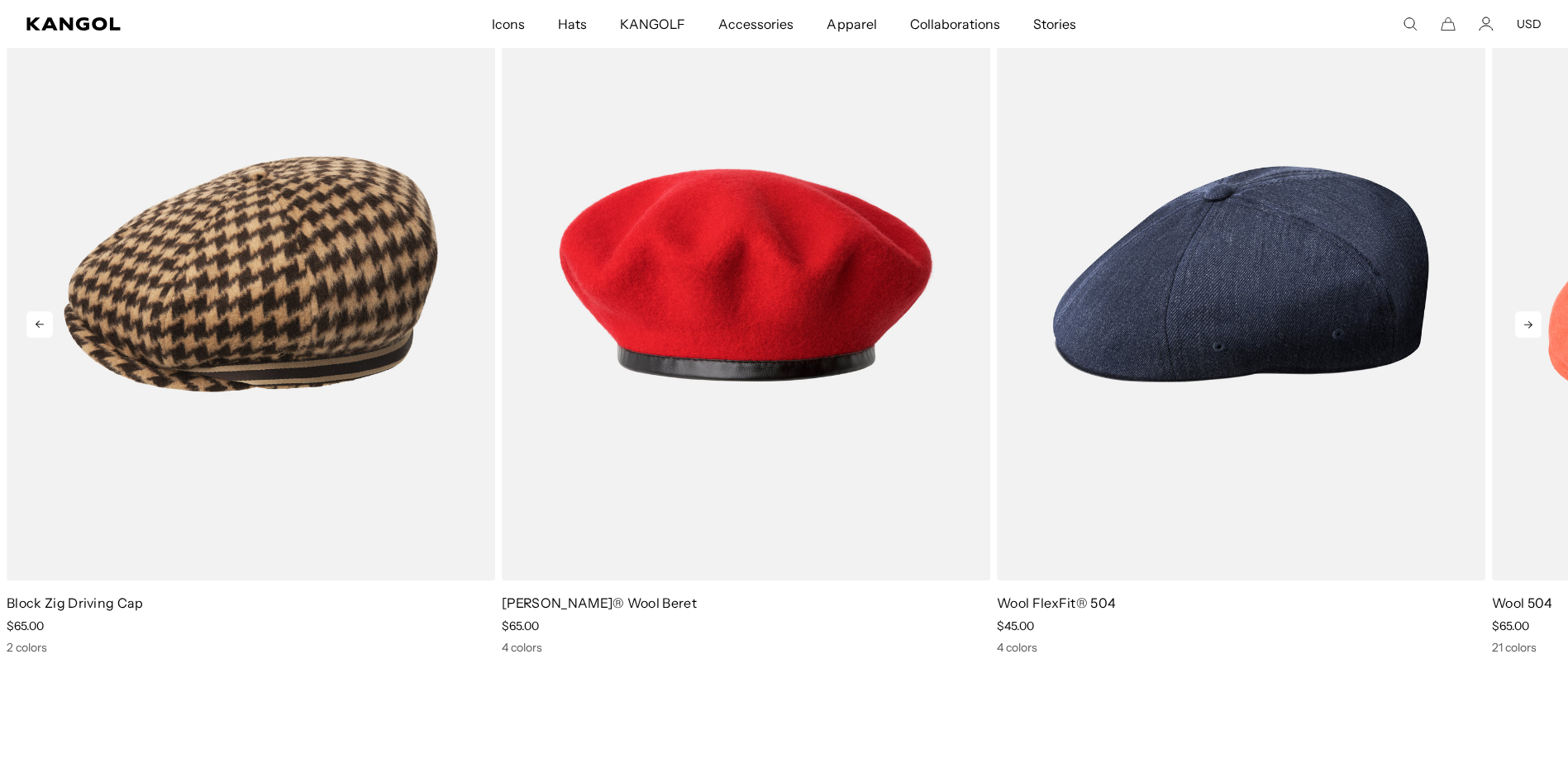
click at [1522, 327] on icon at bounding box center [1529, 325] width 27 height 27
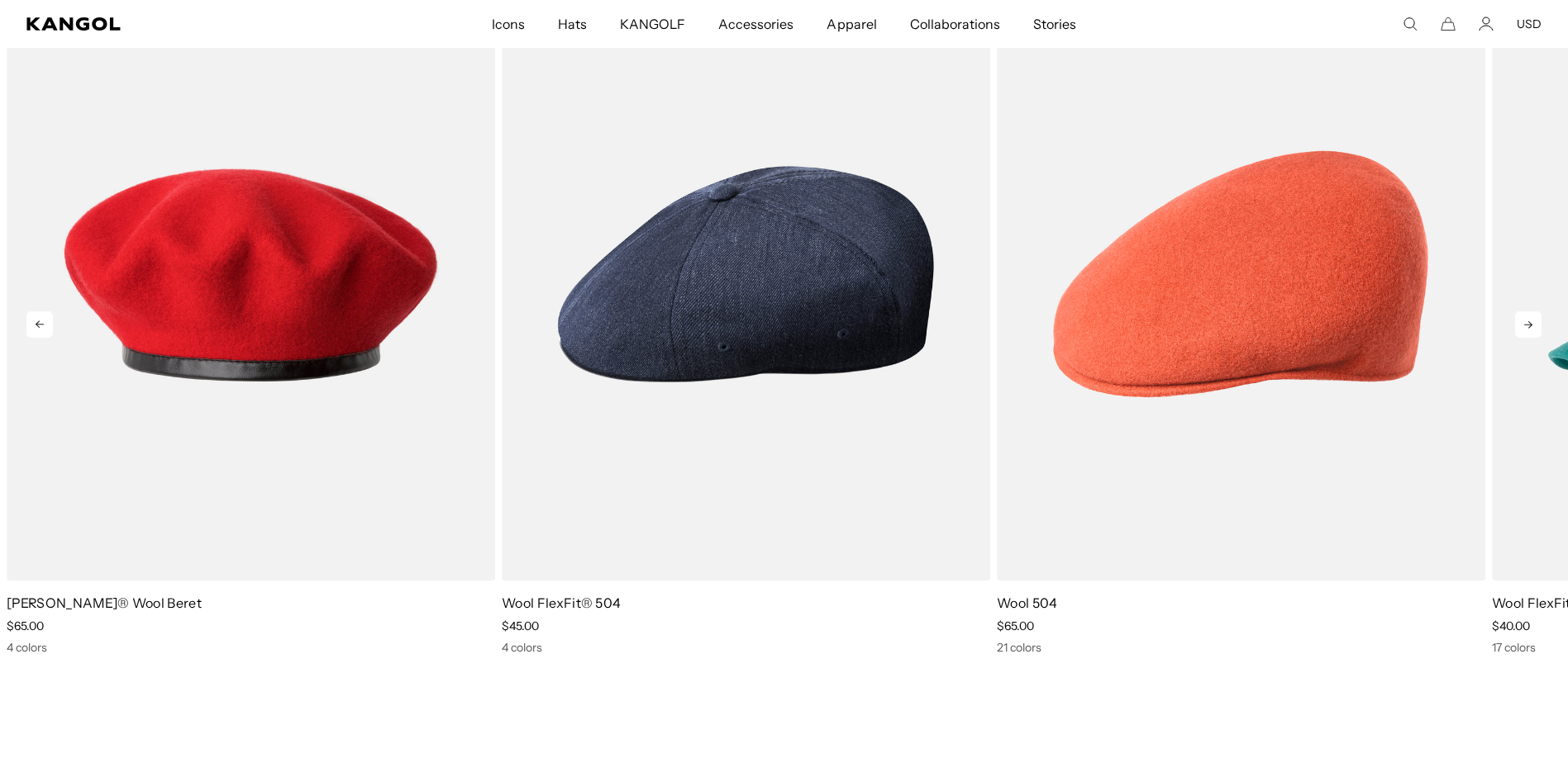
click at [1522, 327] on icon at bounding box center [1529, 325] width 27 height 27
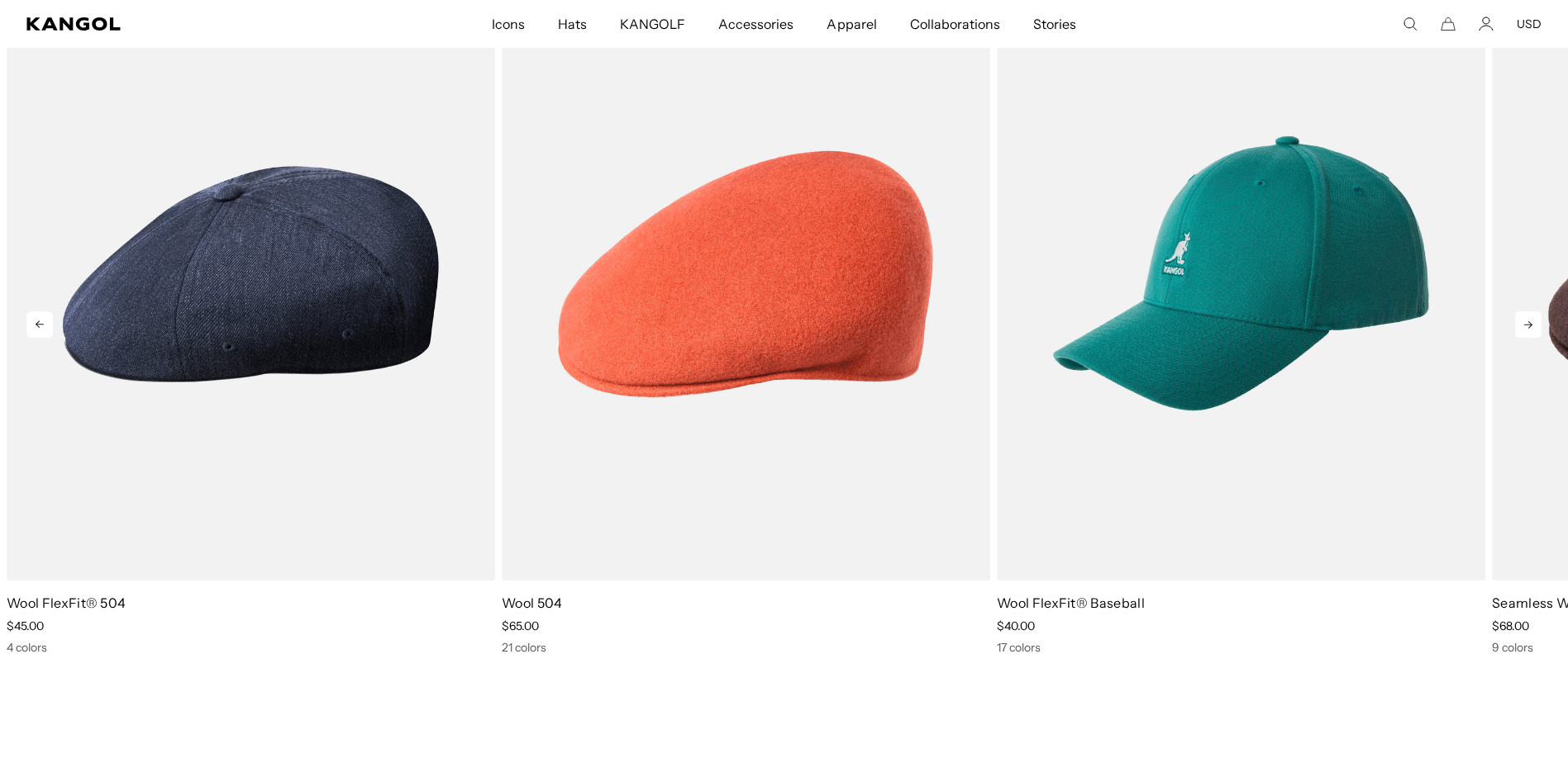
click at [1522, 327] on icon at bounding box center [1529, 325] width 27 height 27
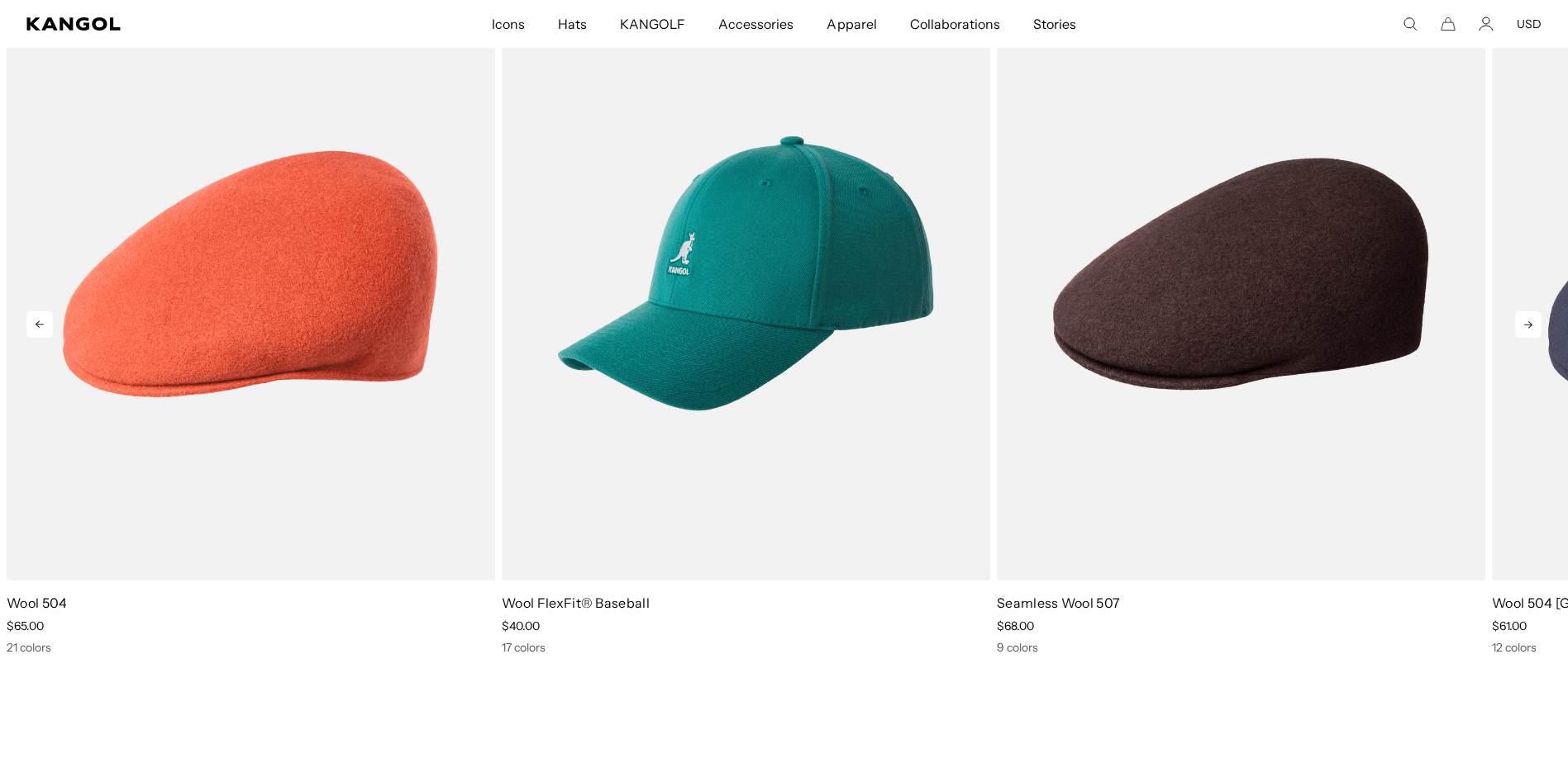
click at [1522, 327] on icon at bounding box center [1529, 325] width 27 height 27
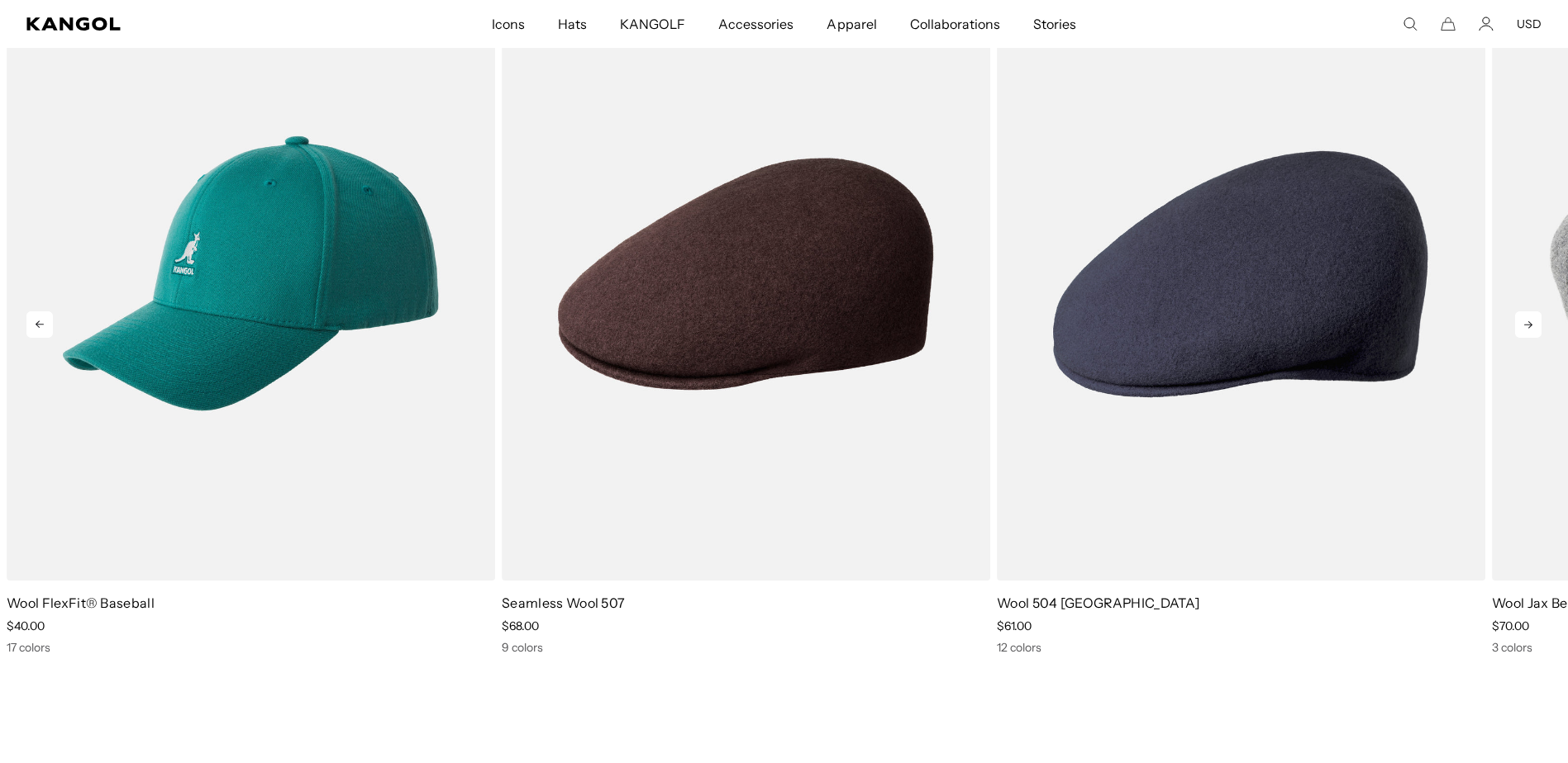
click at [1521, 328] on icon at bounding box center [1529, 325] width 27 height 27
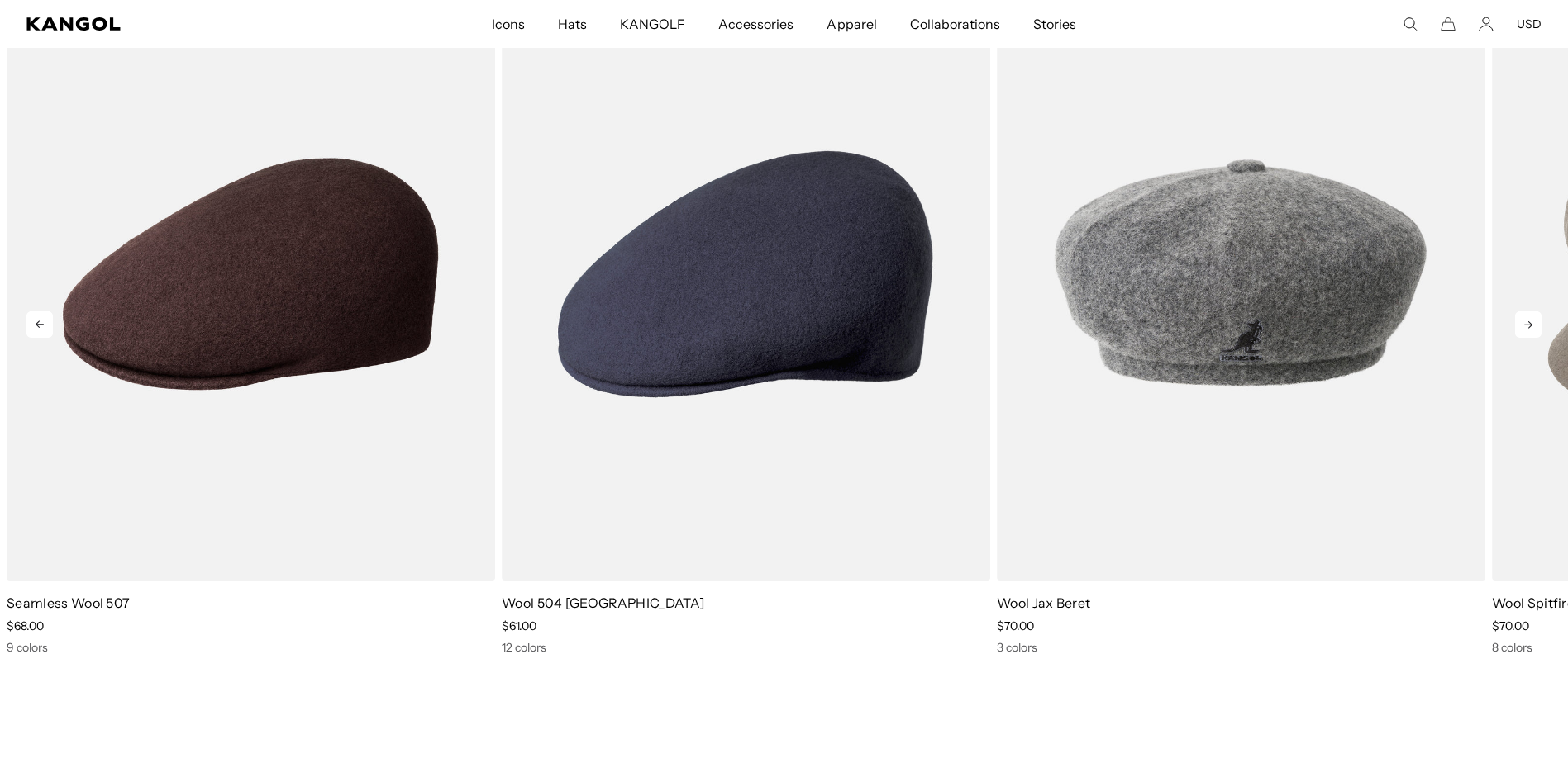
click at [1521, 328] on icon at bounding box center [1529, 325] width 27 height 27
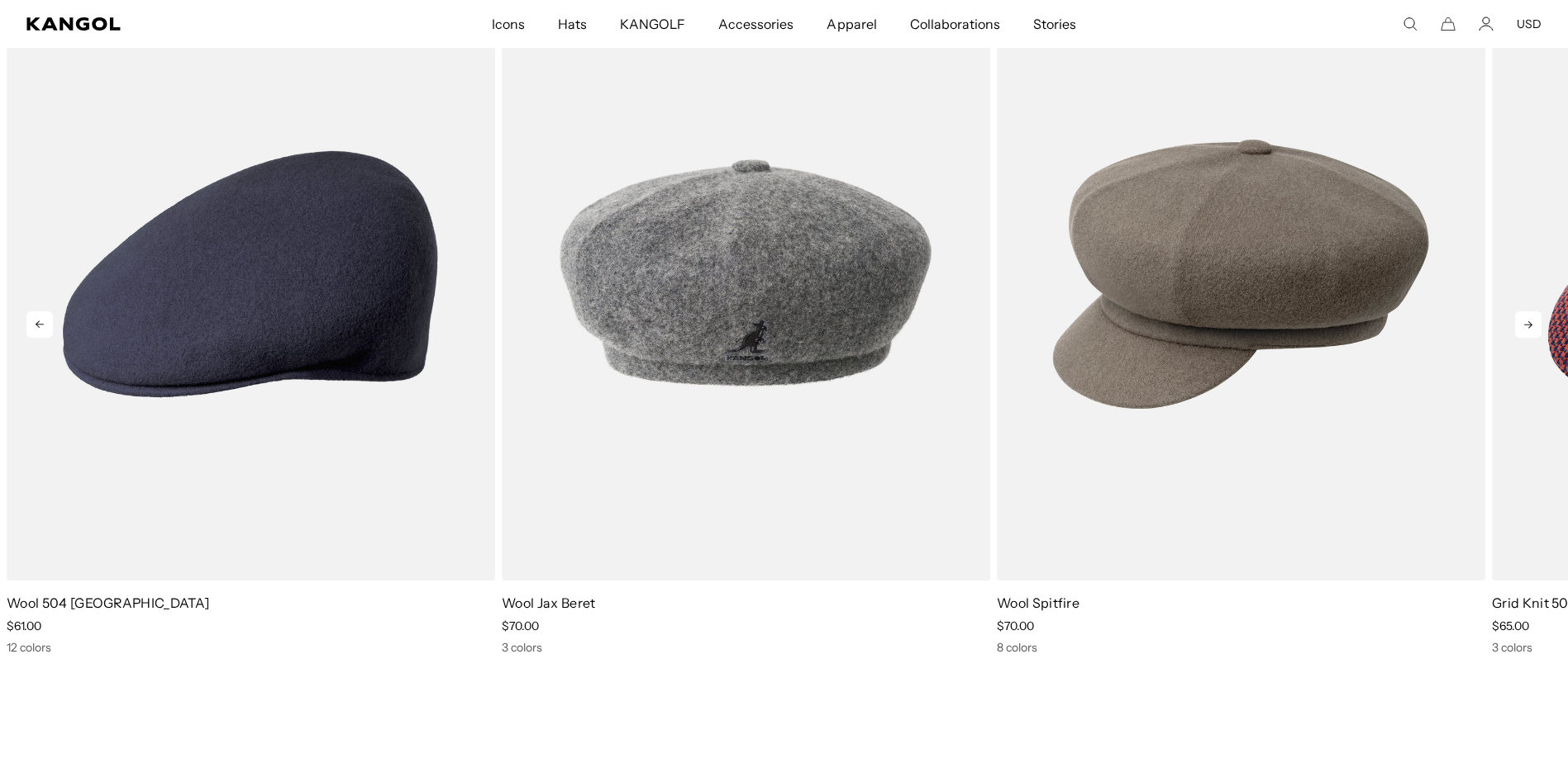
click at [1520, 330] on icon at bounding box center [1529, 325] width 27 height 27
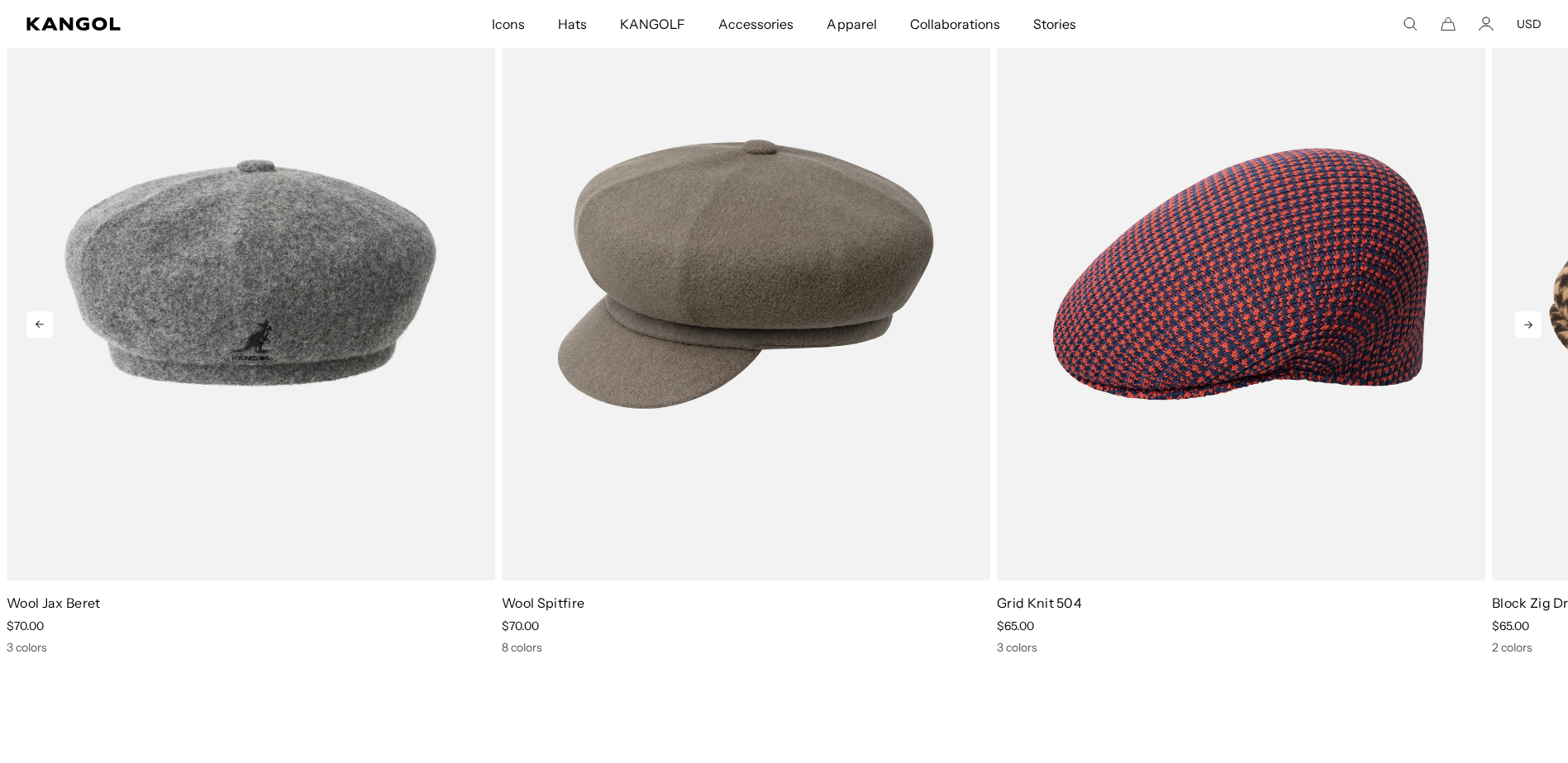
click at [1520, 330] on icon at bounding box center [1529, 325] width 27 height 27
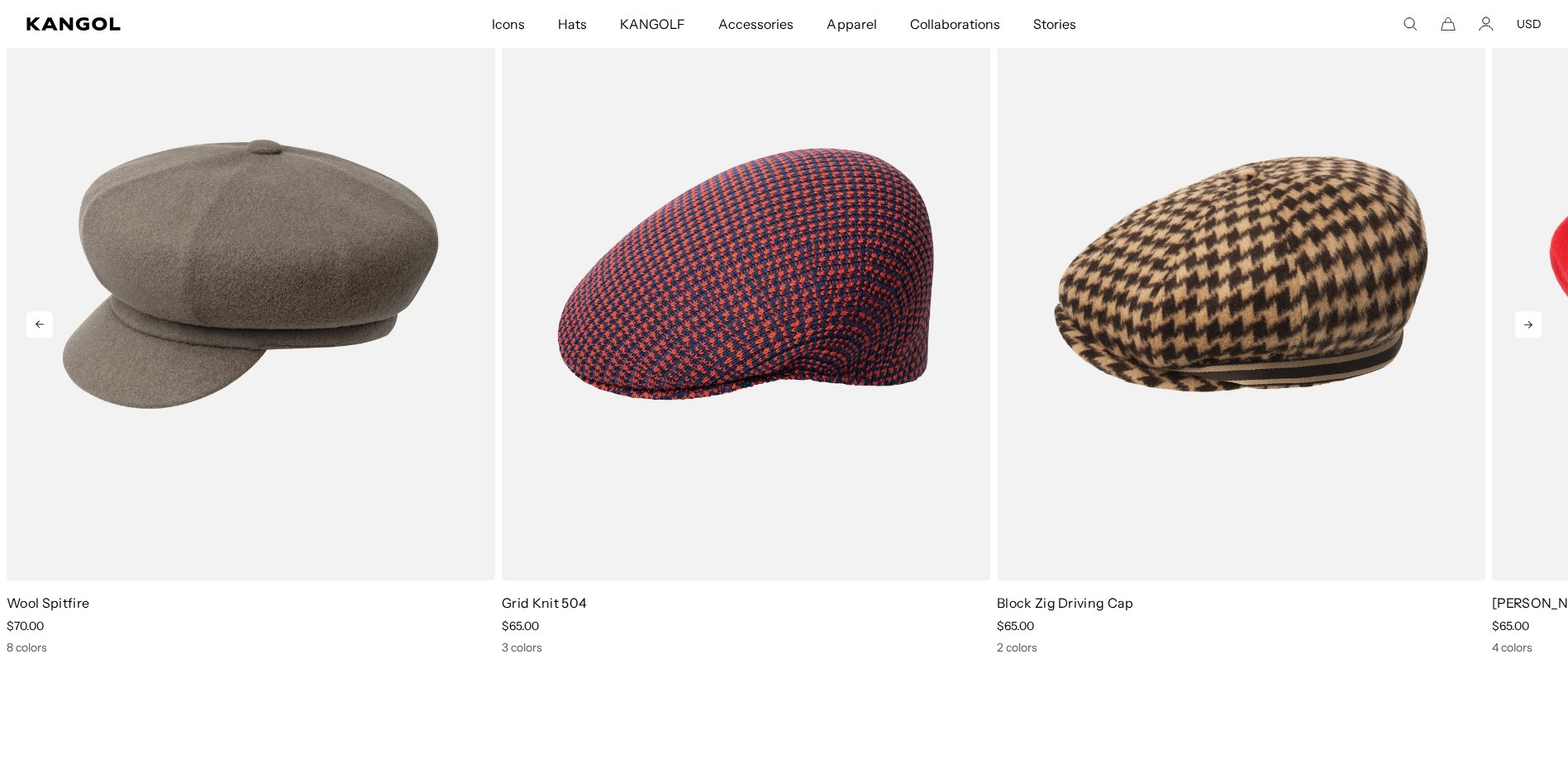
click at [1520, 330] on icon at bounding box center [1529, 325] width 27 height 27
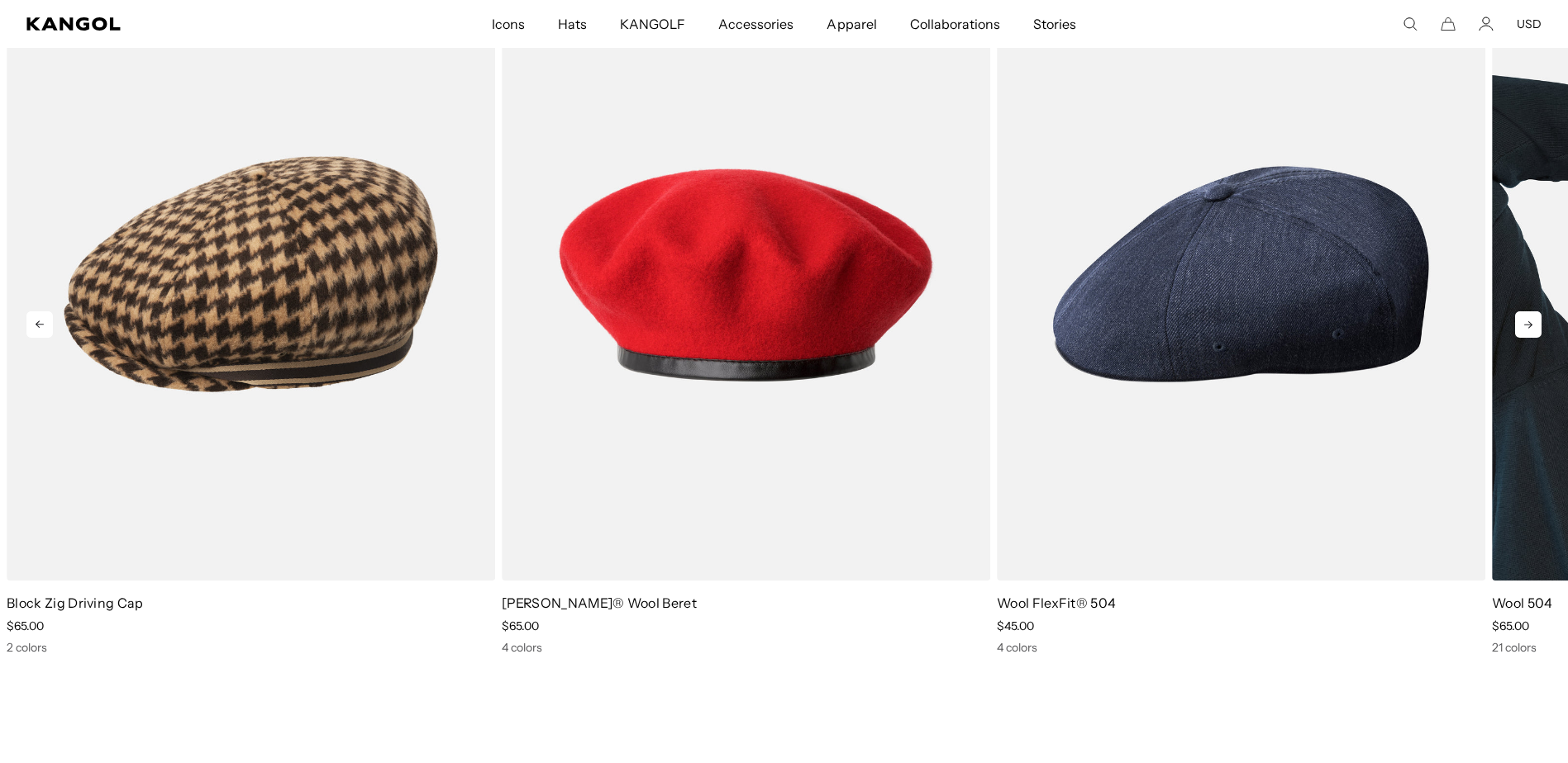
click at [0, 0] on link "1 of 10" at bounding box center [0, 0] width 0 height 0
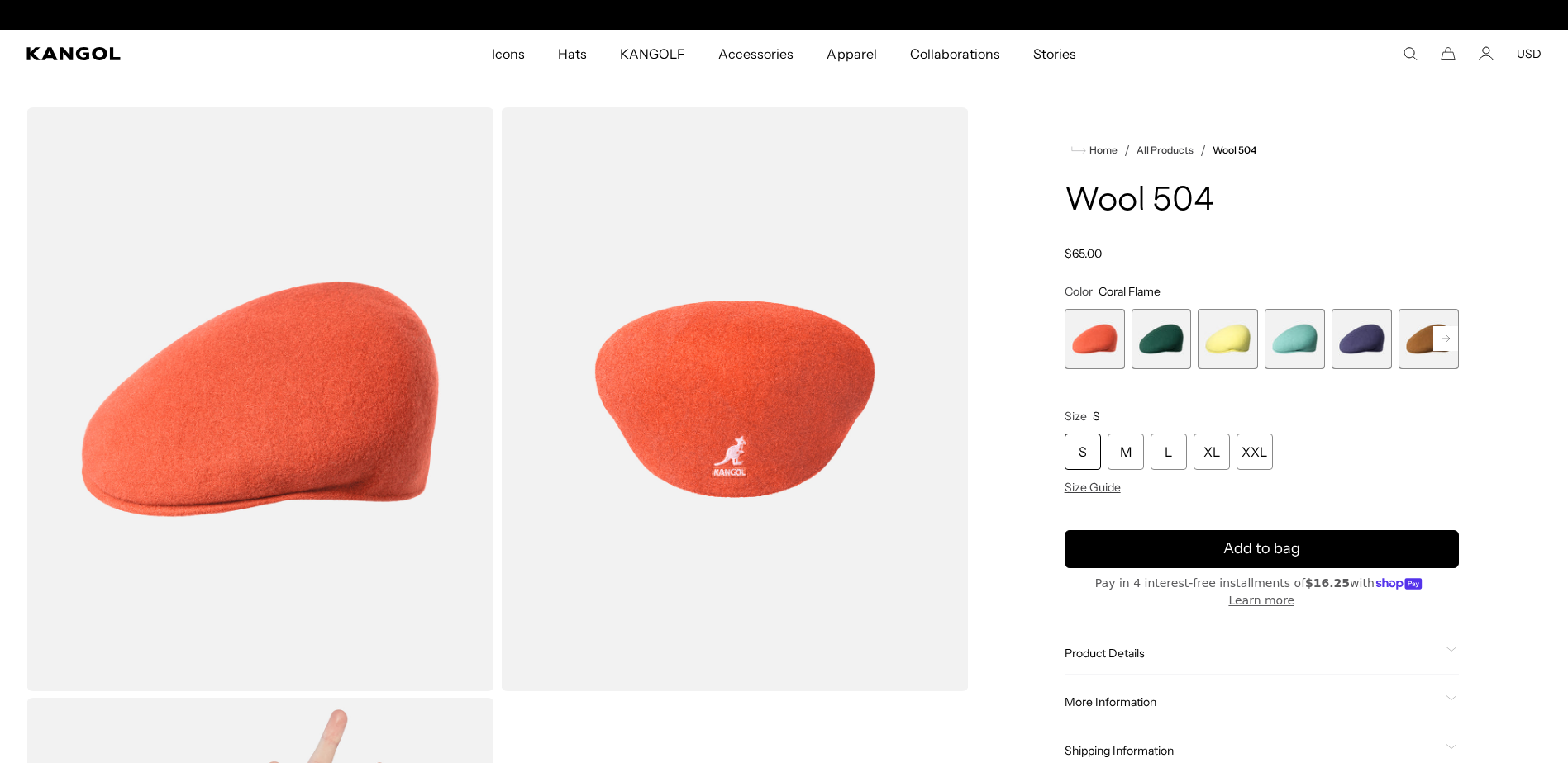
scroll to position [0, 341]
